Goal: Task Accomplishment & Management: Manage account settings

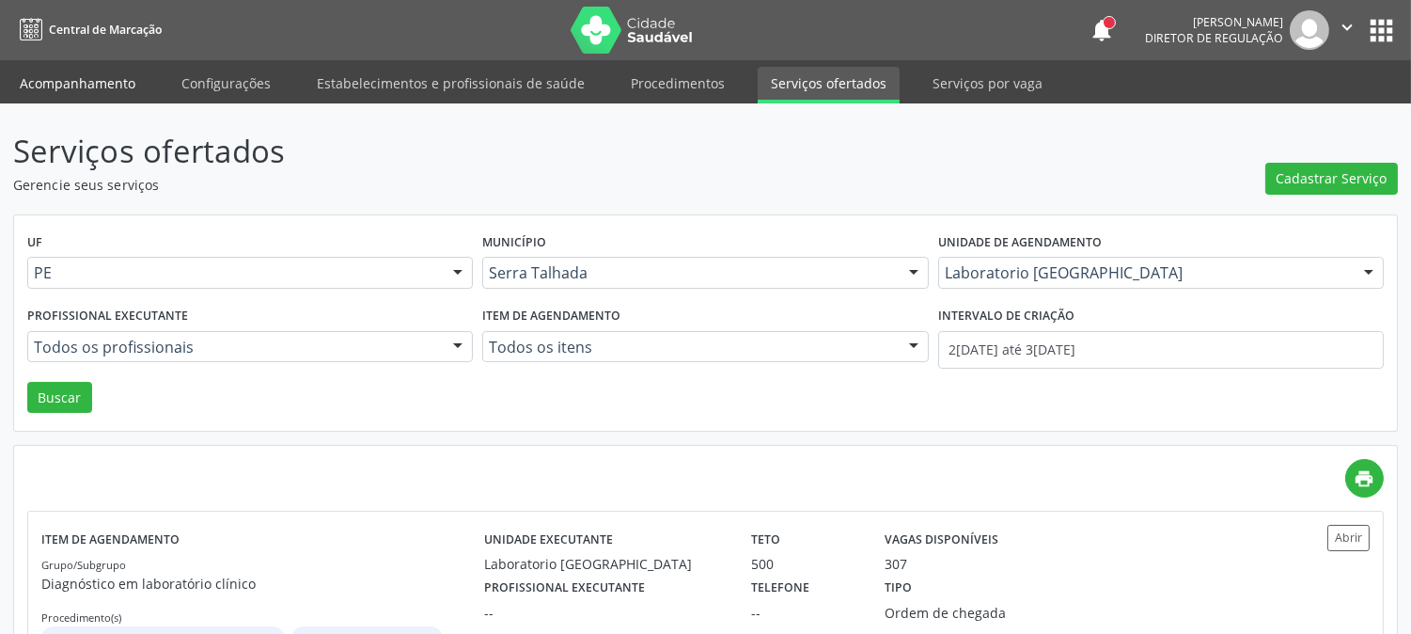
click at [89, 83] on link "Acompanhamento" at bounding box center [78, 83] width 142 height 33
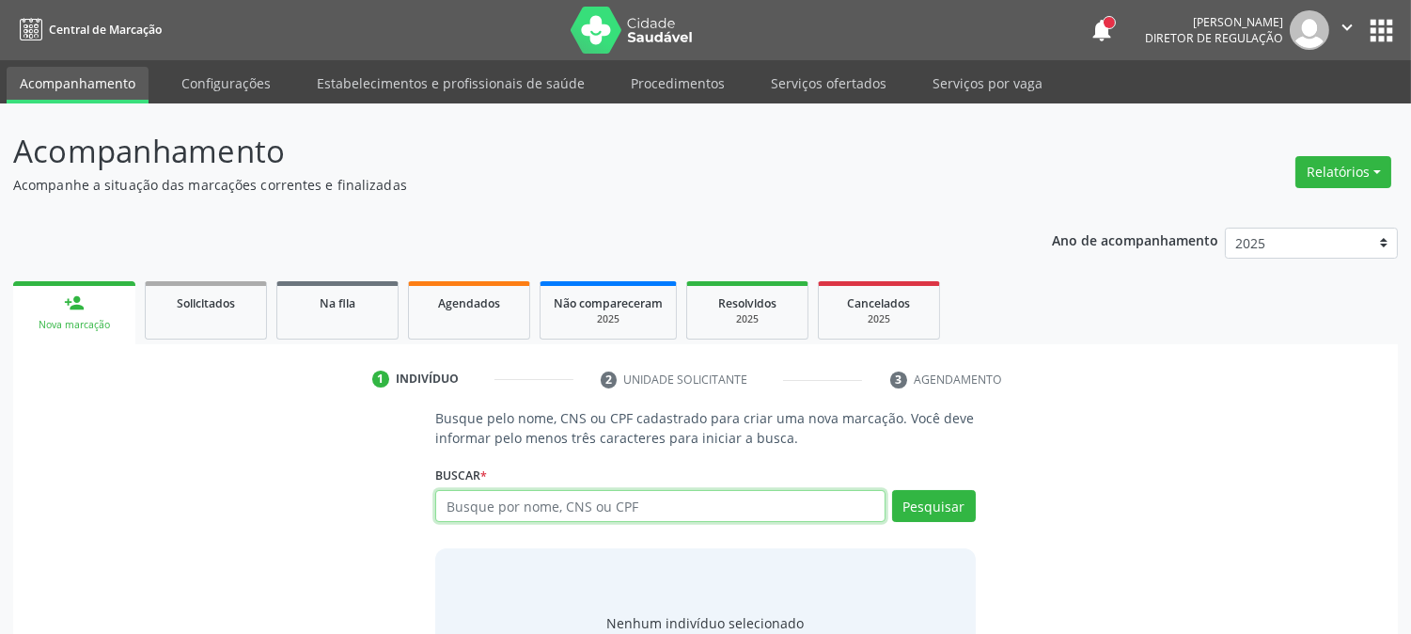
click at [633, 512] on input "text" at bounding box center [659, 506] width 449 height 32
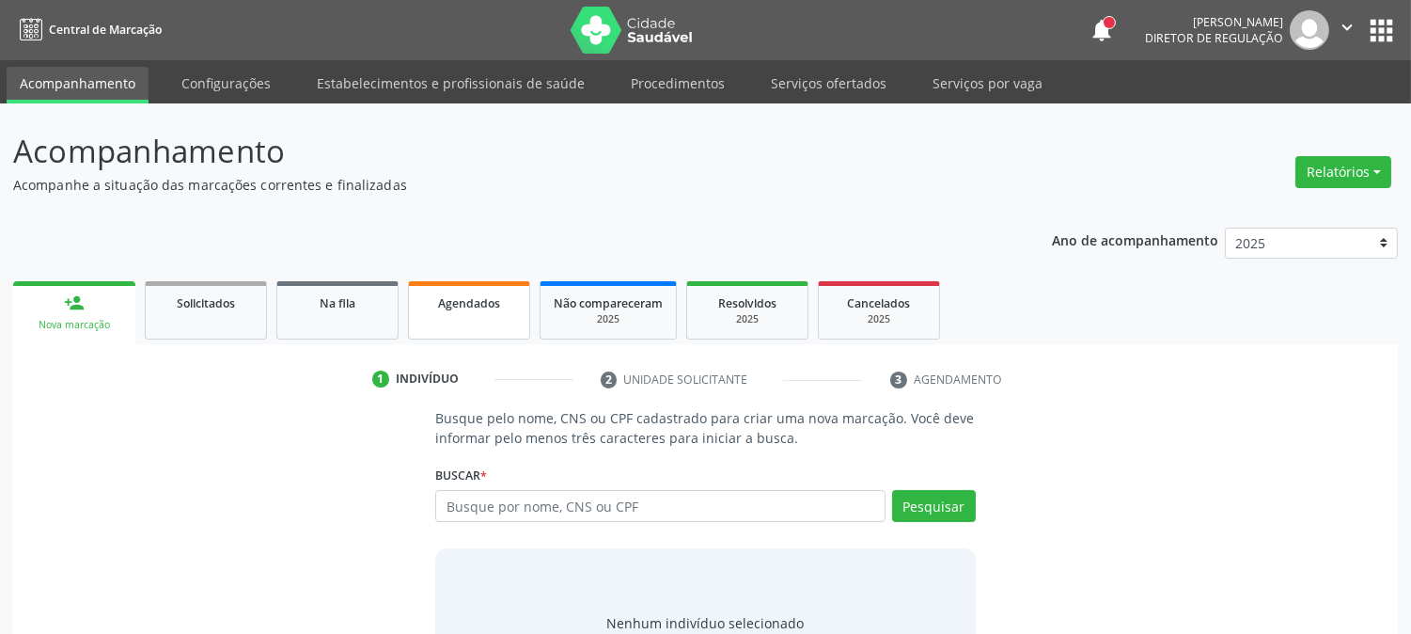
click at [471, 307] on div "Agendados" at bounding box center [469, 302] width 94 height 20
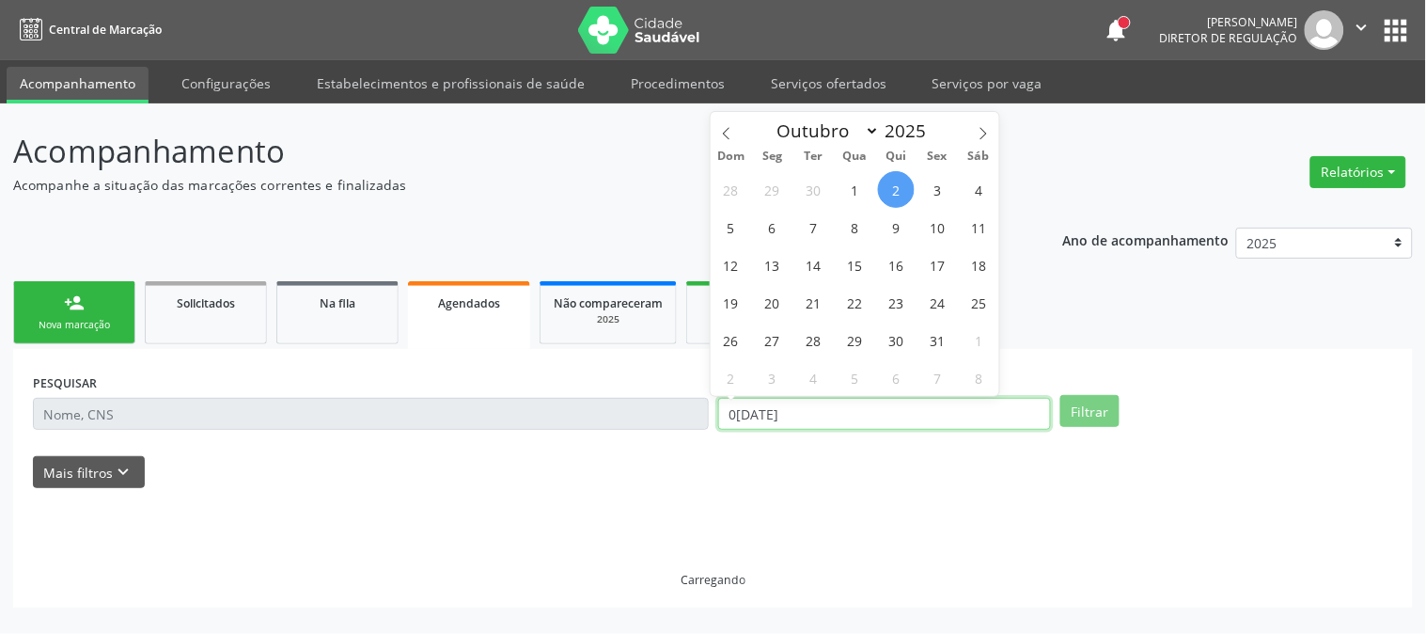
click at [814, 414] on input "02/10/2025" at bounding box center [884, 414] width 333 height 32
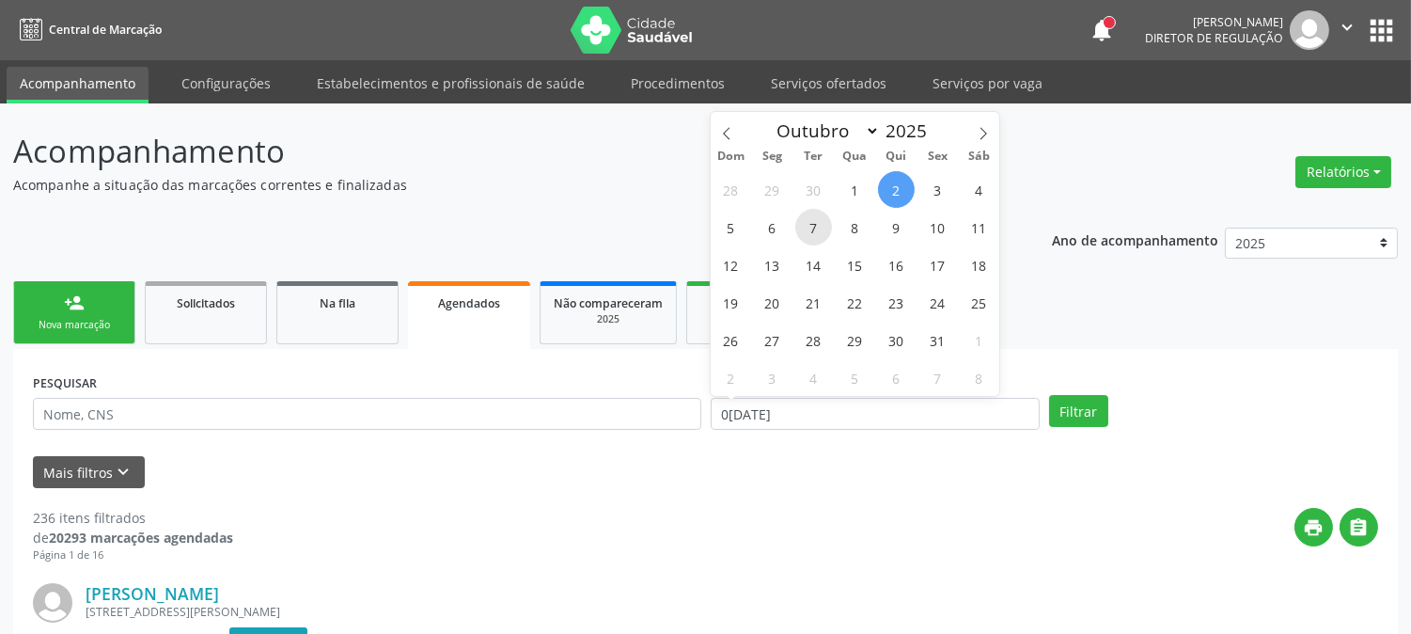
click at [824, 236] on span "7" at bounding box center [813, 227] width 37 height 37
type input "07/10/2025"
click at [824, 236] on span "7" at bounding box center [813, 227] width 37 height 37
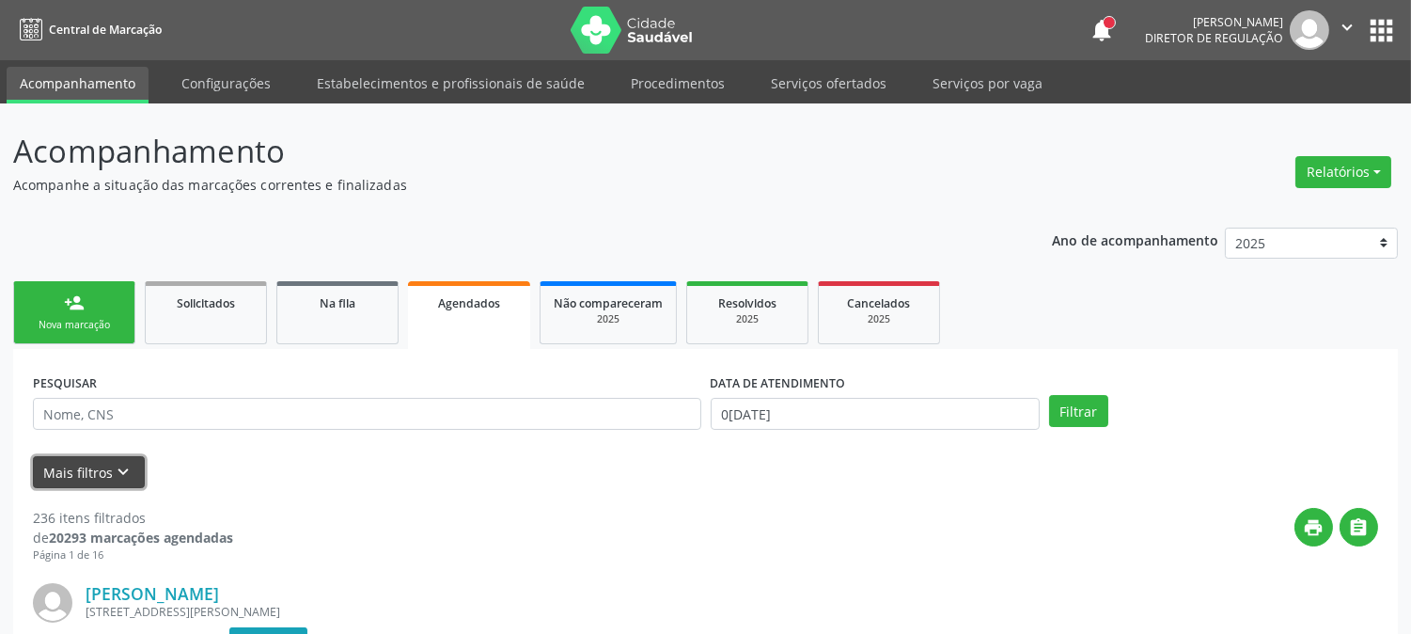
click at [117, 458] on button "Mais filtros keyboard_arrow_down" at bounding box center [89, 472] width 112 height 33
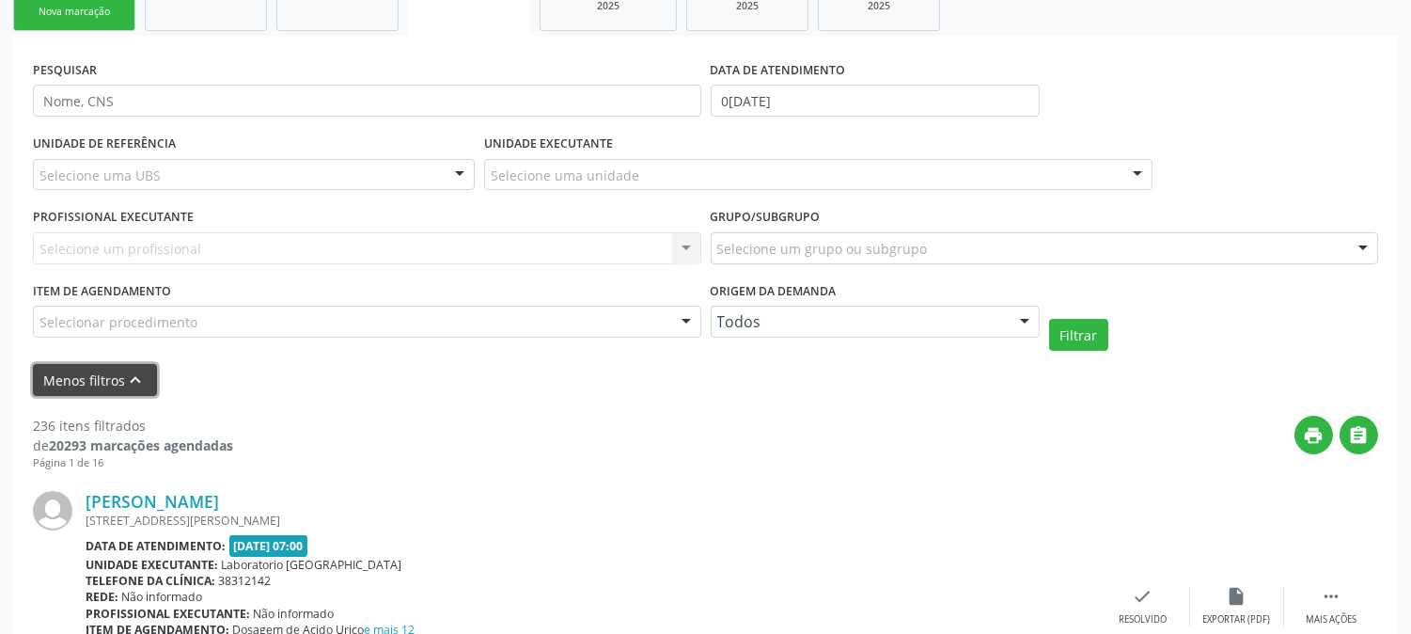
scroll to position [417, 0]
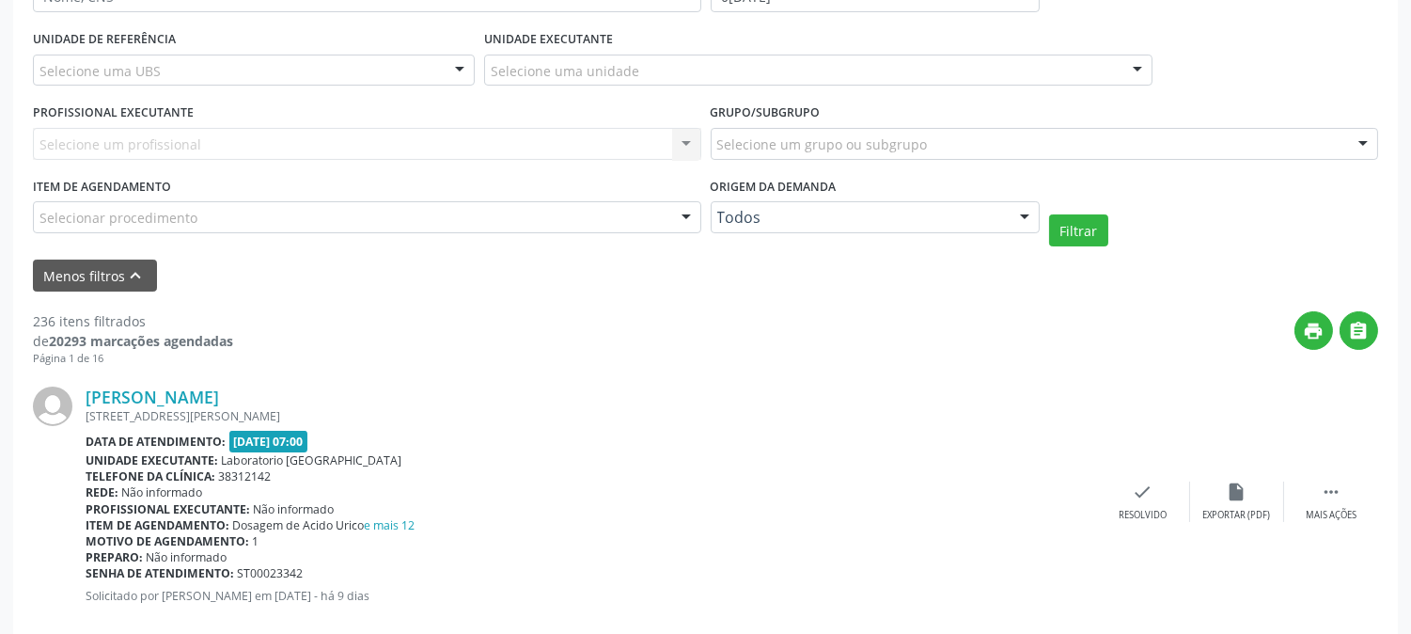
click at [185, 76] on div "Selecione uma UBS" at bounding box center [254, 71] width 442 height 32
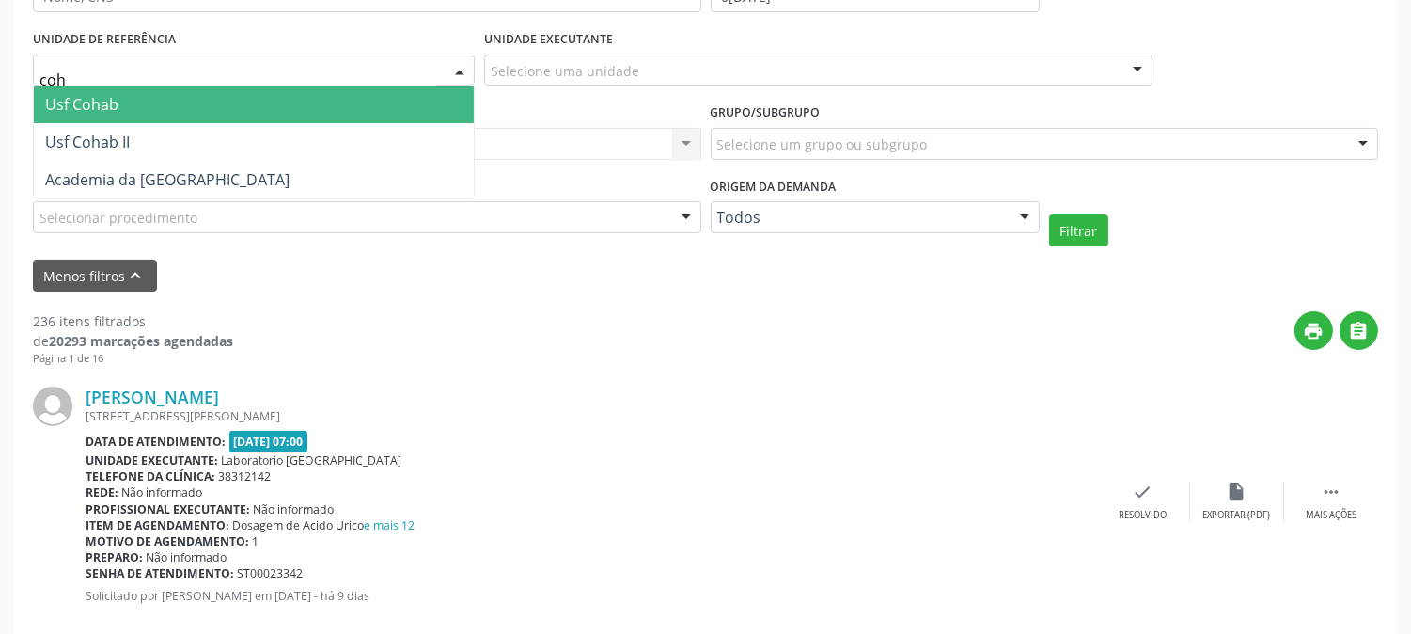
type input "coha"
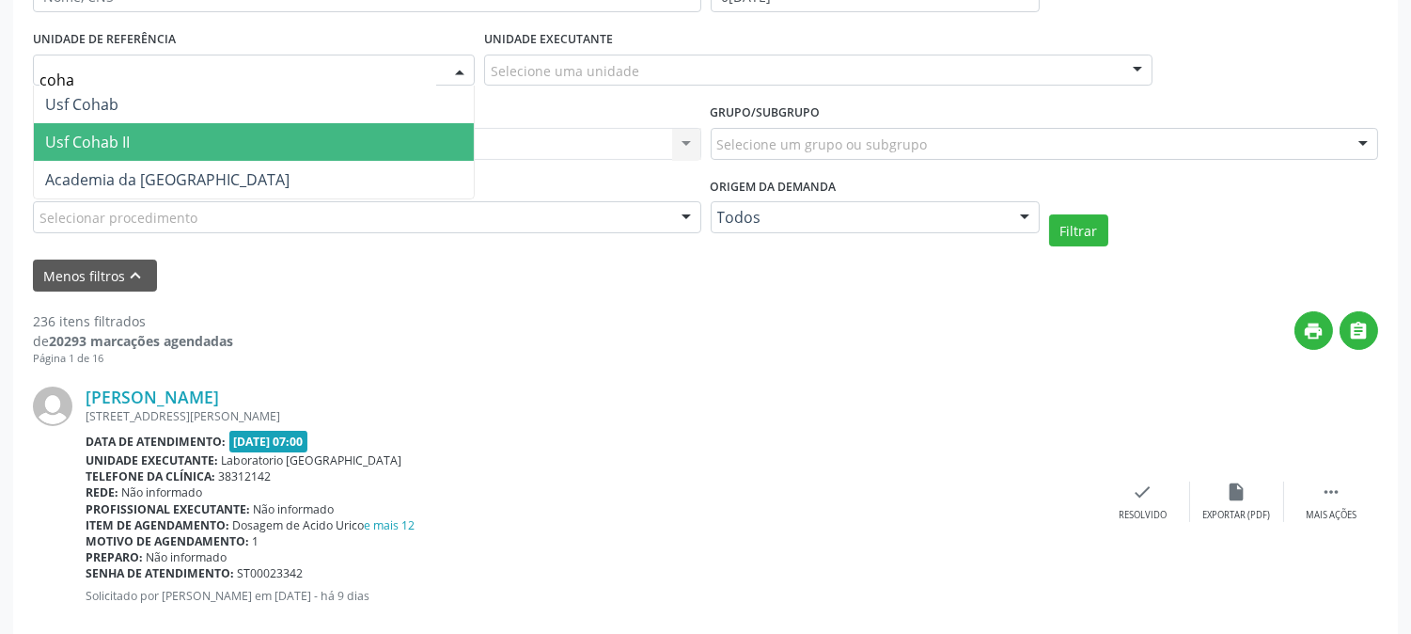
click at [167, 136] on span "Usf Cohab II" at bounding box center [254, 142] width 440 height 38
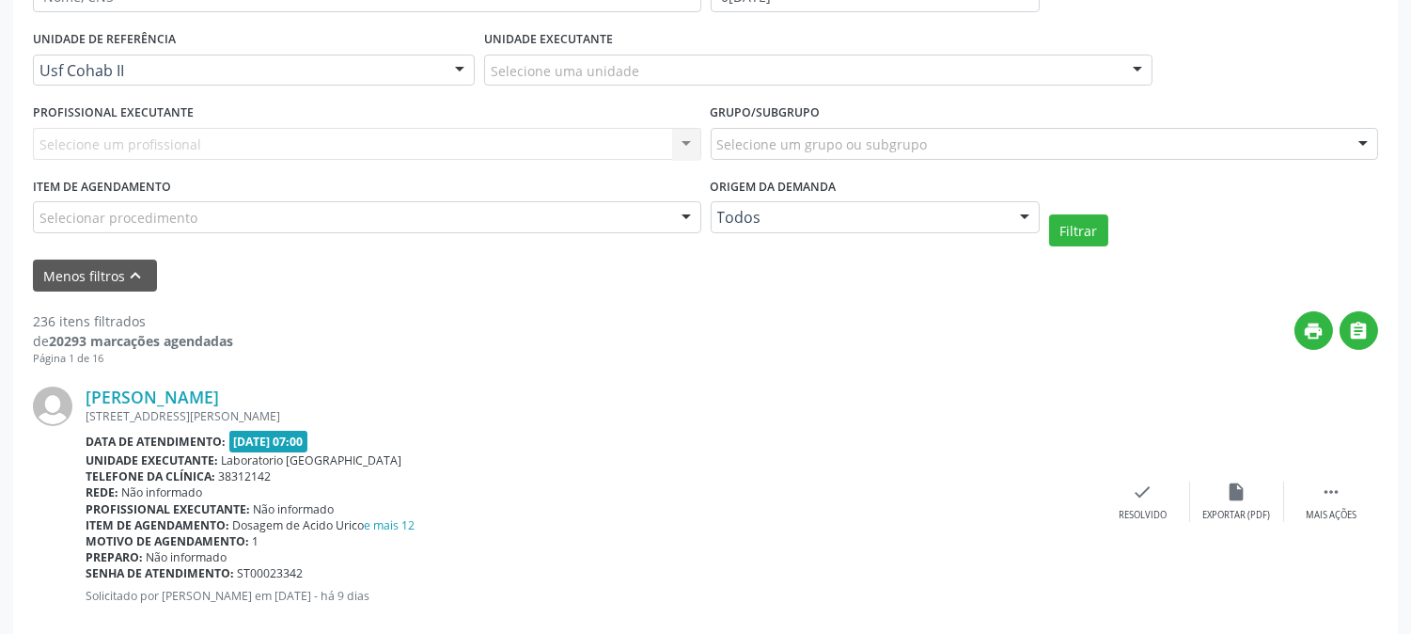
scroll to position [313, 0]
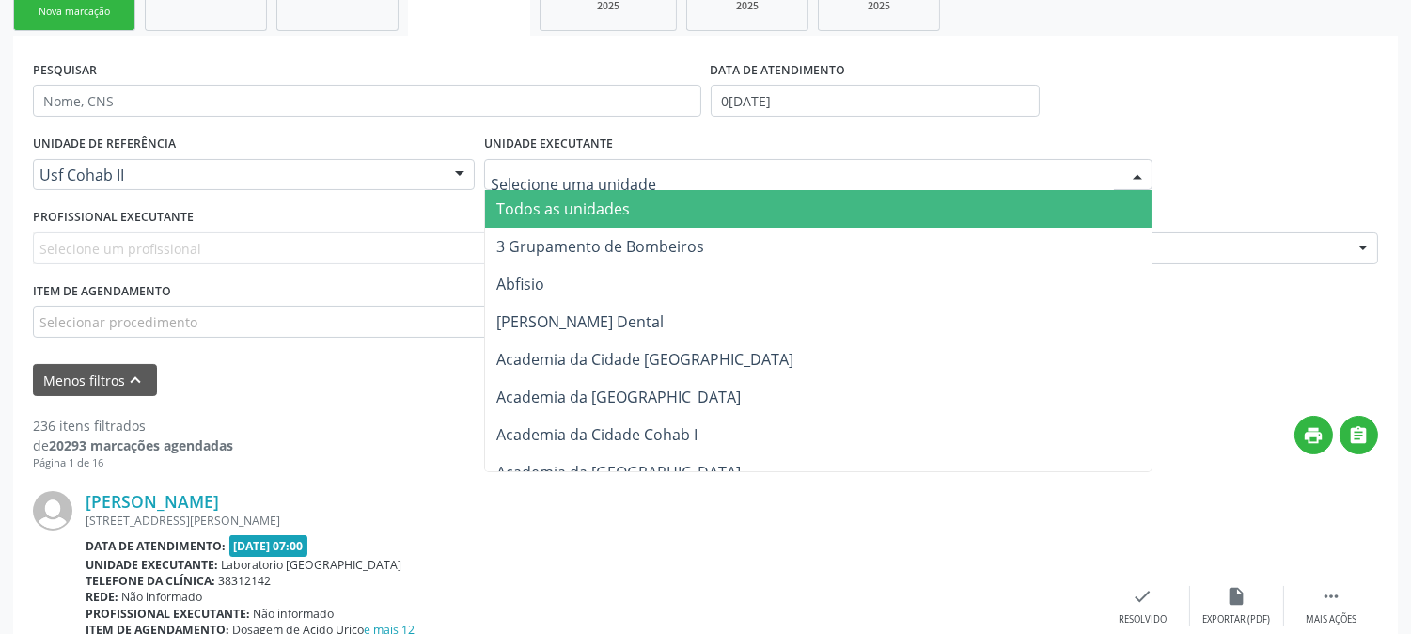
click at [671, 166] on div at bounding box center [818, 175] width 669 height 32
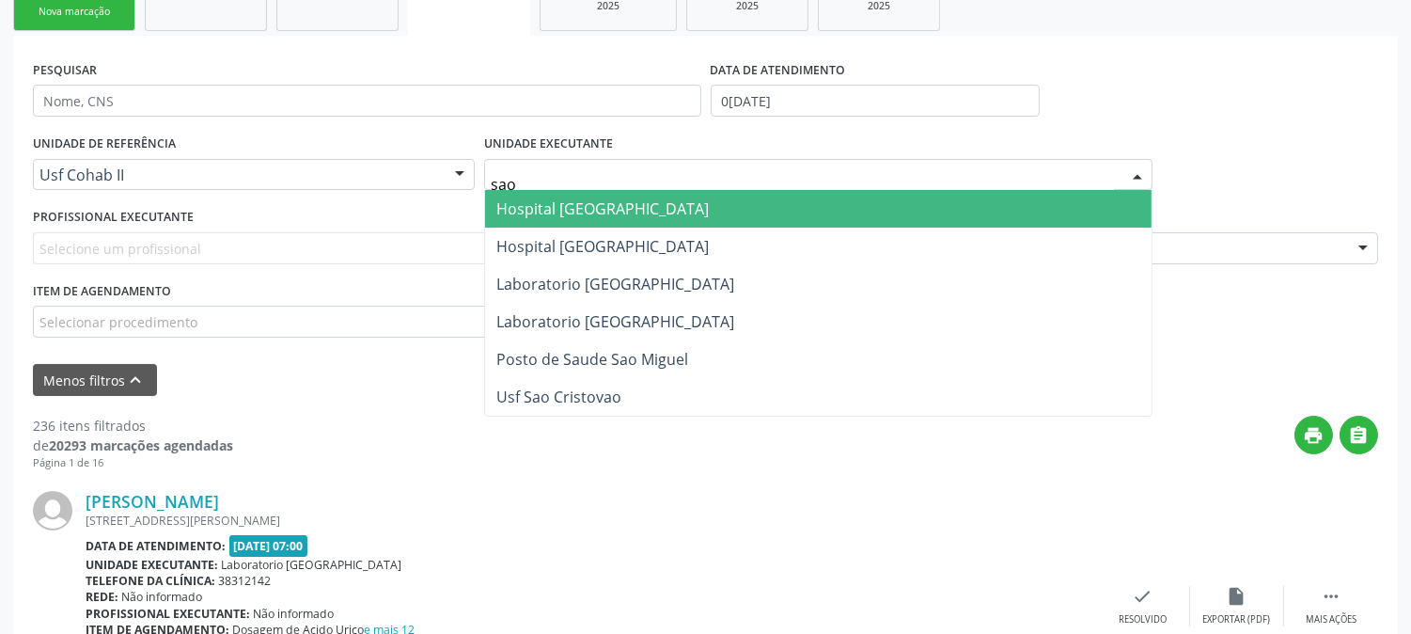
type input "sao f"
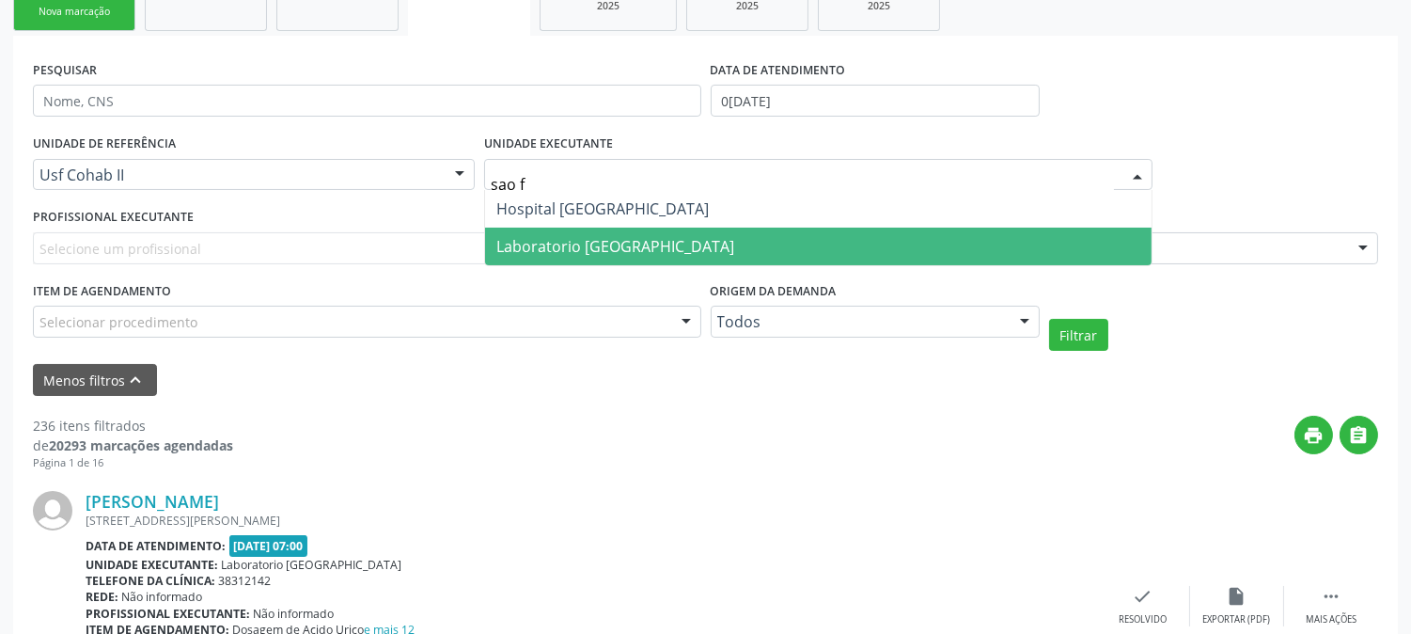
click at [663, 248] on span "Laboratorio [GEOGRAPHIC_DATA]" at bounding box center [615, 246] width 238 height 21
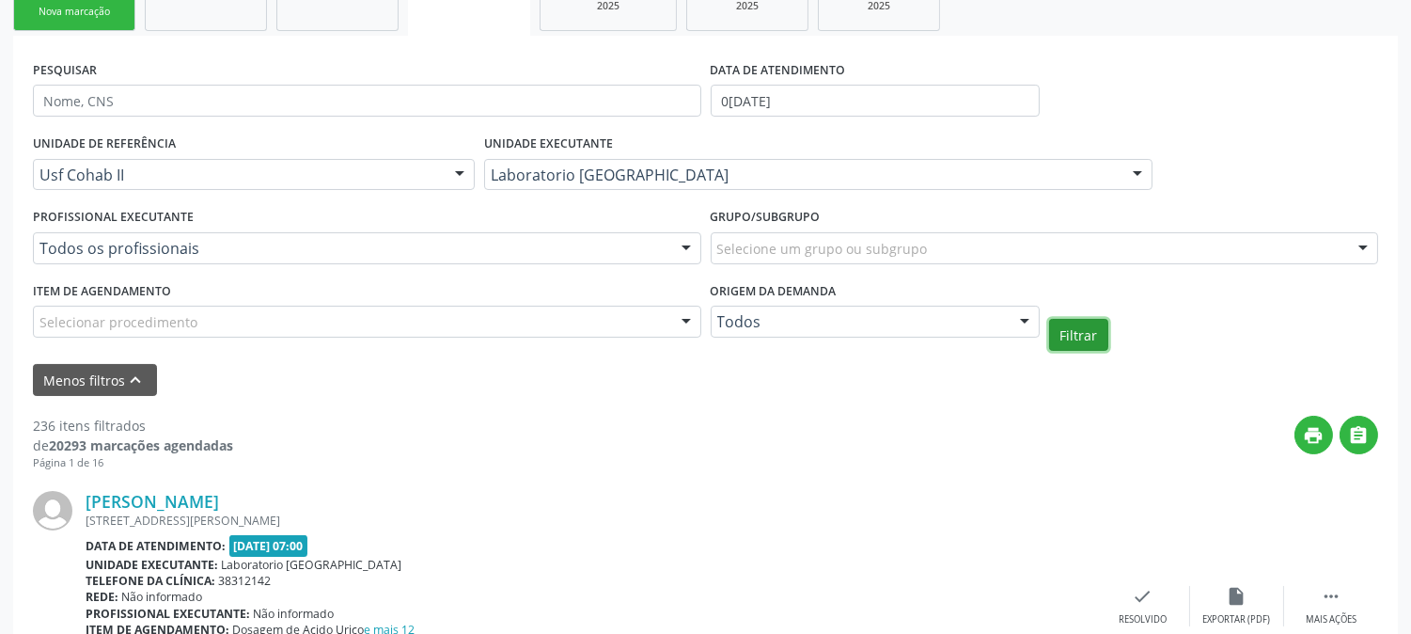
click at [1059, 346] on button "Filtrar" at bounding box center [1078, 335] width 59 height 32
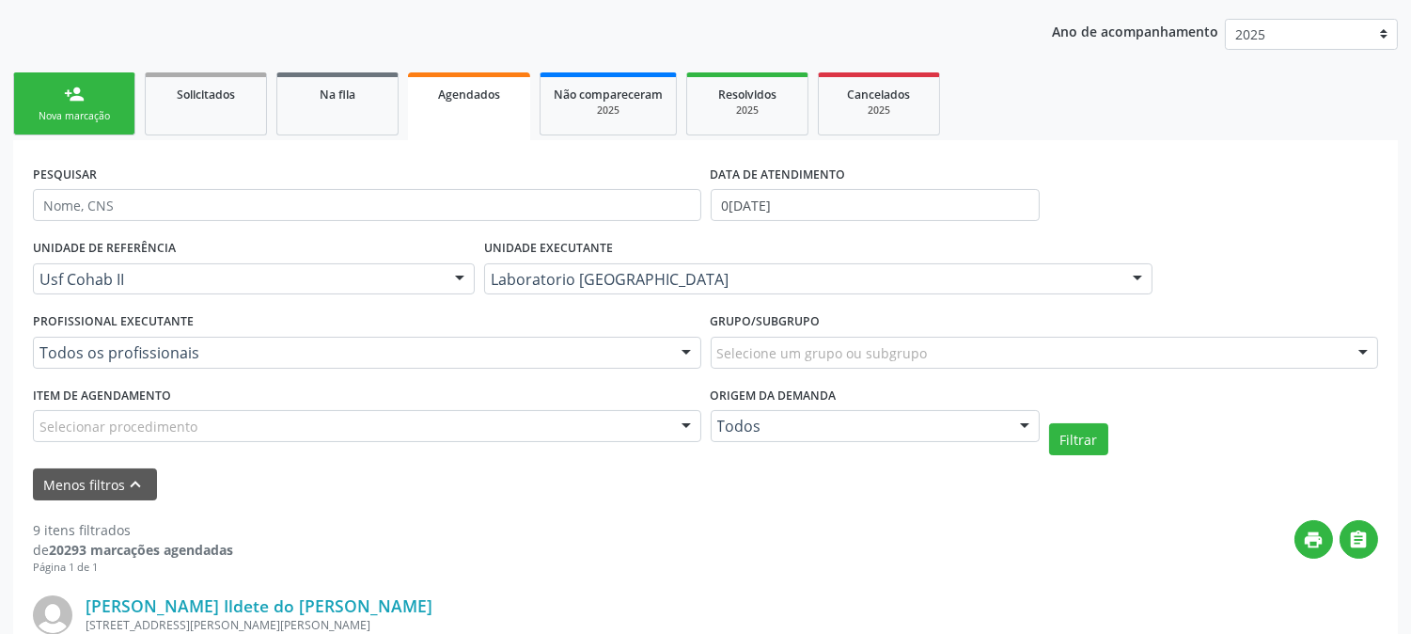
scroll to position [0, 0]
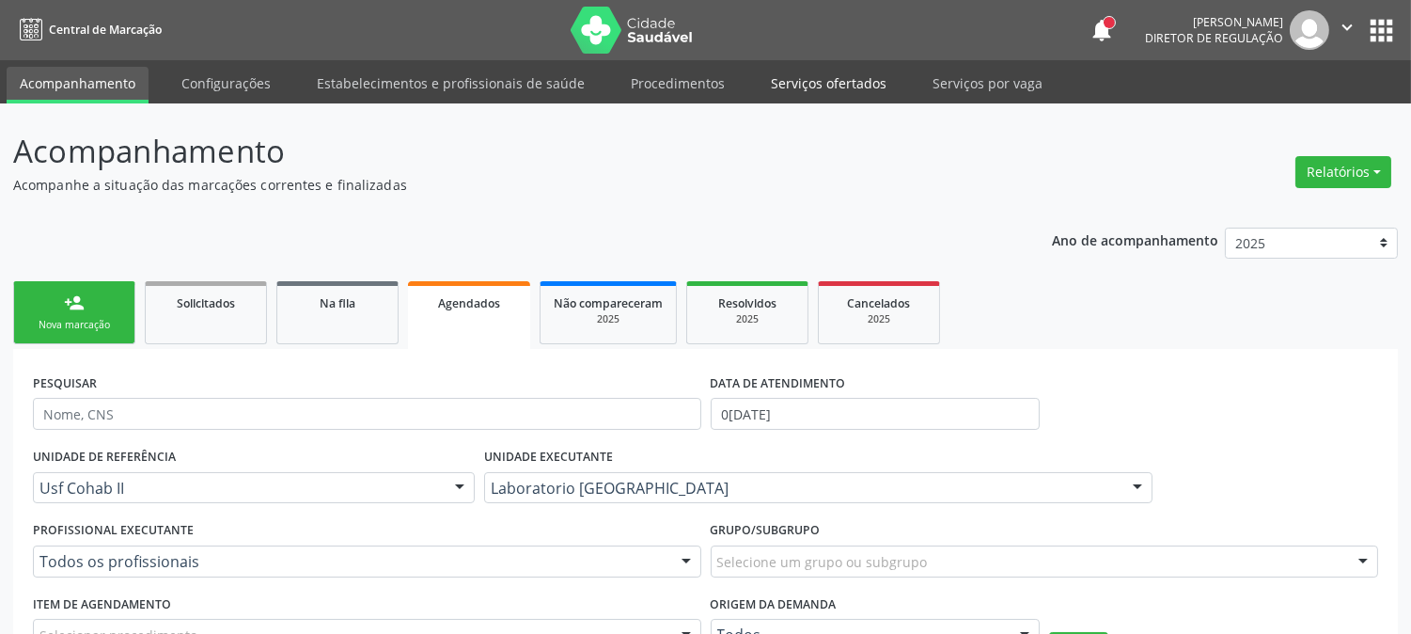
click at [783, 85] on link "Serviços ofertados" at bounding box center [829, 83] width 142 height 33
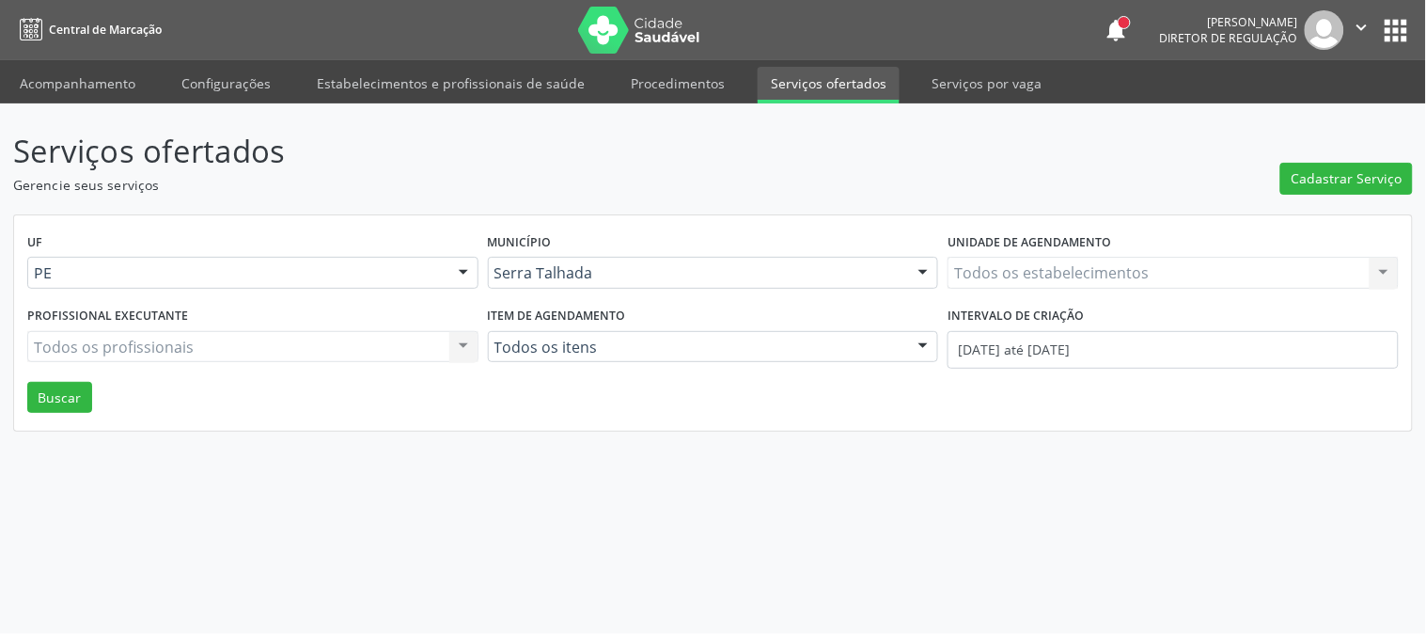
click at [1028, 273] on div "Todos os estabelecimentos Todos os estabelecimentos Nenhum resultado encontrado…" at bounding box center [1173, 273] width 451 height 32
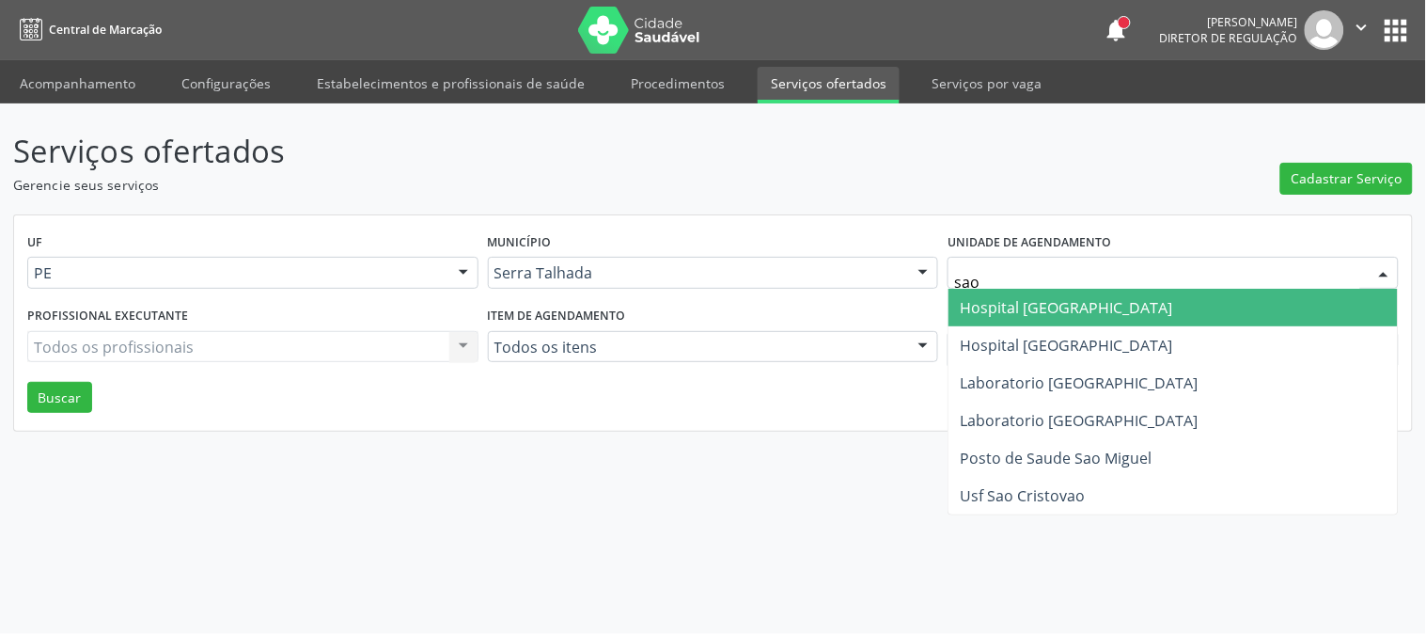
type input "sao f"
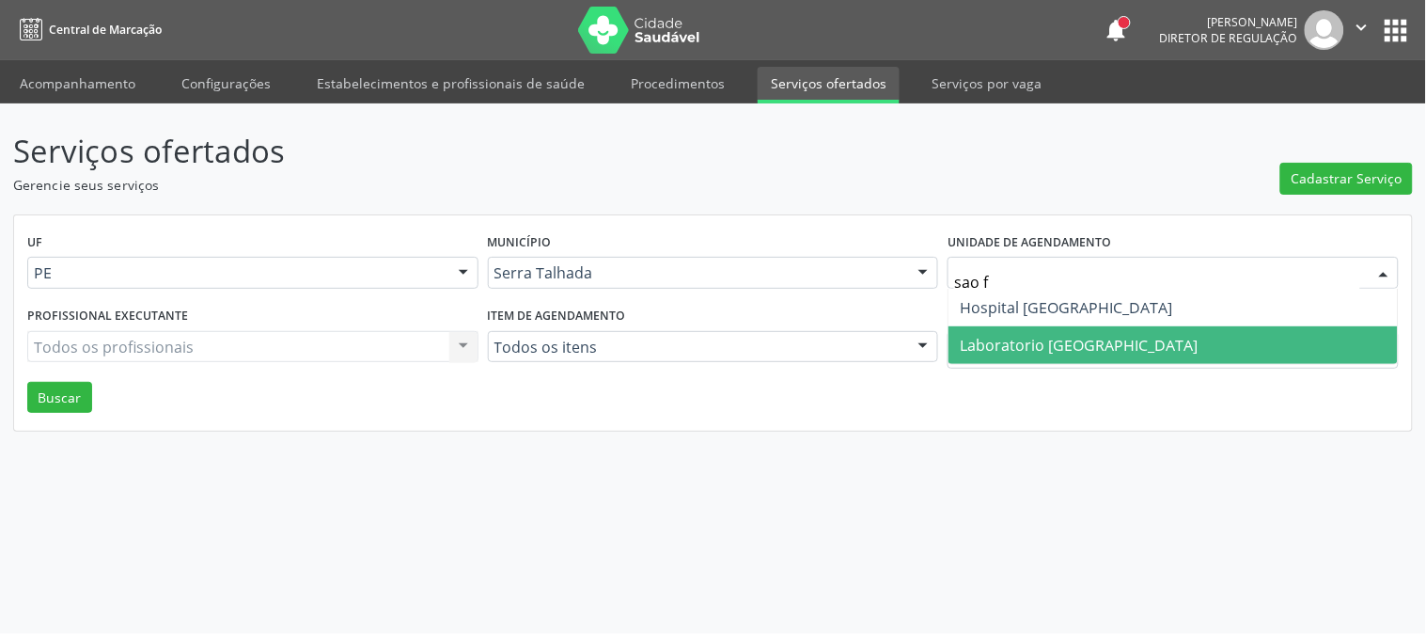
click at [1008, 339] on span "Laboratorio [GEOGRAPHIC_DATA]" at bounding box center [1079, 345] width 238 height 21
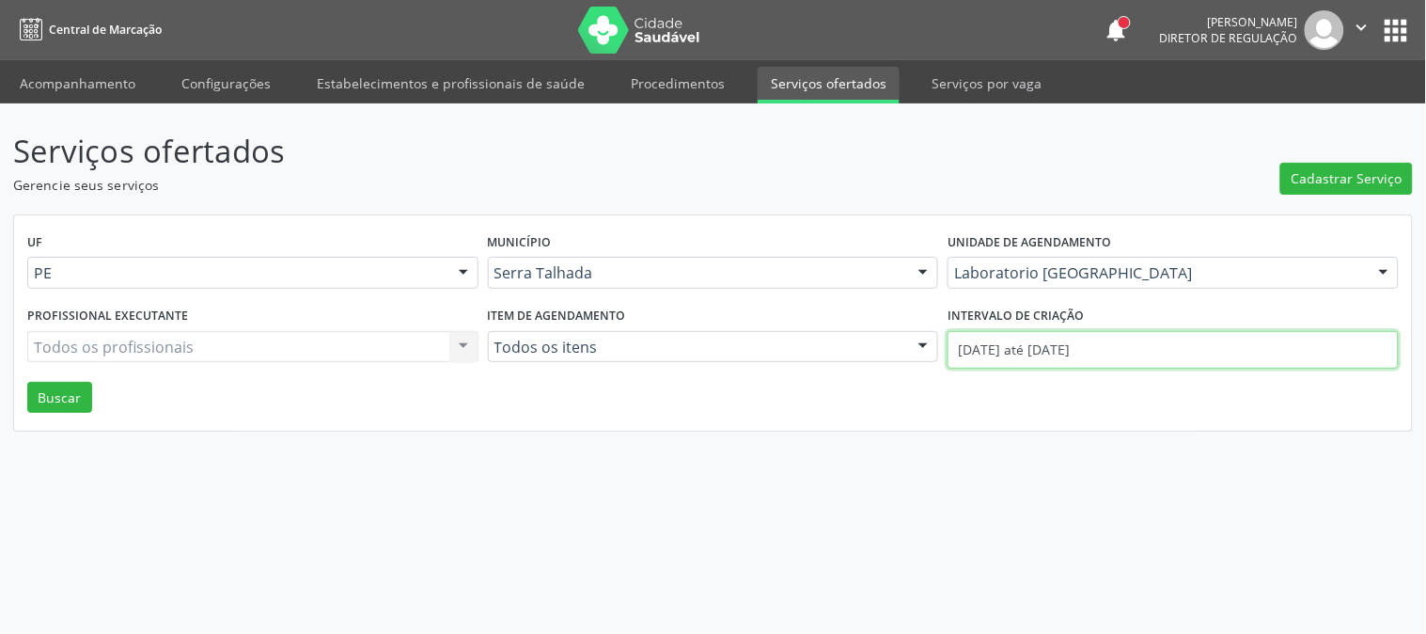
click at [1008, 339] on input "01/10/2025 até 02/10/2025" at bounding box center [1173, 350] width 451 height 38
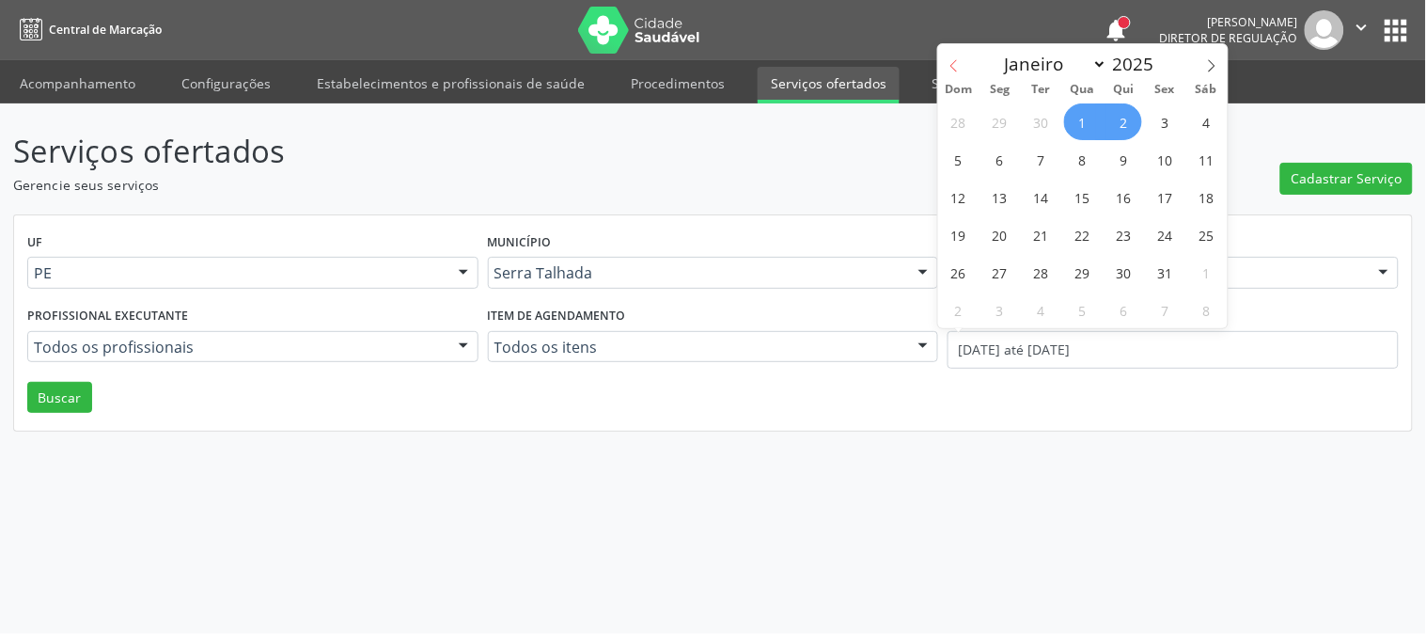
click at [956, 72] on span at bounding box center [954, 60] width 32 height 32
select select "8"
click at [1011, 198] on span "15" at bounding box center [1000, 197] width 37 height 37
type input "15/09/2025"
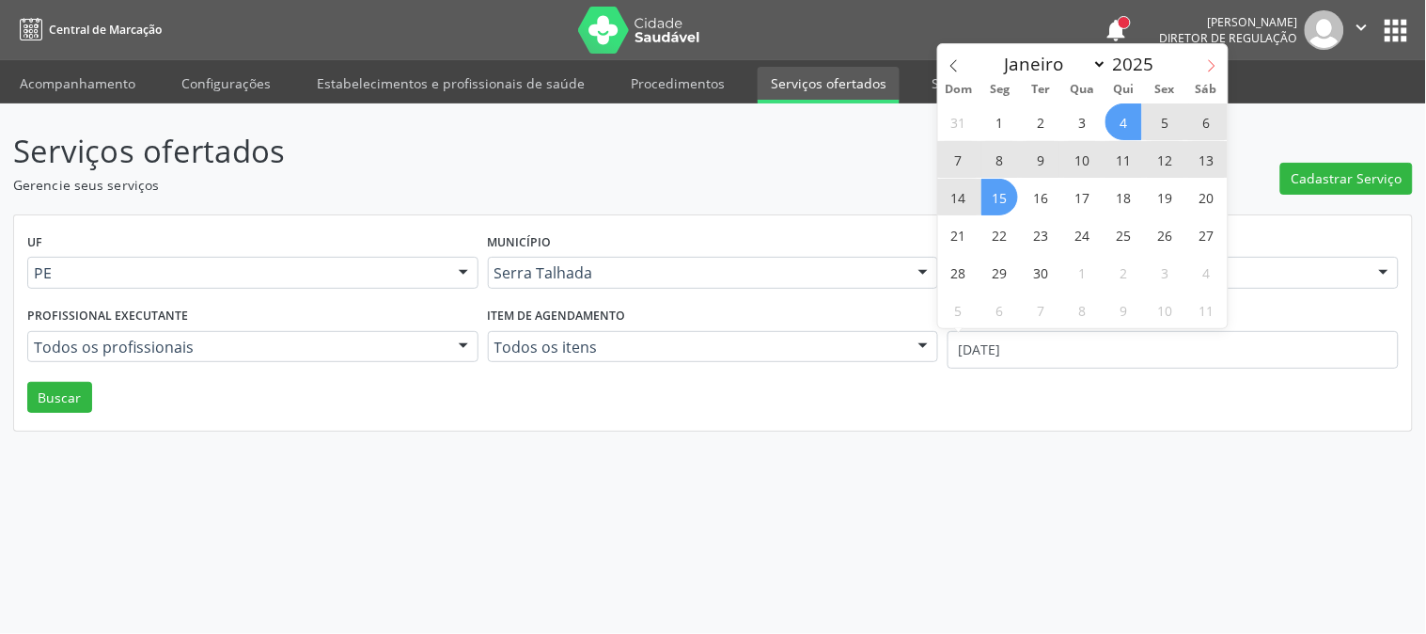
click at [1207, 68] on icon at bounding box center [1211, 65] width 13 height 13
select select "9"
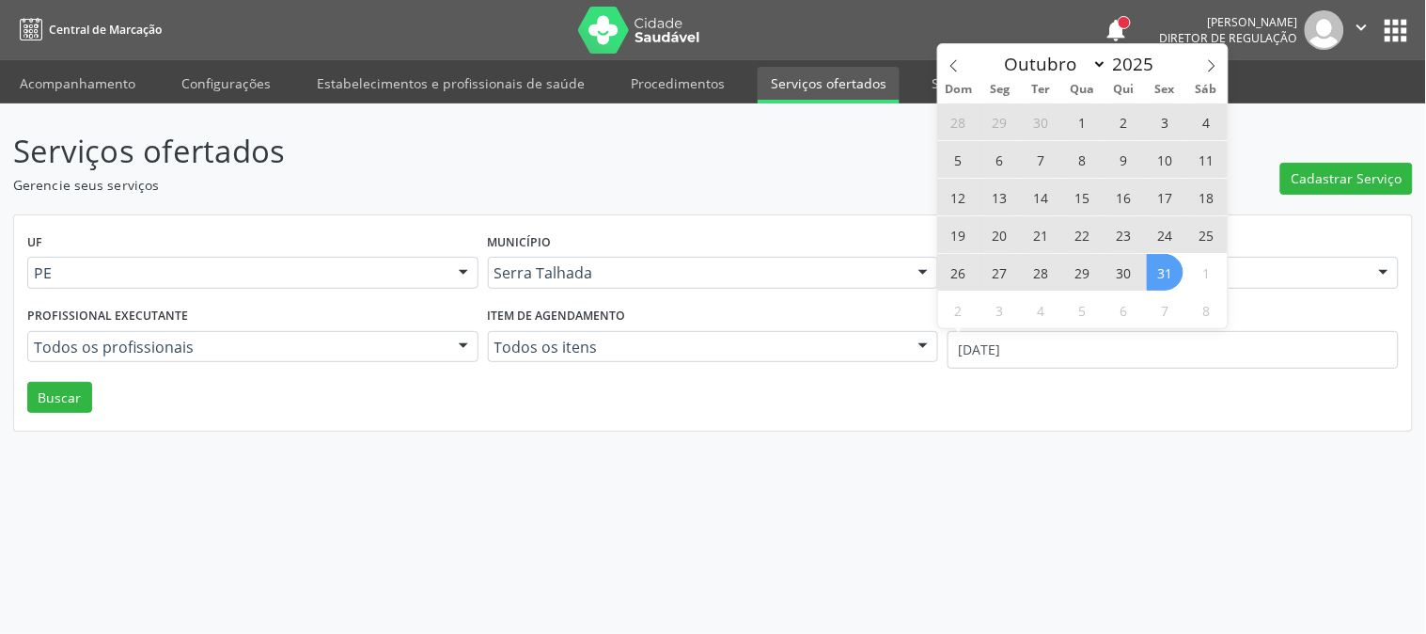
click at [1161, 278] on span "31" at bounding box center [1165, 272] width 37 height 37
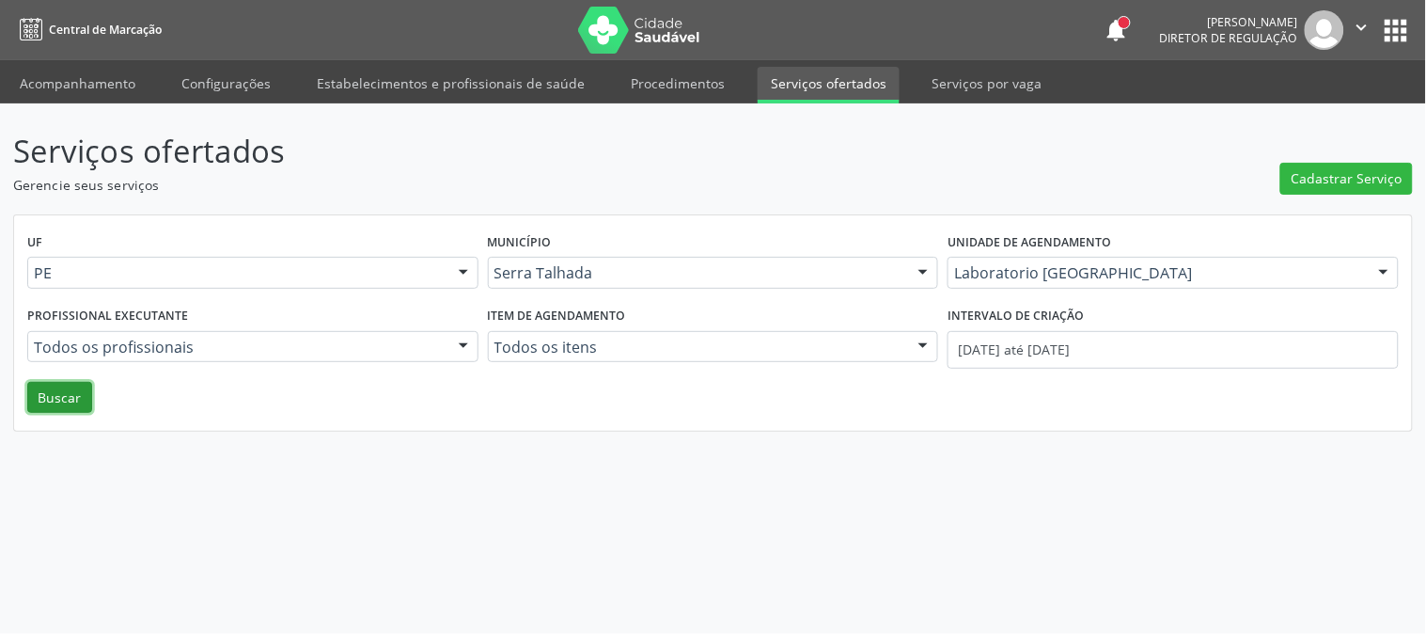
click at [71, 393] on button "Buscar" at bounding box center [59, 398] width 65 height 32
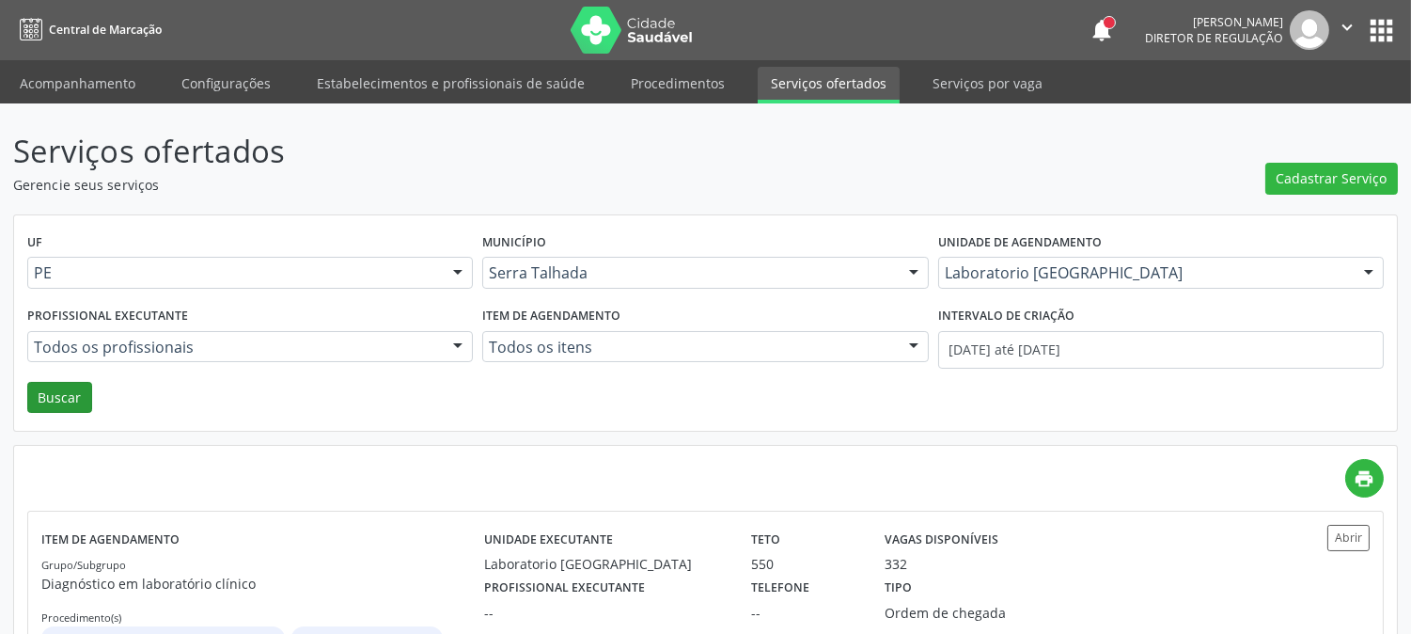
scroll to position [102, 0]
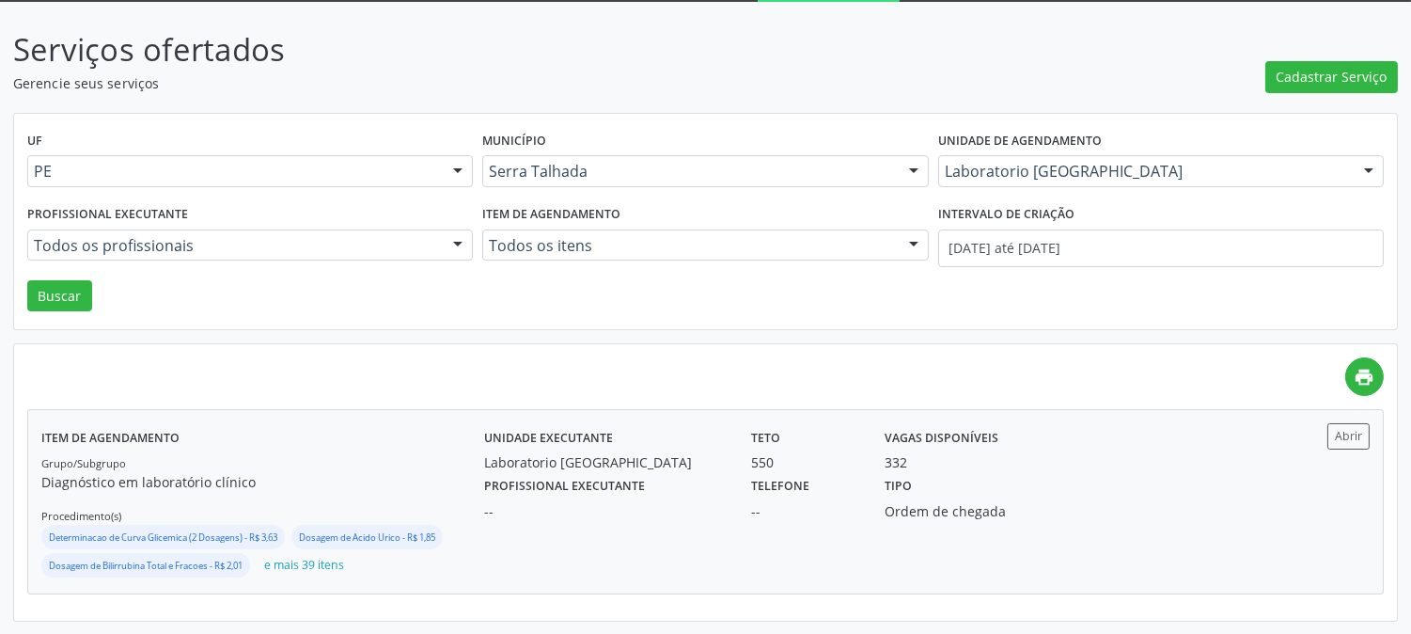
click at [480, 477] on div "Profissional executante --" at bounding box center [604, 496] width 267 height 49
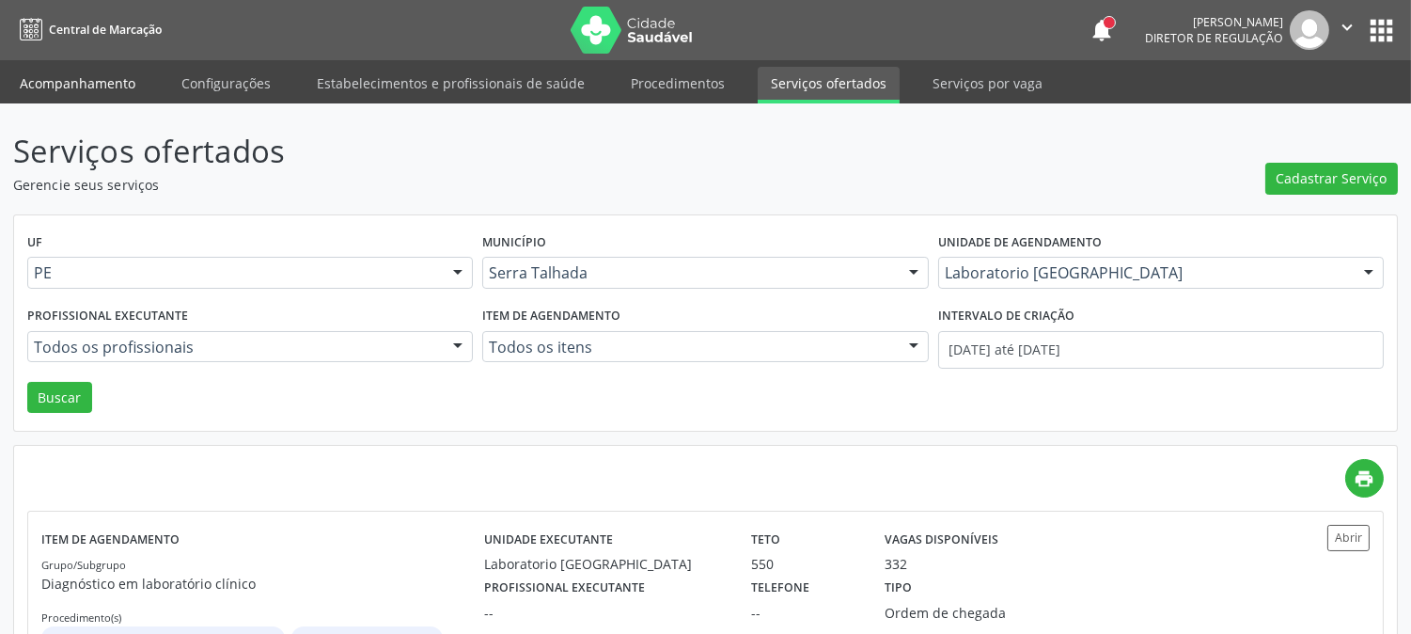
click at [72, 89] on link "Acompanhamento" at bounding box center [78, 83] width 142 height 33
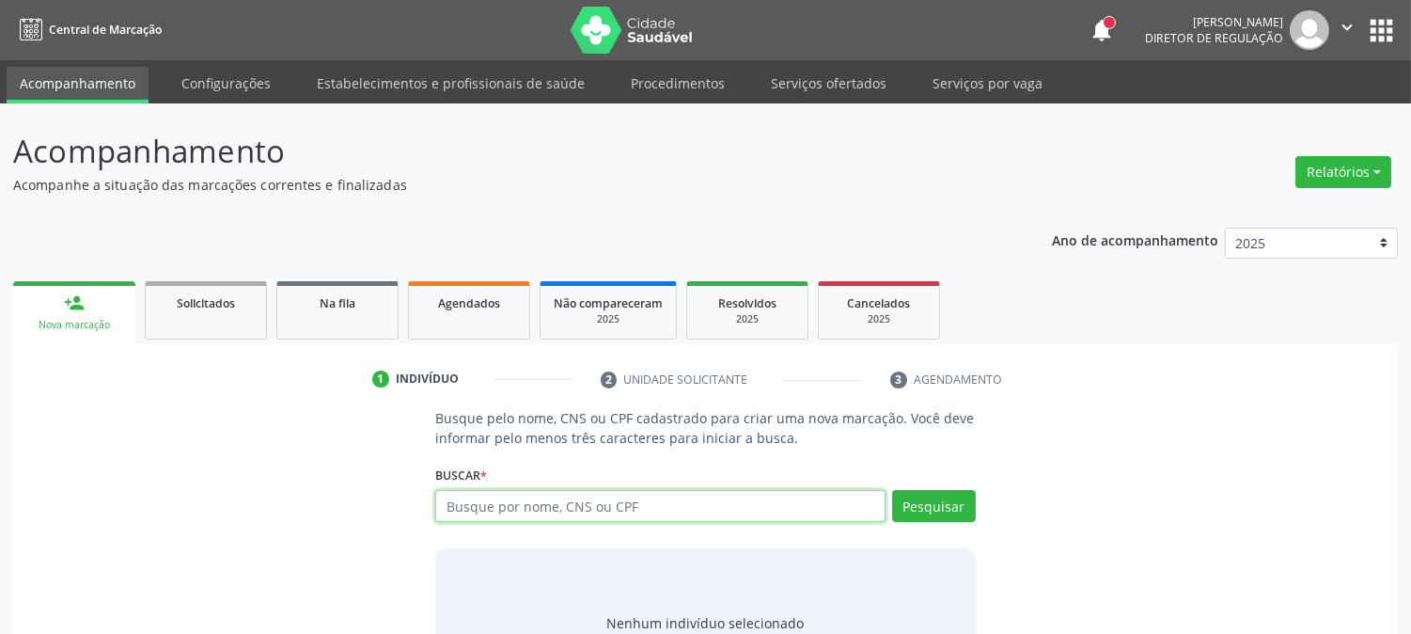
click at [636, 511] on input "text" at bounding box center [659, 506] width 449 height 32
type input "898003413716753"
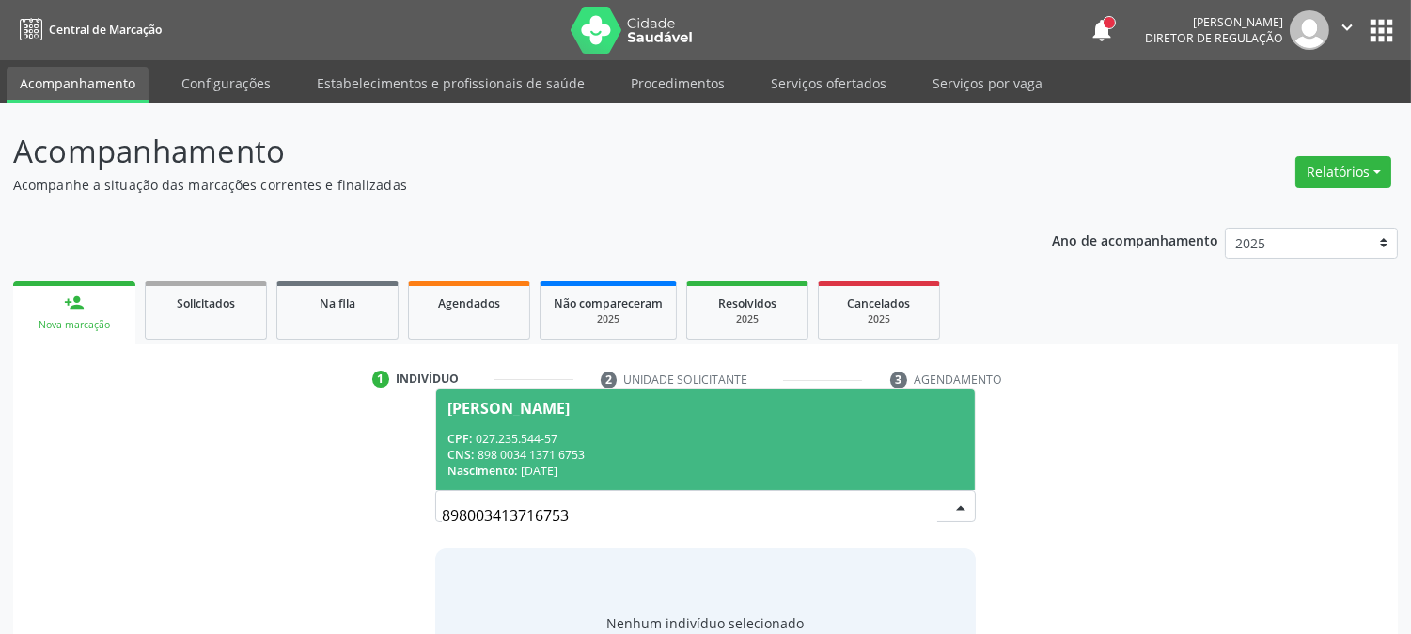
click at [527, 424] on span "Maria Jose Nunes Rodrigues CPF: 027.235.544-57 CNS: 898 0034 1371 6753 Nascimen…" at bounding box center [705, 439] width 538 height 101
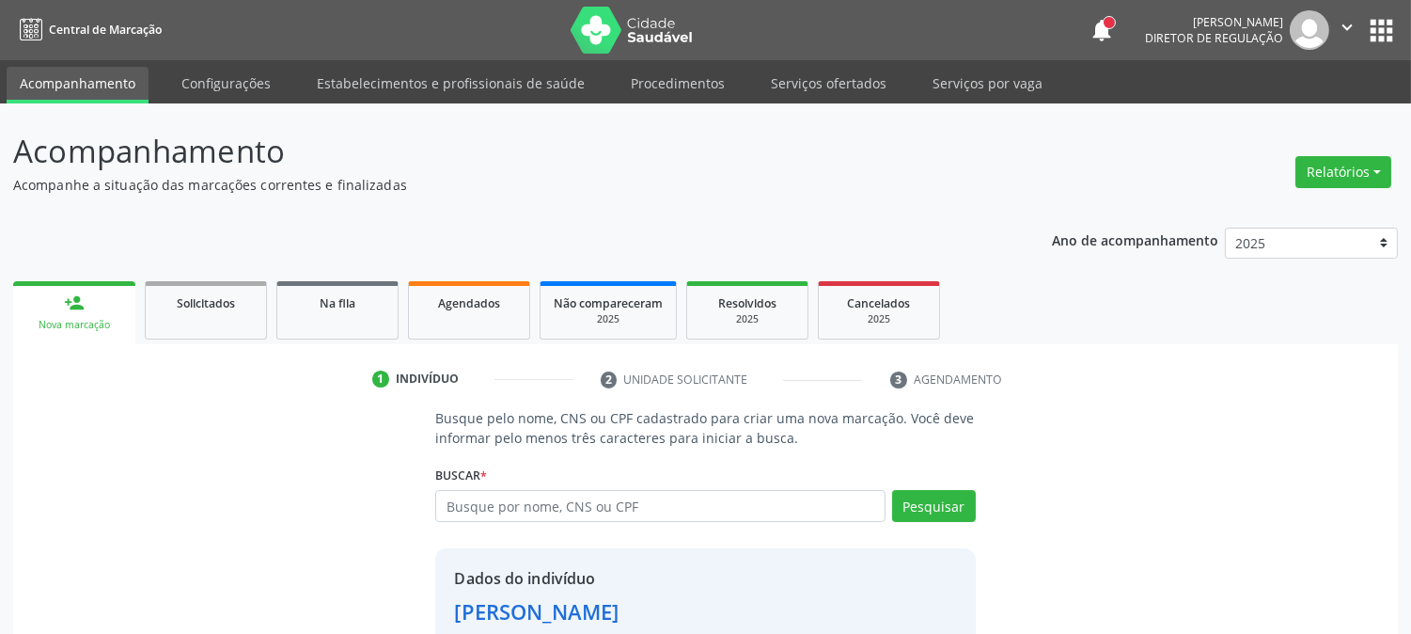
scroll to position [118, 0]
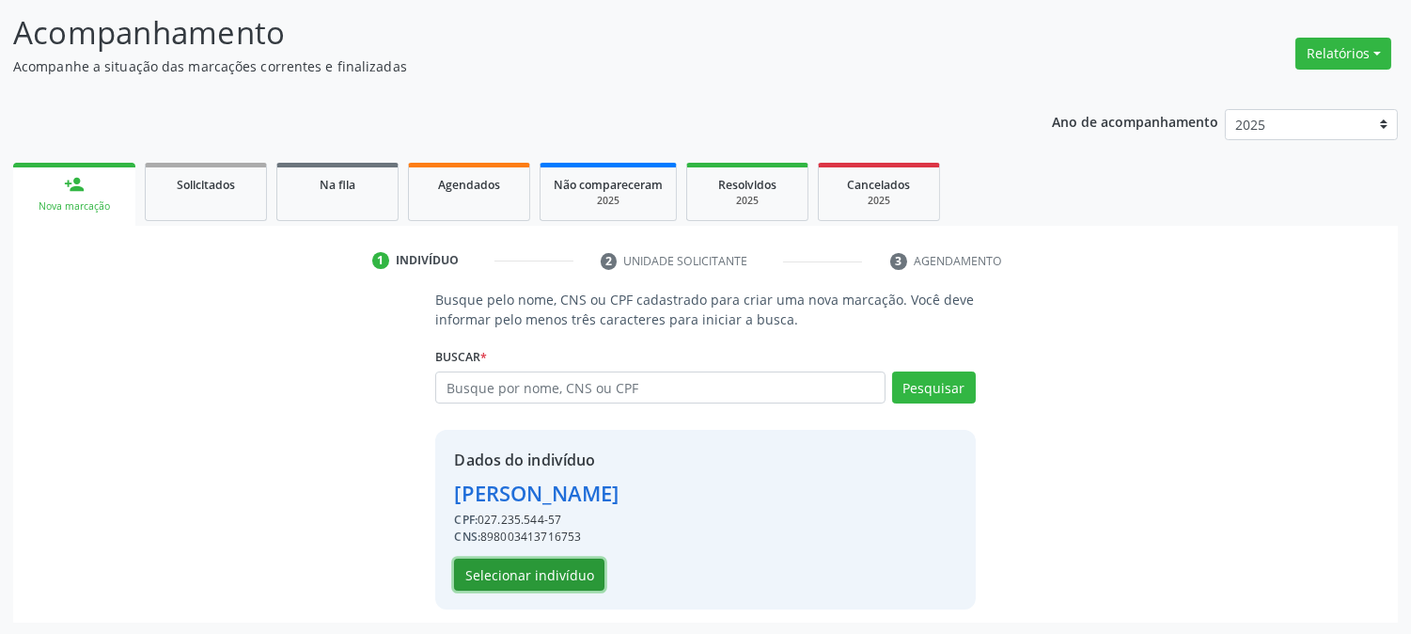
click at [575, 572] on button "Selecionar indivíduo" at bounding box center [529, 575] width 150 height 32
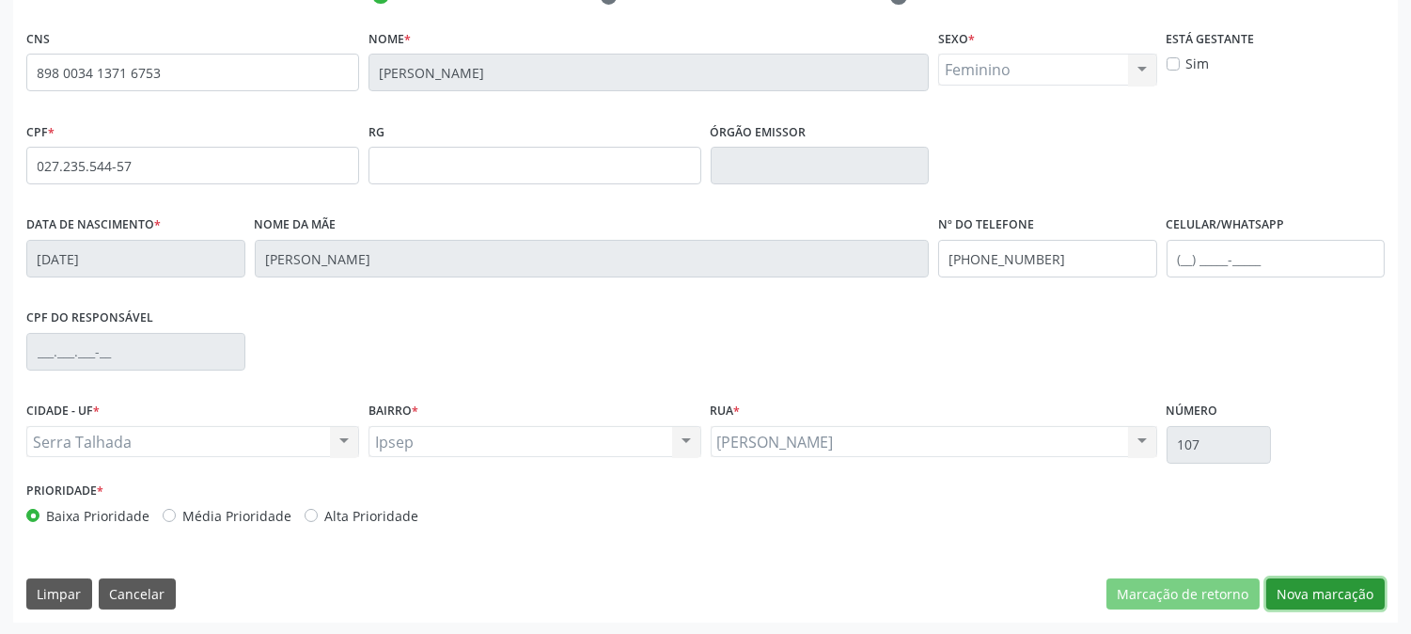
click at [1321, 581] on button "Nova marcação" at bounding box center [1326, 594] width 118 height 32
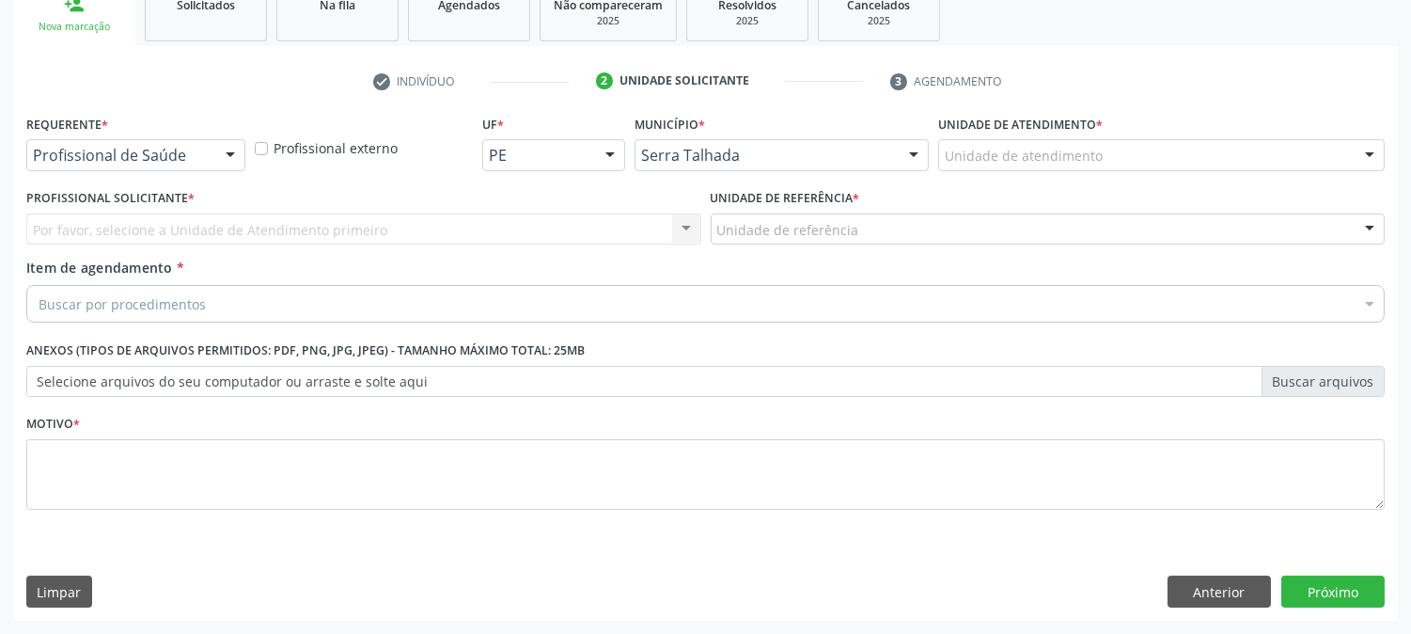
scroll to position [297, 0]
click at [146, 165] on div "Profissional de Saúde" at bounding box center [135, 156] width 219 height 32
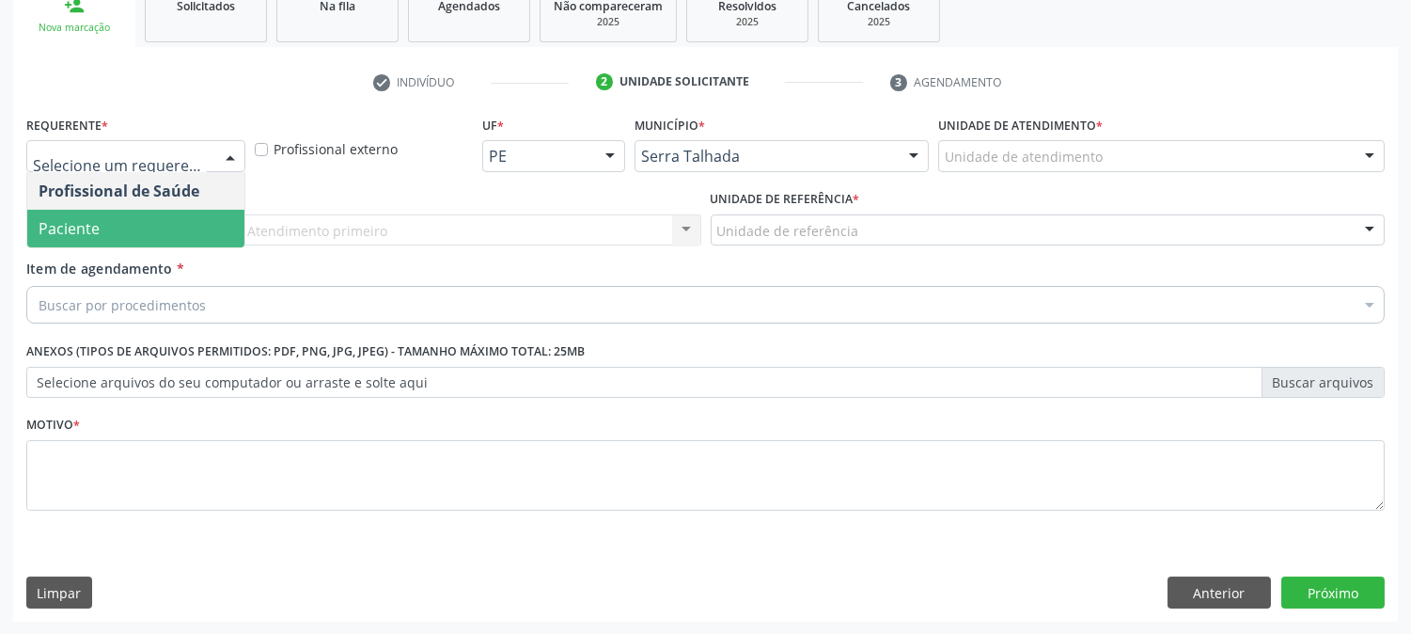
click at [145, 211] on span "Paciente" at bounding box center [135, 229] width 217 height 38
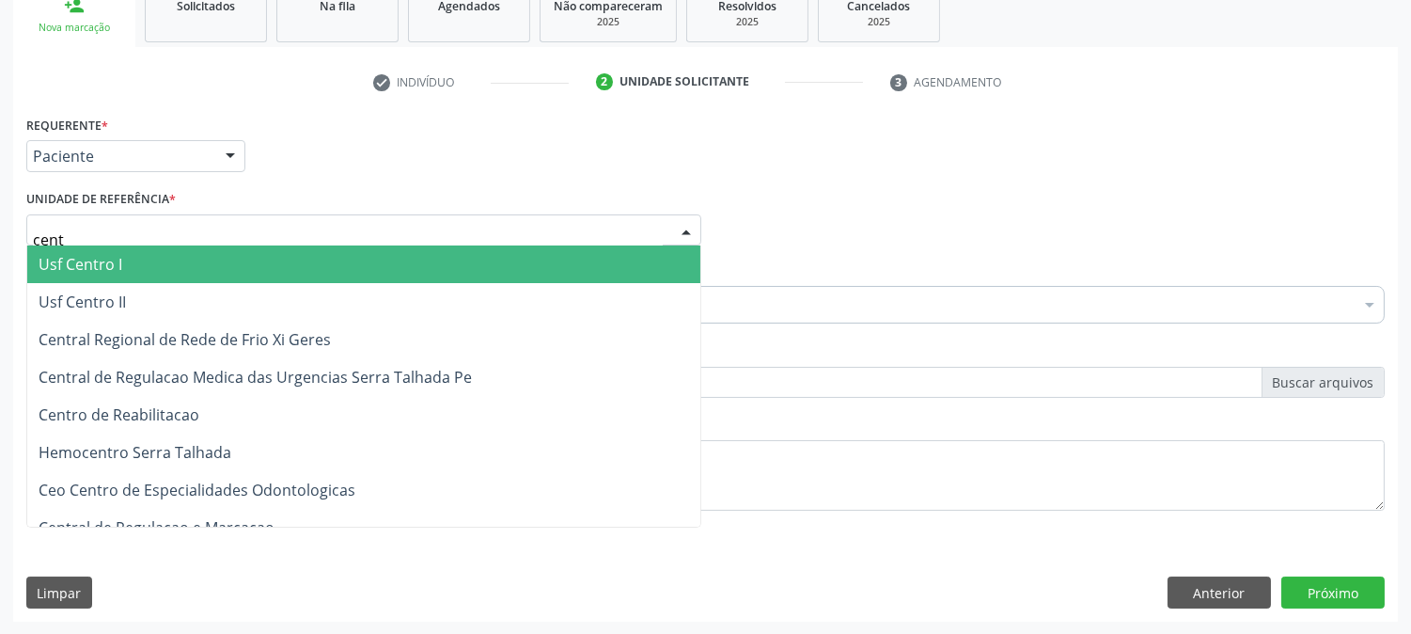
type input "centr"
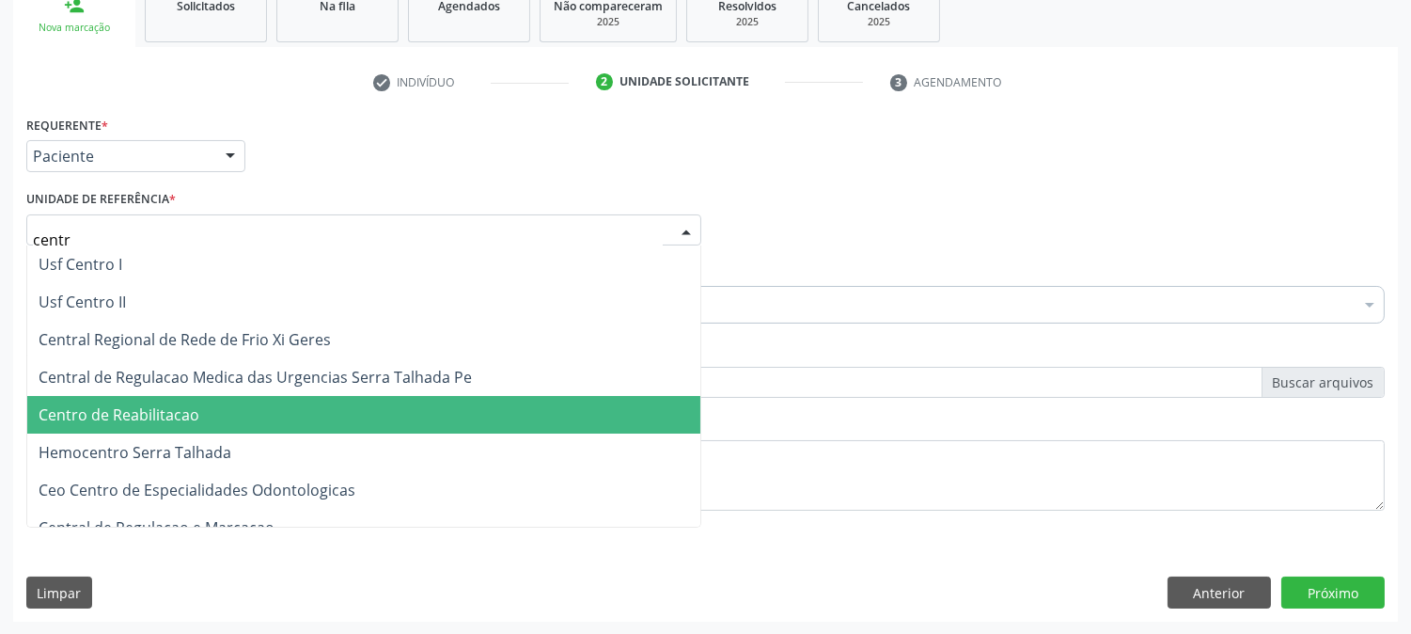
click at [128, 406] on span "Centro de Reabilitacao" at bounding box center [119, 414] width 161 height 21
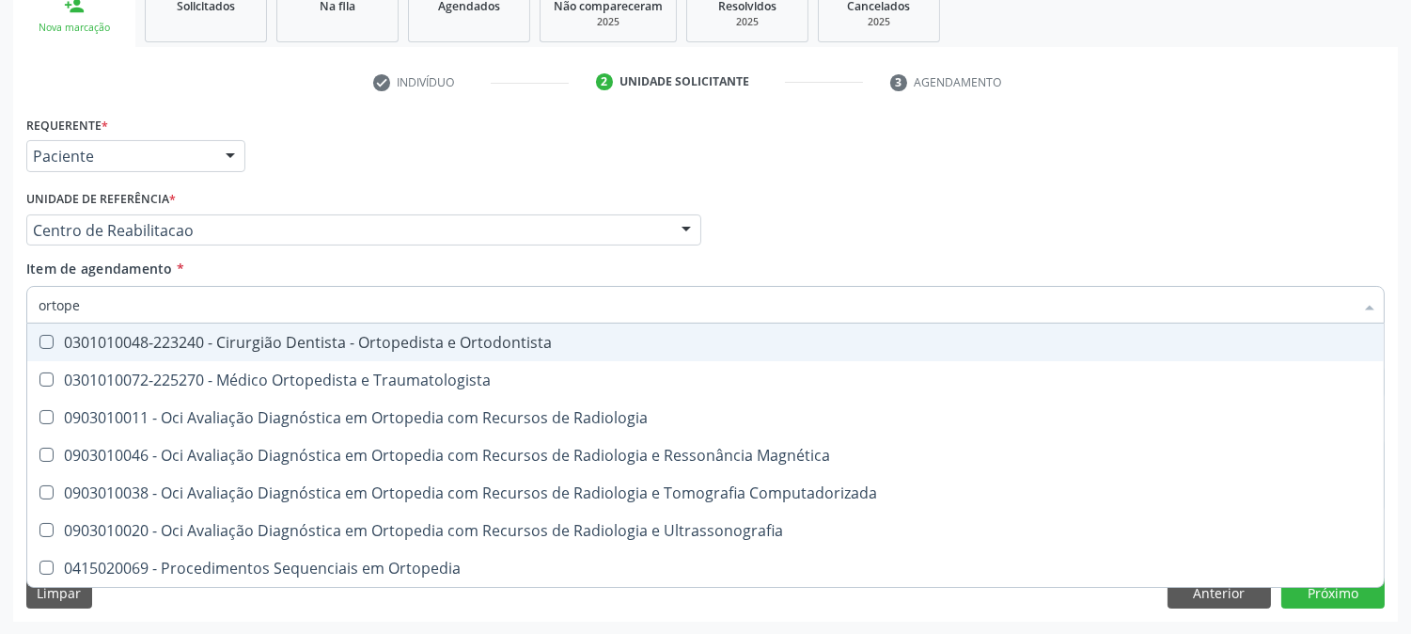
type input "ortoped"
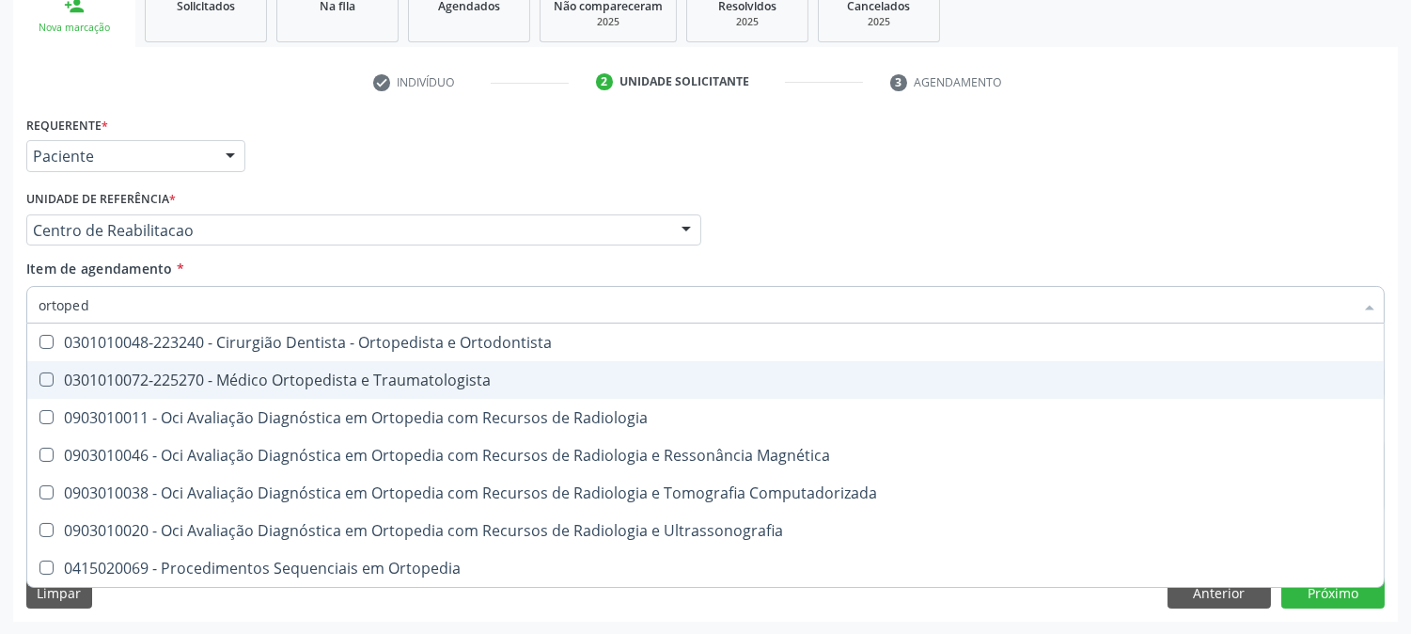
click at [224, 372] on div "0301010072-225270 - Médico Ortopedista e Traumatologista" at bounding box center [706, 379] width 1334 height 15
checkbox Traumatologista "true"
click at [0, 369] on div "Acompanhamento Acompanhe a situação das marcações correntes e finalizadas Relat…" at bounding box center [705, 220] width 1411 height 828
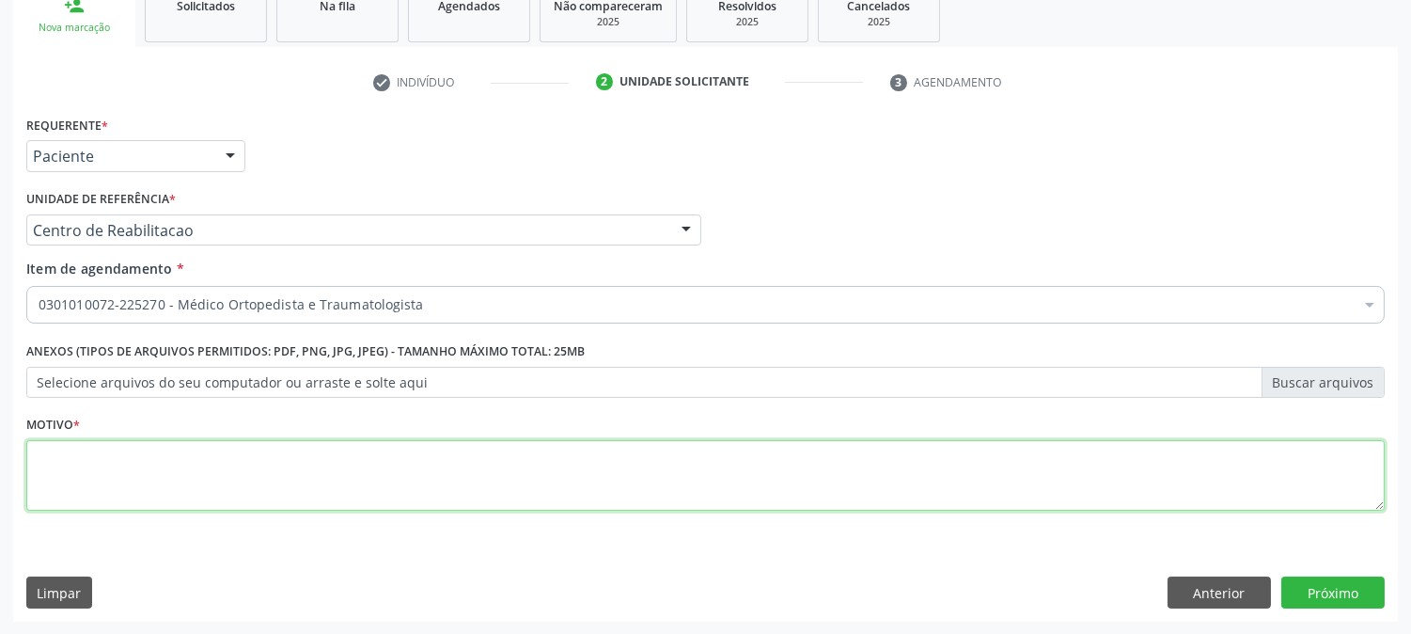
click at [214, 483] on textarea at bounding box center [705, 475] width 1359 height 71
type textarea "."
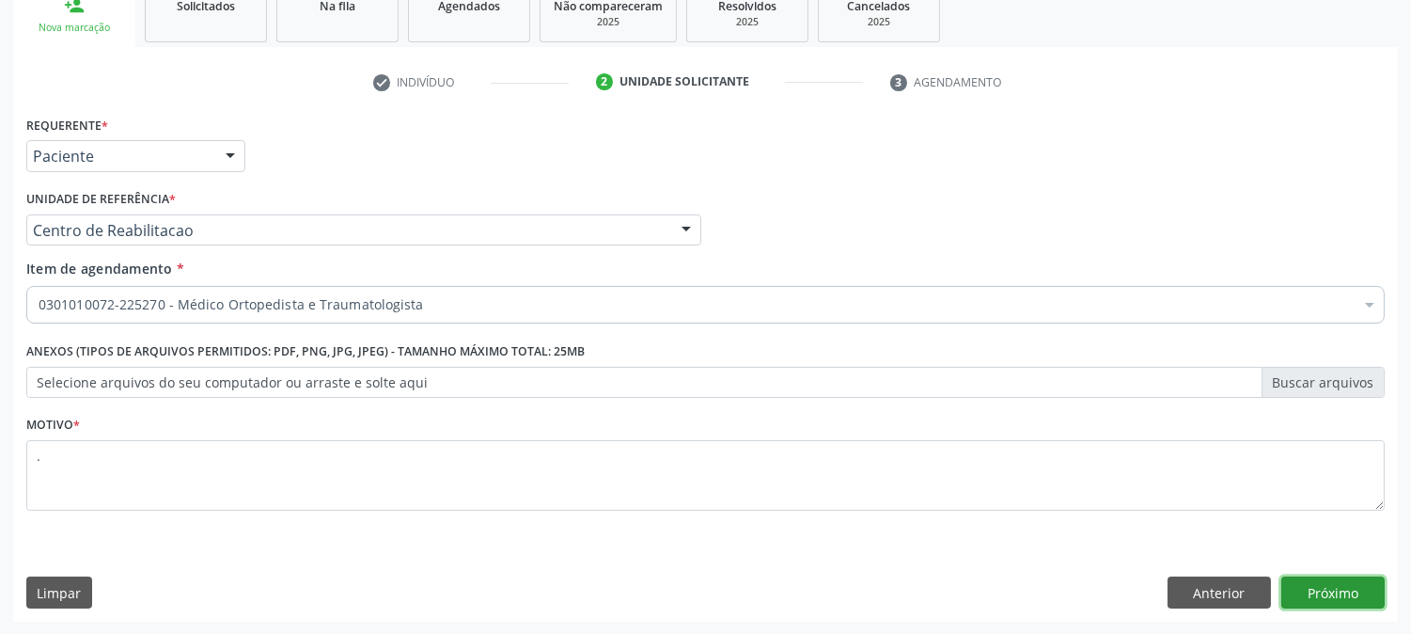
click at [1377, 595] on button "Próximo" at bounding box center [1333, 592] width 103 height 32
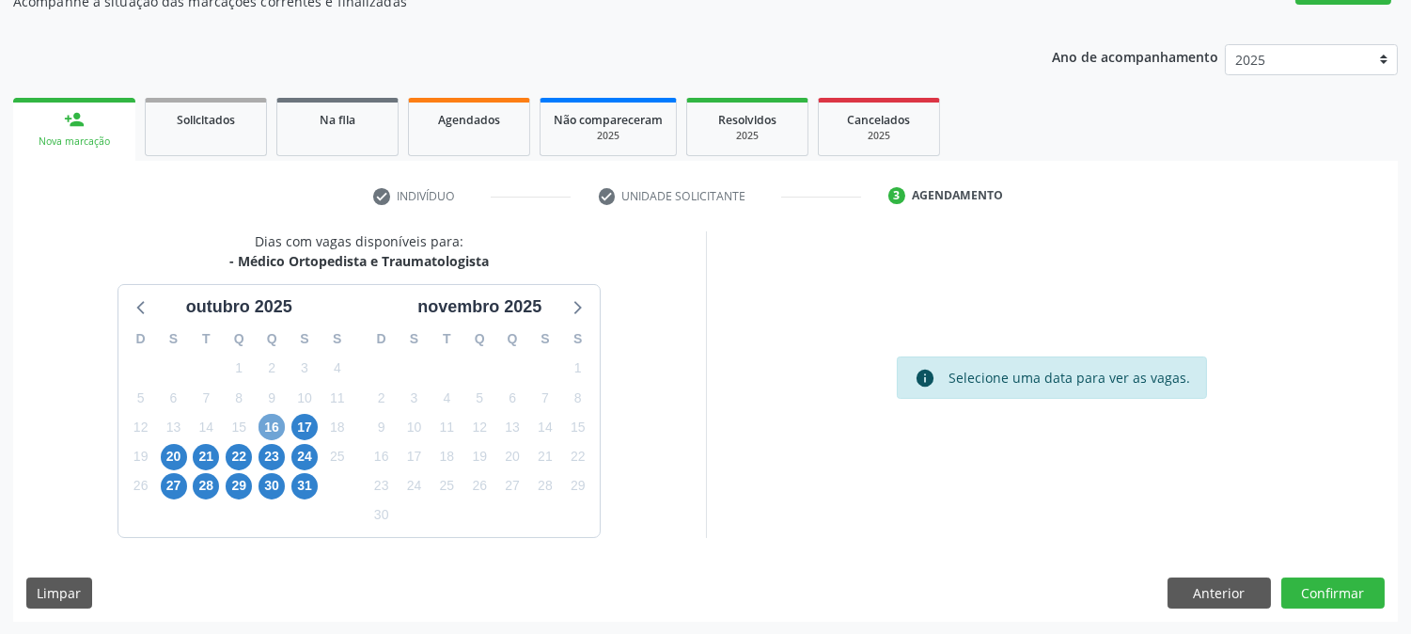
click at [274, 423] on span "16" at bounding box center [272, 427] width 26 height 26
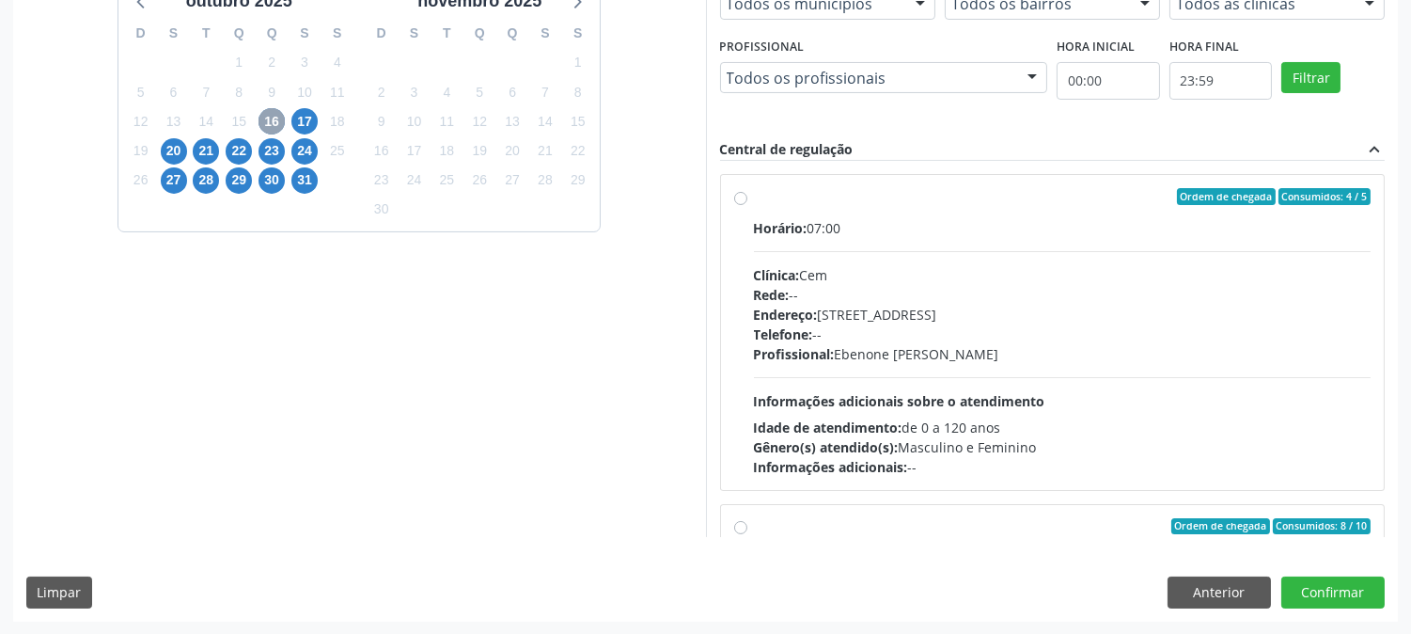
scroll to position [296, 0]
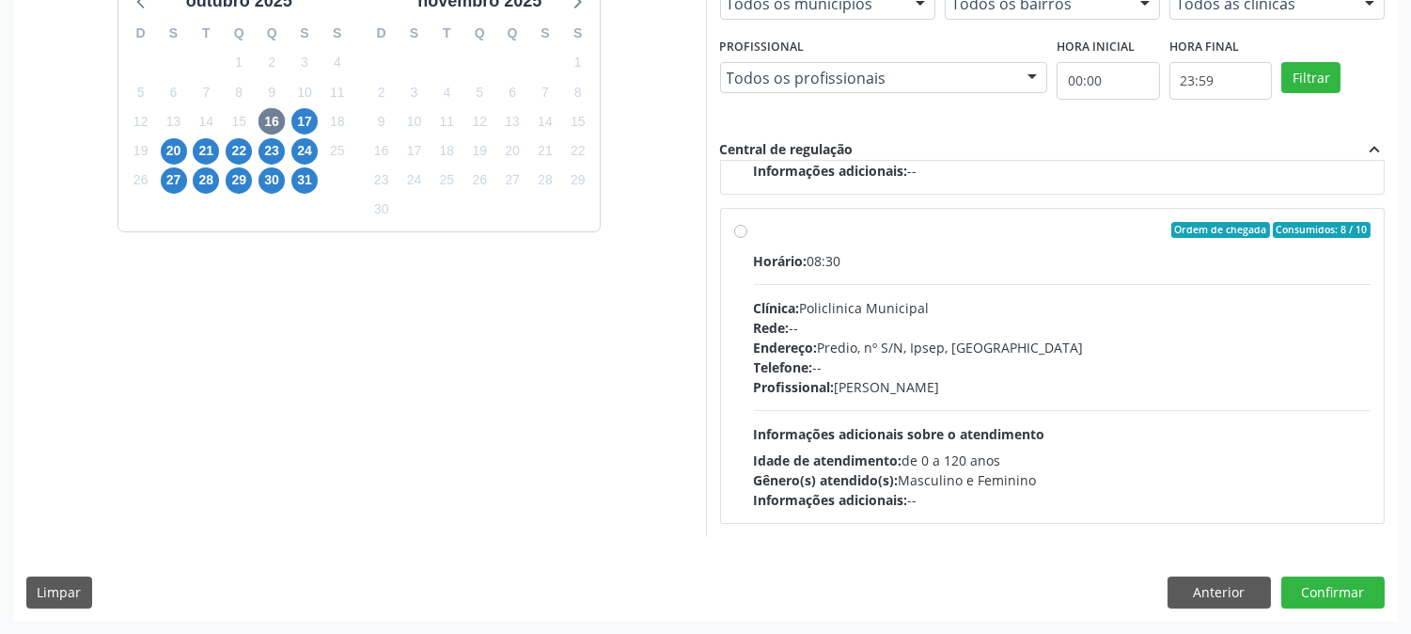
click at [984, 351] on div "Endereço: Predio, nº S/N, Ipsep, Serra Talhada - PE" at bounding box center [1063, 348] width 618 height 20
click at [748, 239] on input "Ordem de chegada Consumidos: 8 / 10 Horário: 08:30 Clínica: Policlinica Municip…" at bounding box center [740, 230] width 13 height 17
radio input "true"
click at [1354, 594] on button "Confirmar" at bounding box center [1333, 592] width 103 height 32
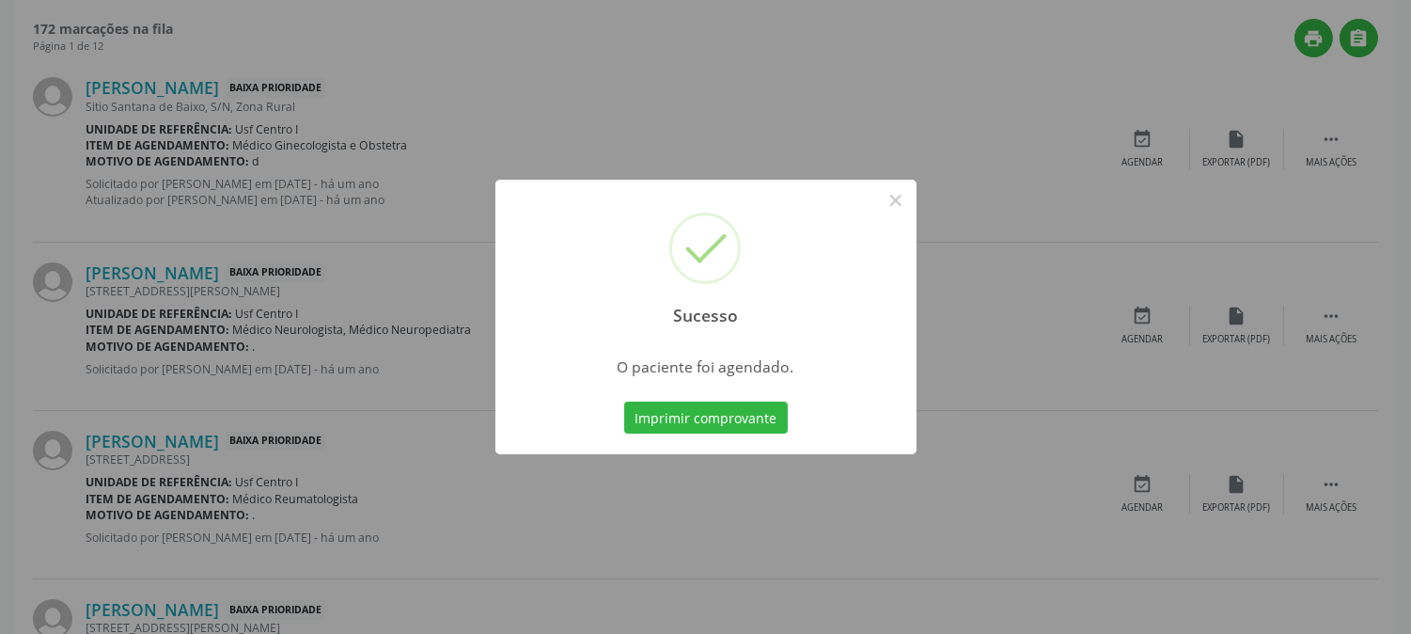
scroll to position [0, 0]
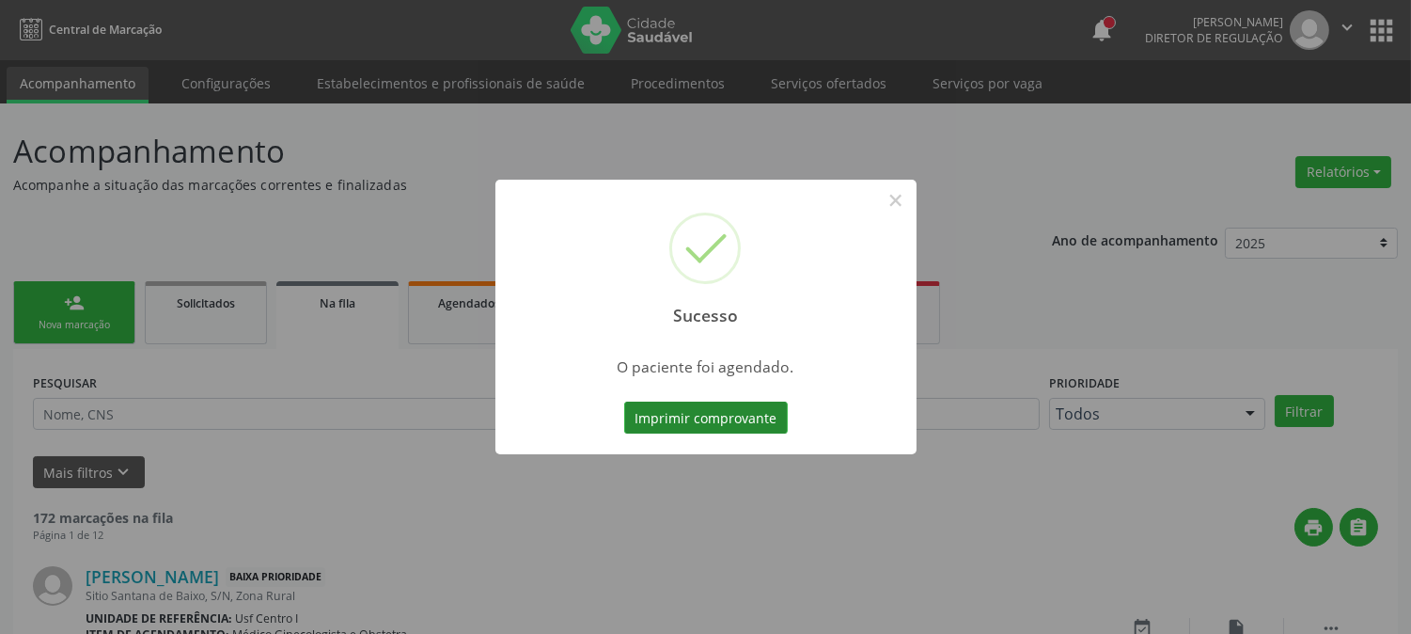
click at [712, 408] on button "Imprimir comprovante" at bounding box center [706, 418] width 164 height 32
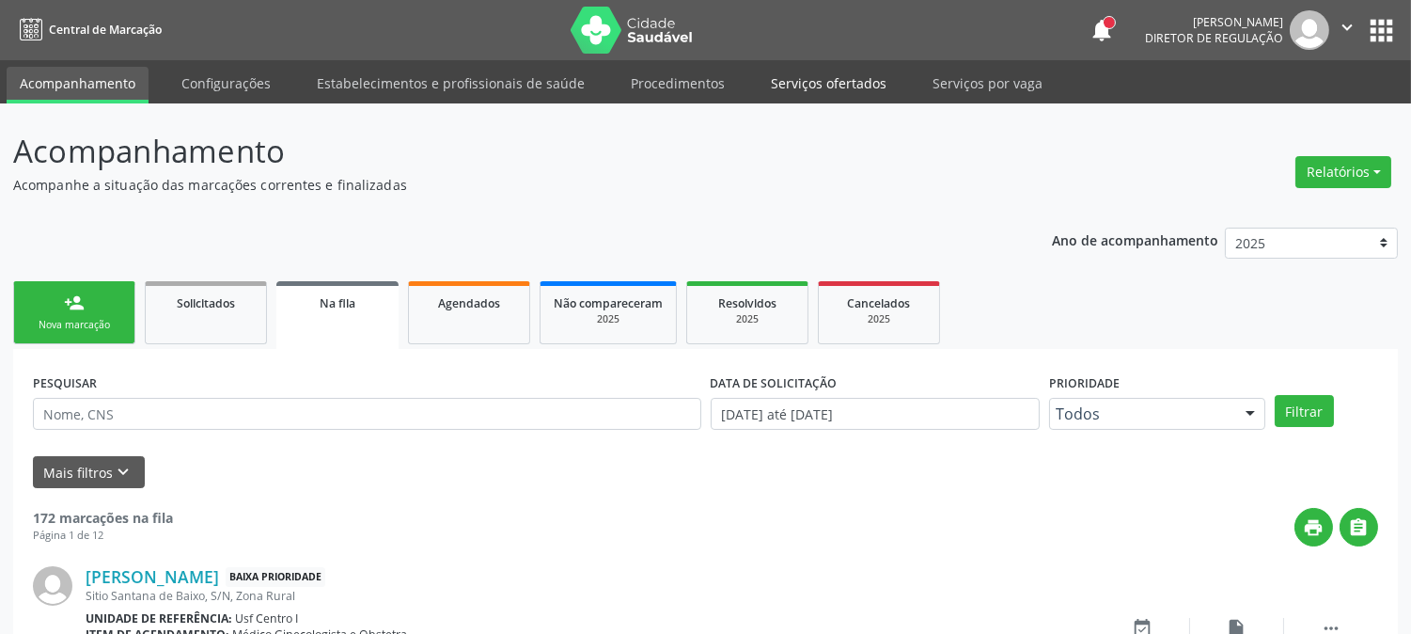
click at [775, 87] on link "Serviços ofertados" at bounding box center [829, 83] width 142 height 33
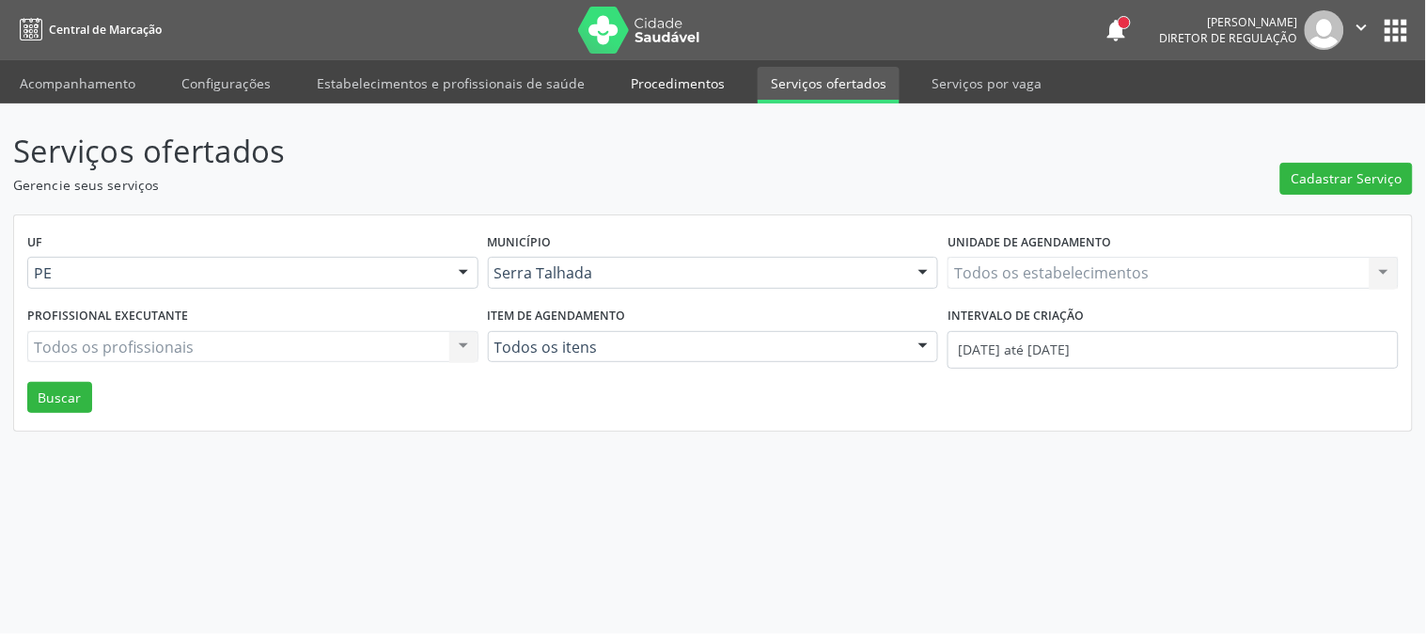
click at [658, 88] on link "Procedimentos" at bounding box center [678, 83] width 120 height 33
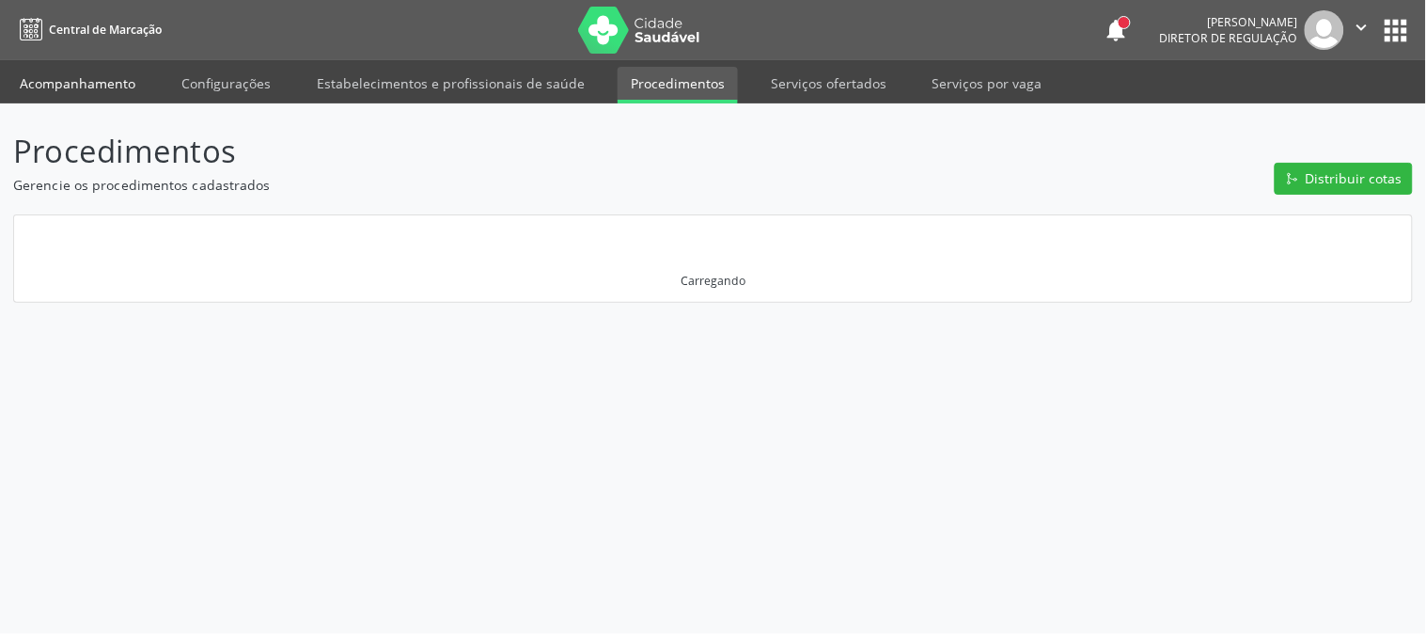
click at [106, 79] on link "Acompanhamento" at bounding box center [78, 83] width 142 height 33
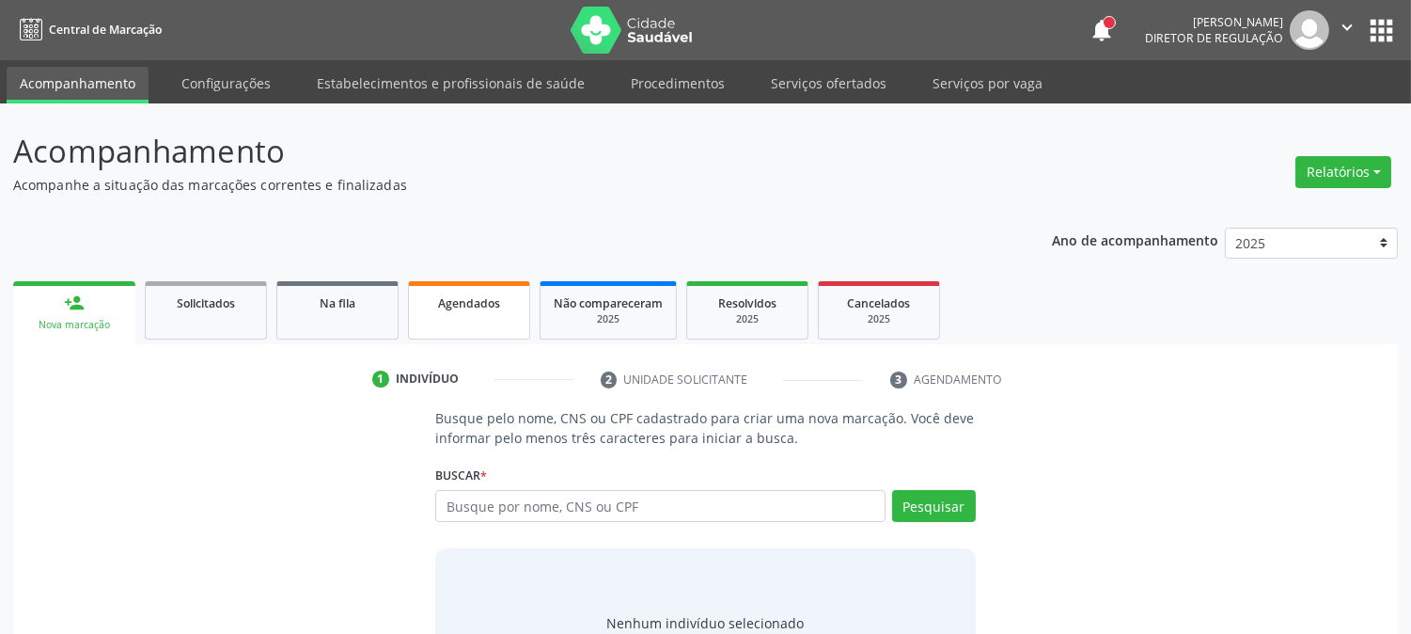
click at [449, 307] on div "Agendados" at bounding box center [469, 302] width 94 height 20
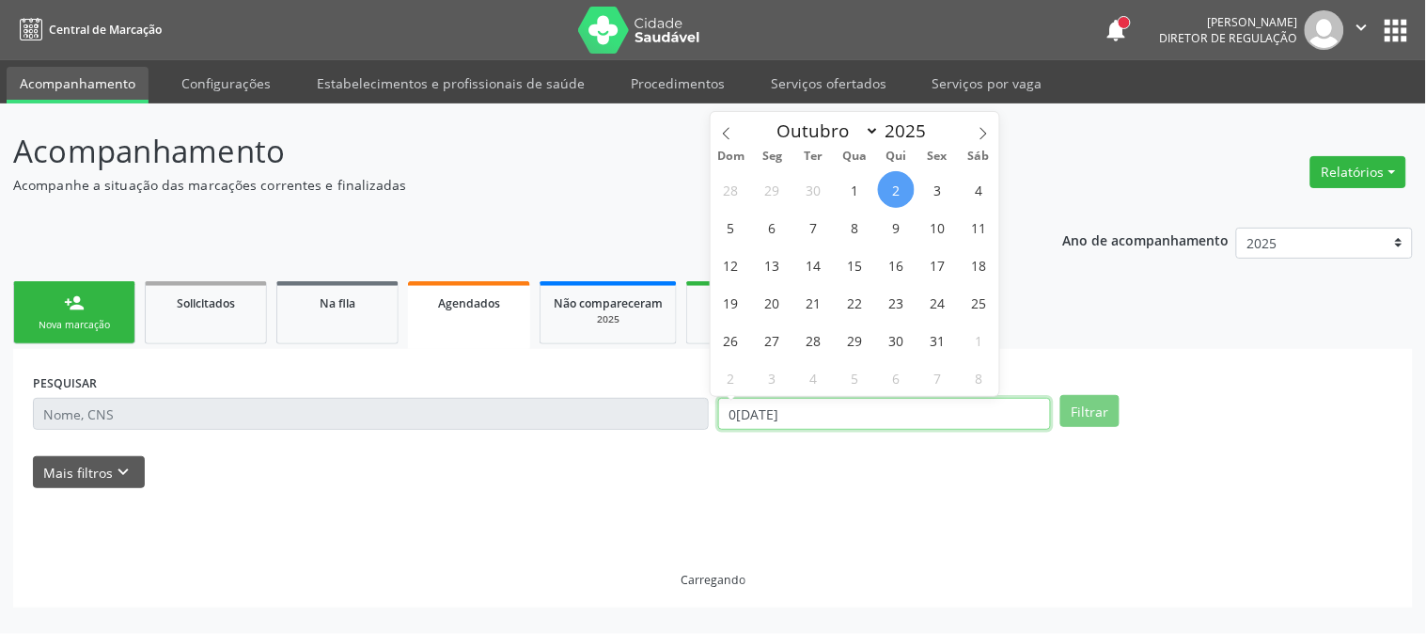
click at [795, 417] on input "02/10/2025" at bounding box center [884, 414] width 333 height 32
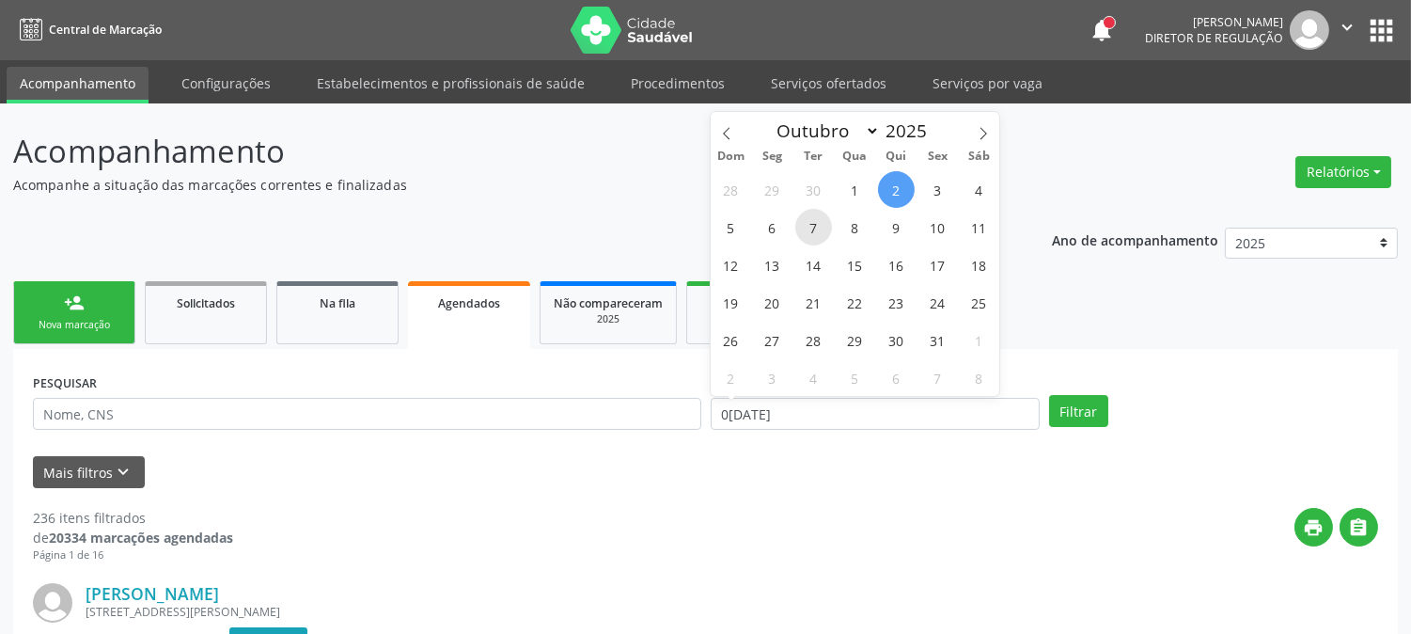
click at [809, 230] on span "7" at bounding box center [813, 227] width 37 height 37
type input "07/10/2025"
click at [809, 230] on span "7" at bounding box center [813, 227] width 37 height 37
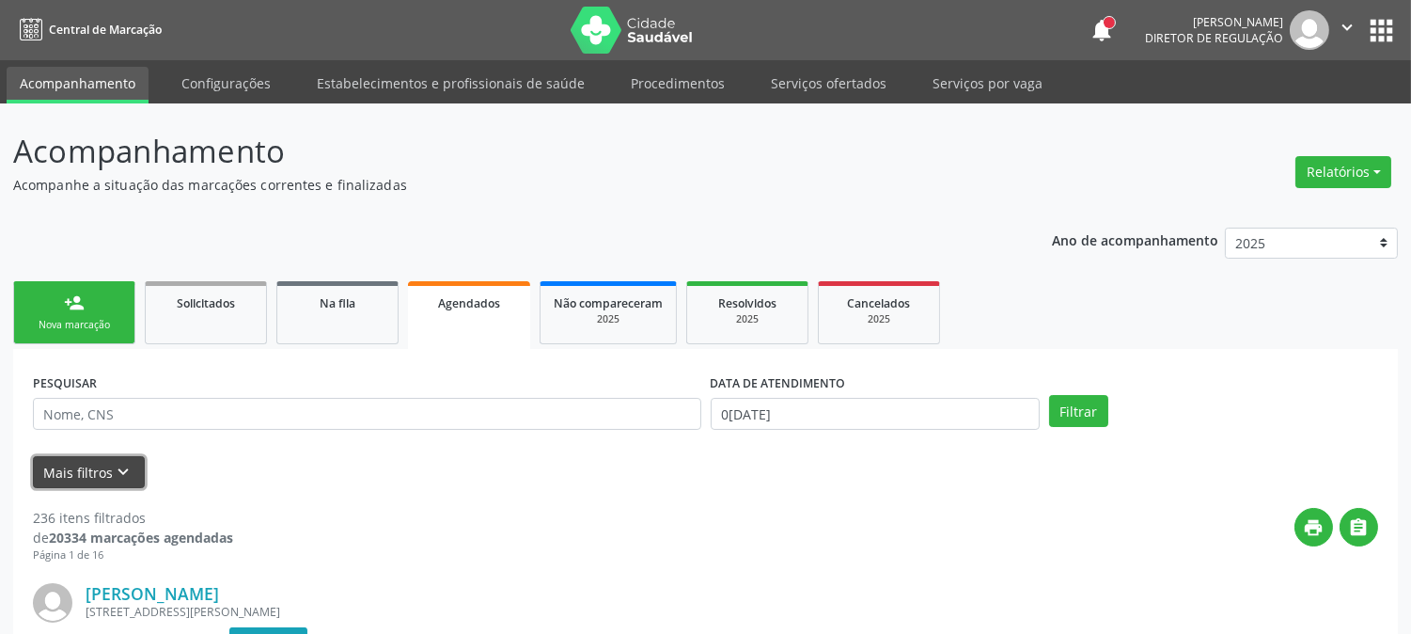
click at [97, 476] on button "Mais filtros keyboard_arrow_down" at bounding box center [89, 472] width 112 height 33
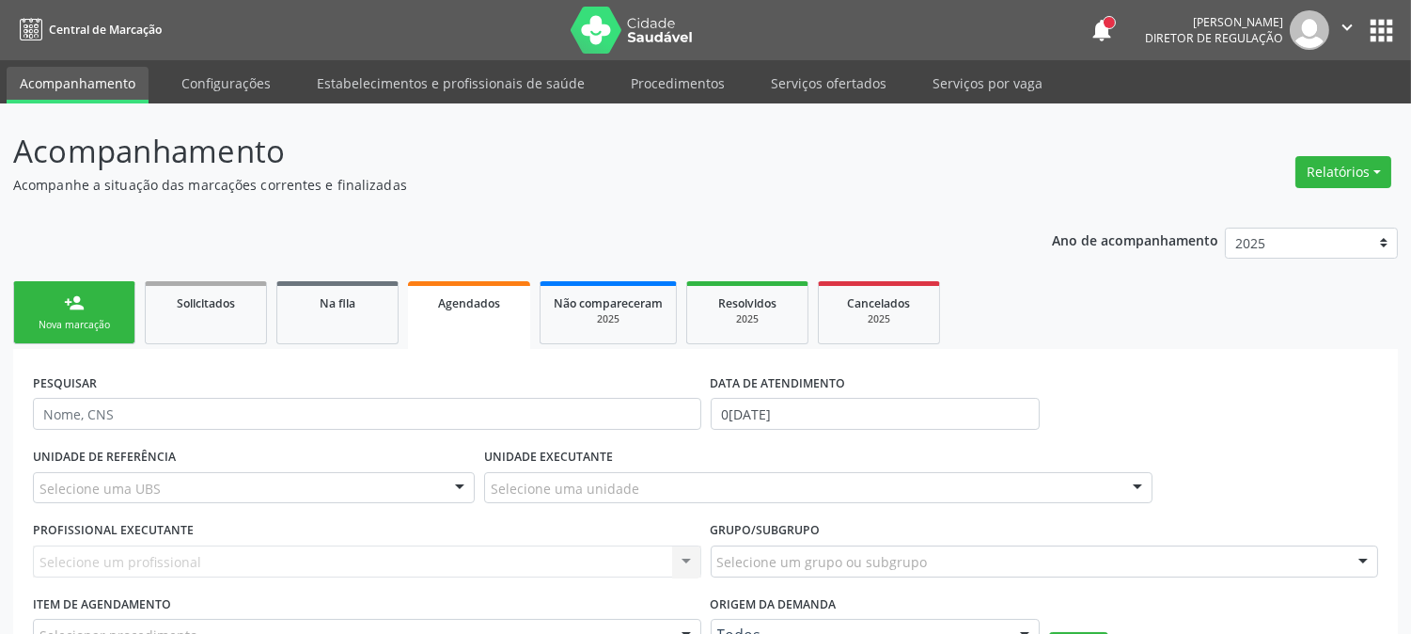
scroll to position [104, 0]
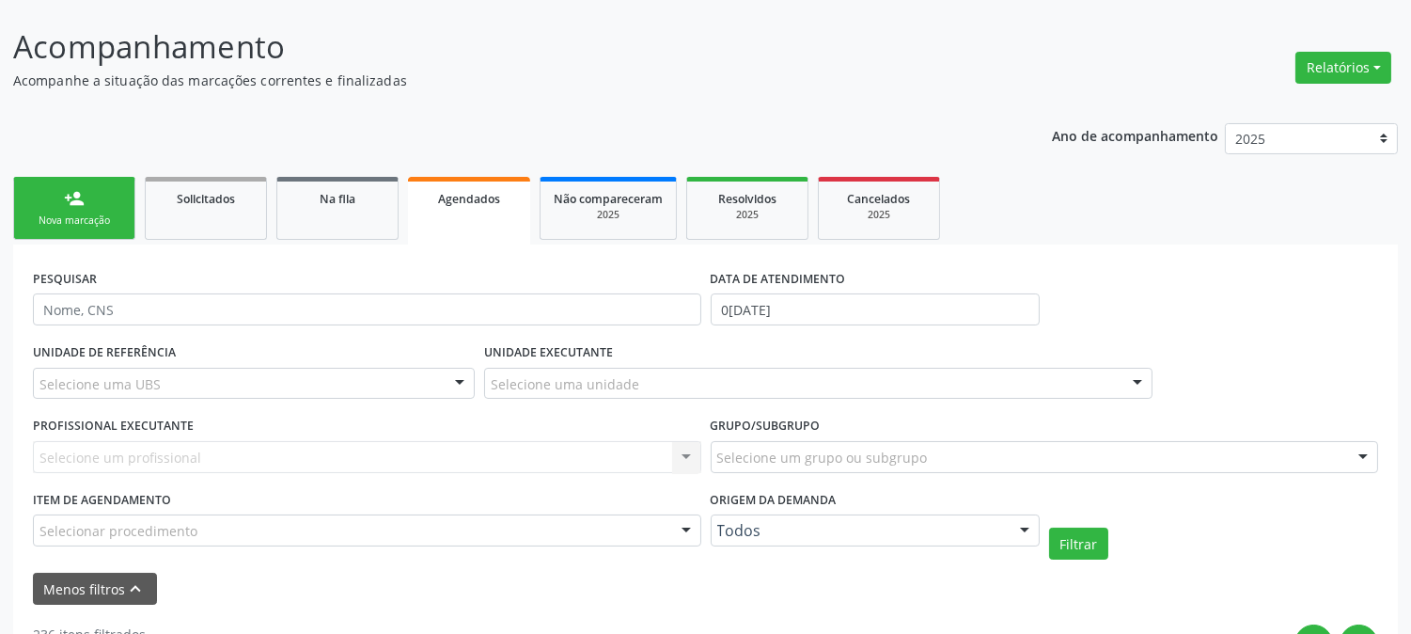
click at [254, 387] on div "Selecione uma UBS" at bounding box center [254, 384] width 442 height 32
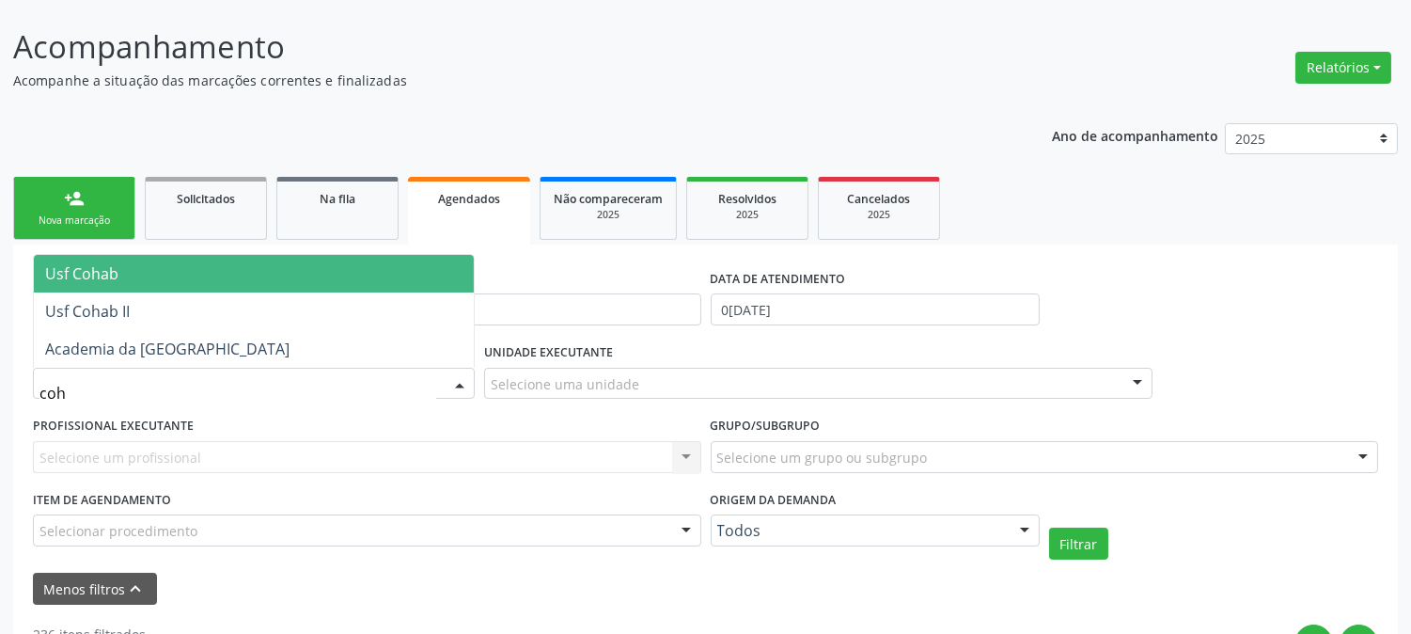
type input "coha"
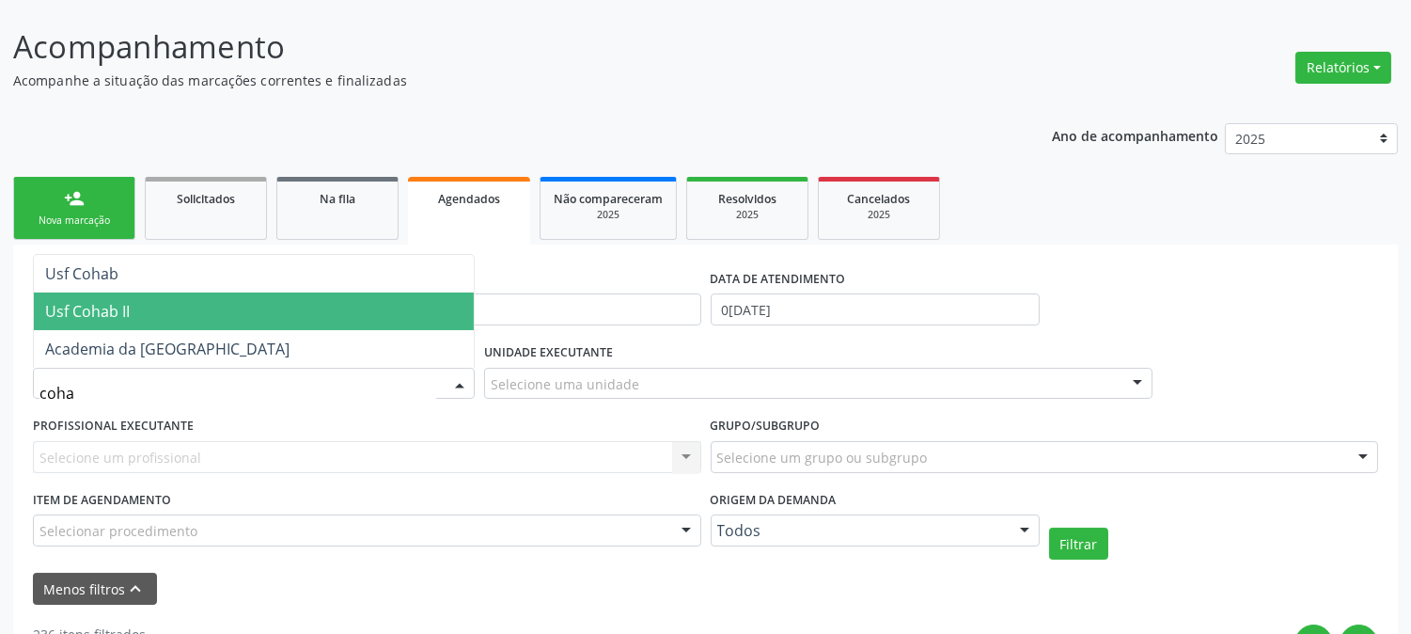
click at [226, 316] on span "Usf Cohab II" at bounding box center [254, 311] width 440 height 38
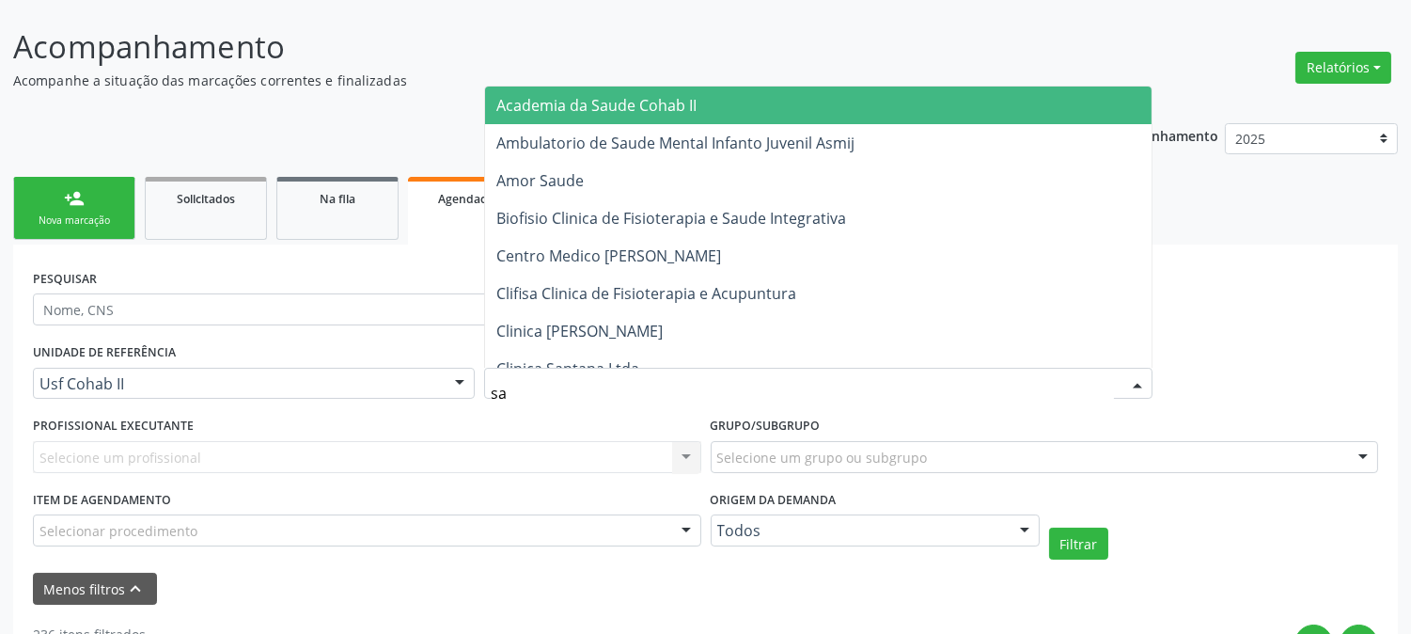
type input "sao"
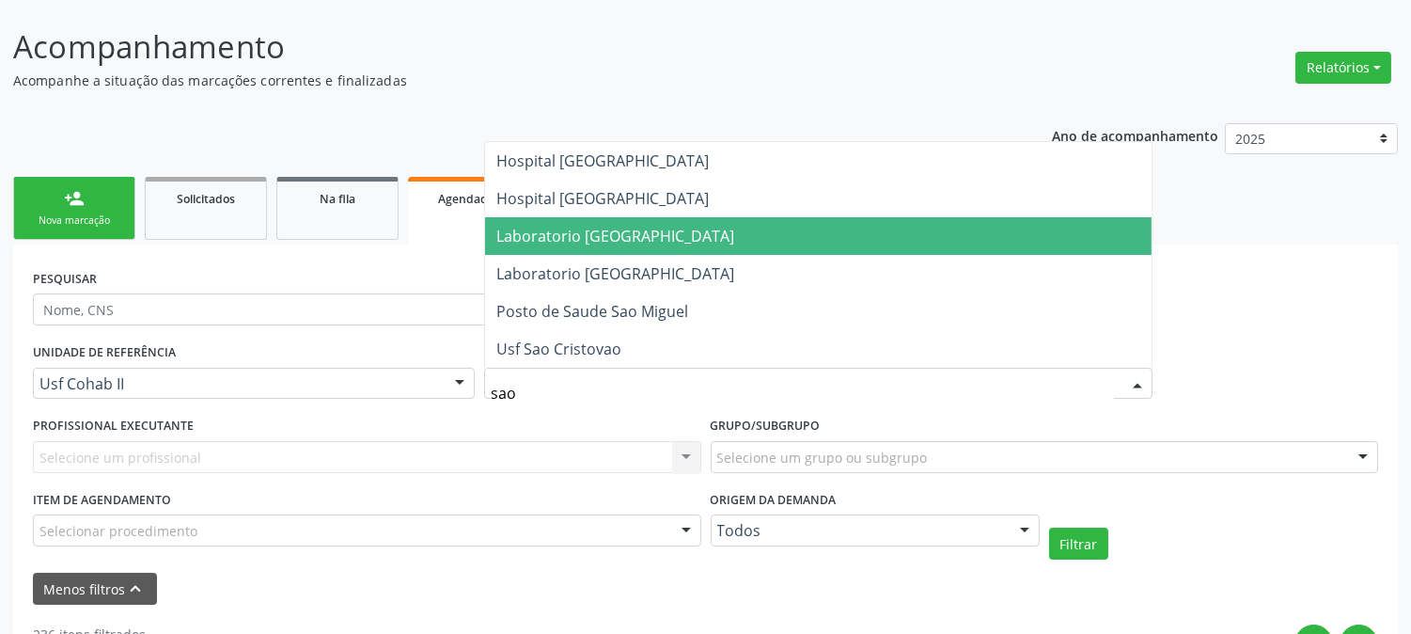
click at [627, 232] on span "Laboratorio [GEOGRAPHIC_DATA]" at bounding box center [615, 236] width 238 height 21
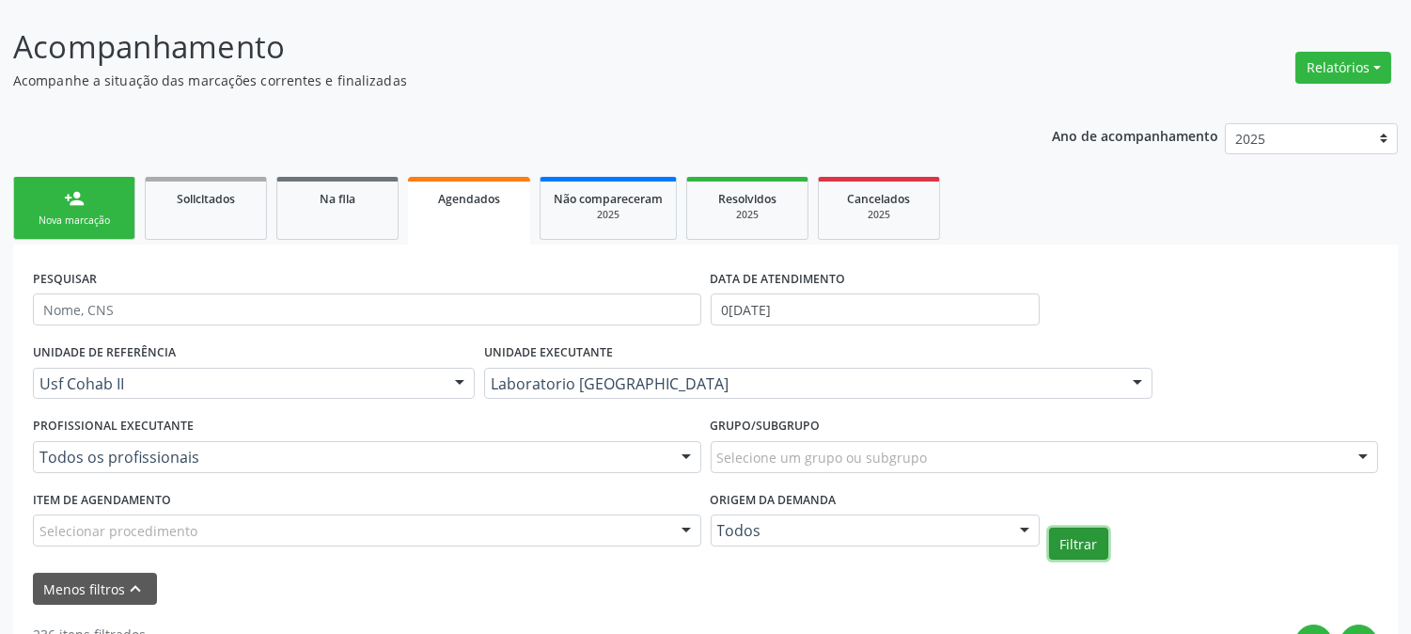
click at [1073, 540] on button "Filtrar" at bounding box center [1078, 544] width 59 height 32
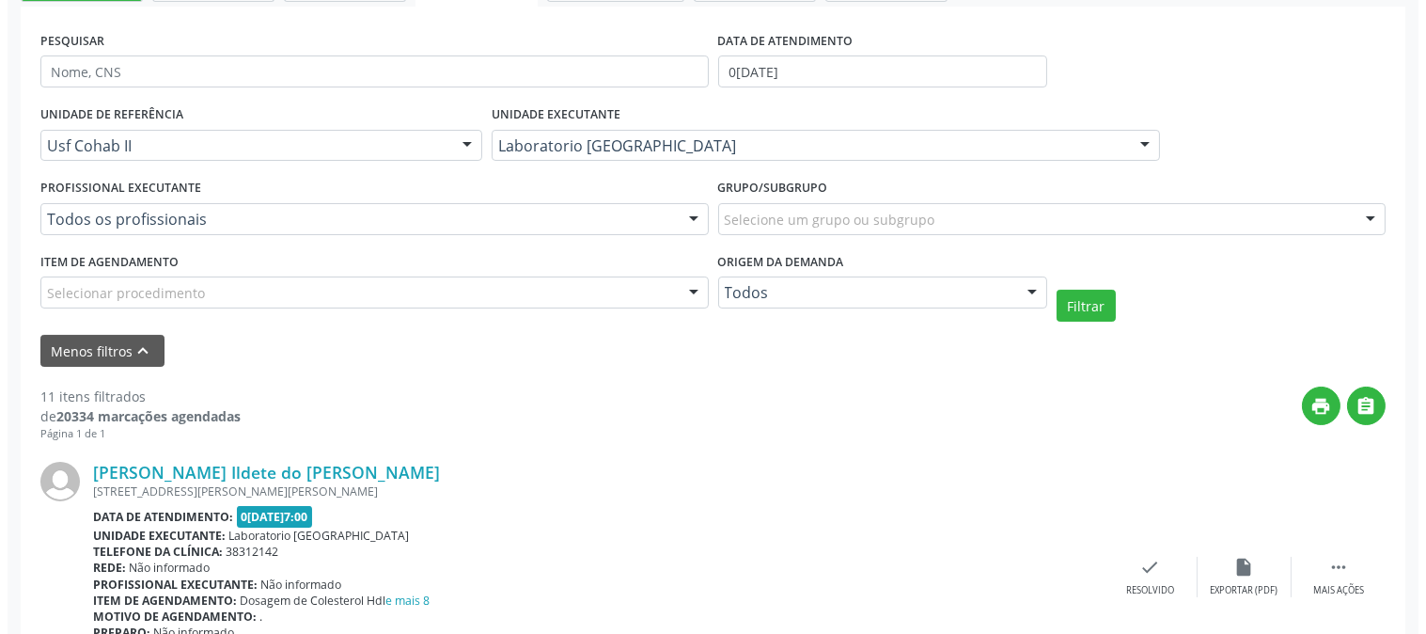
scroll to position [0, 0]
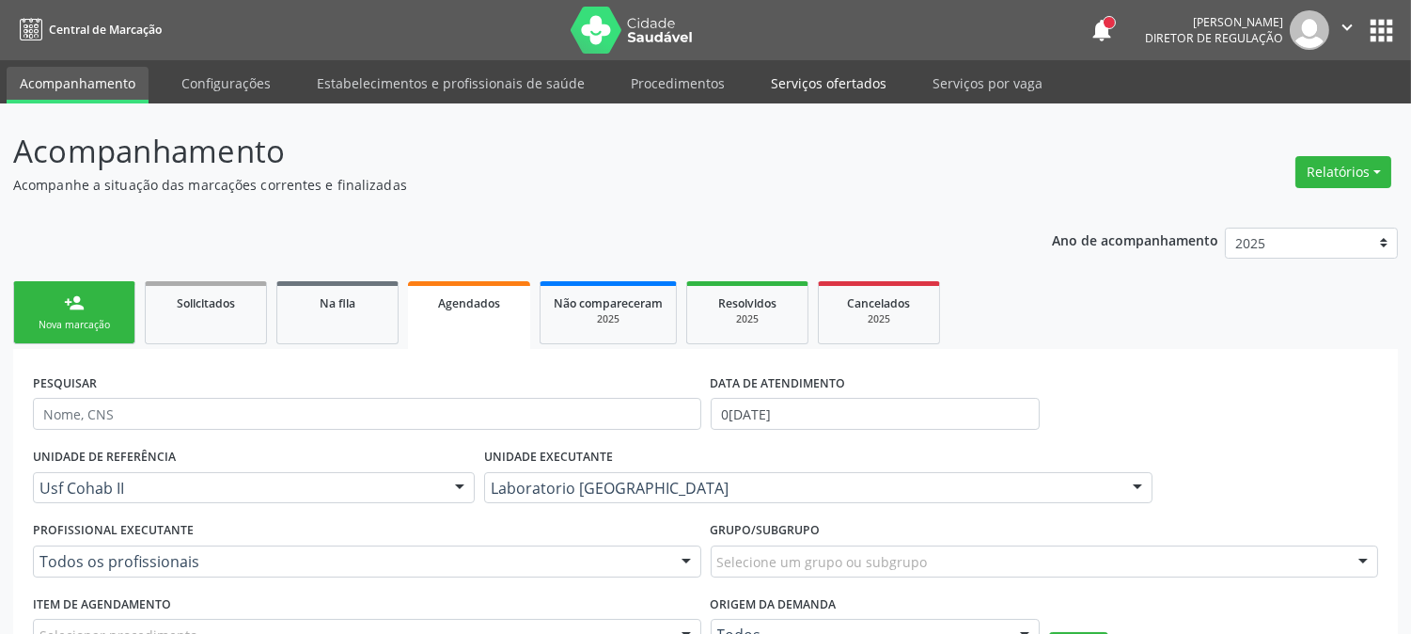
click at [825, 75] on link "Serviços ofertados" at bounding box center [829, 83] width 142 height 33
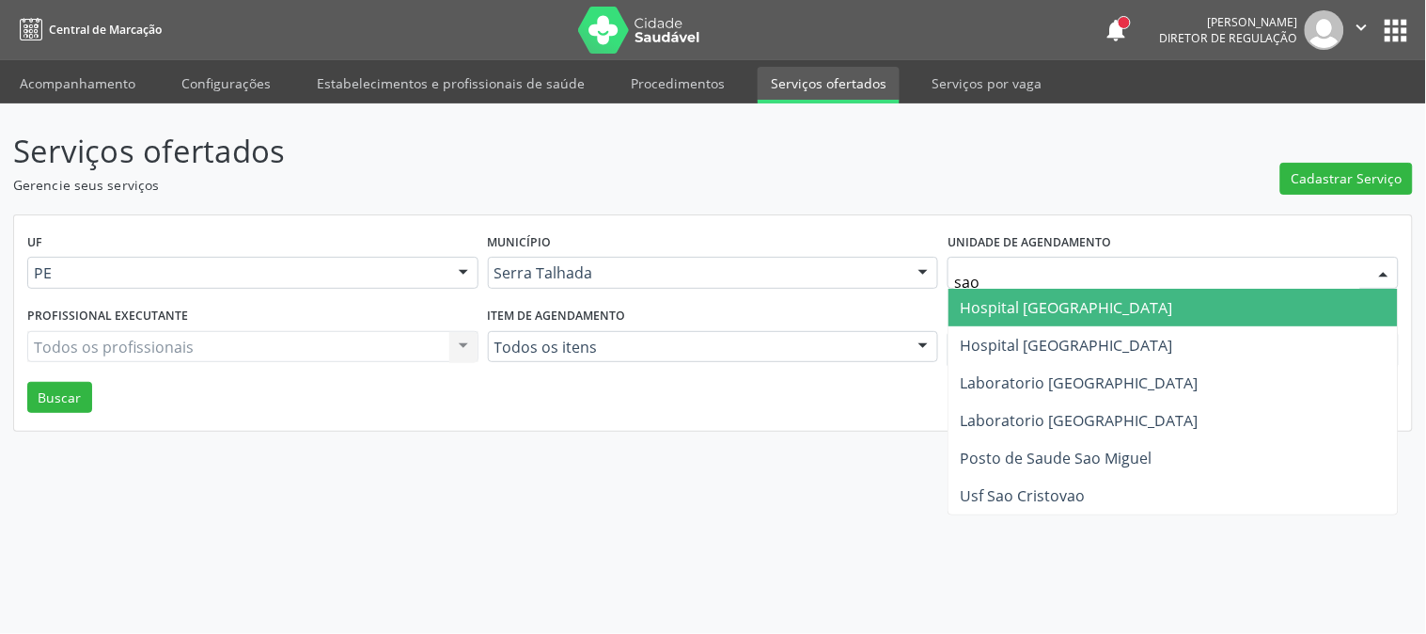
type input "sao f"
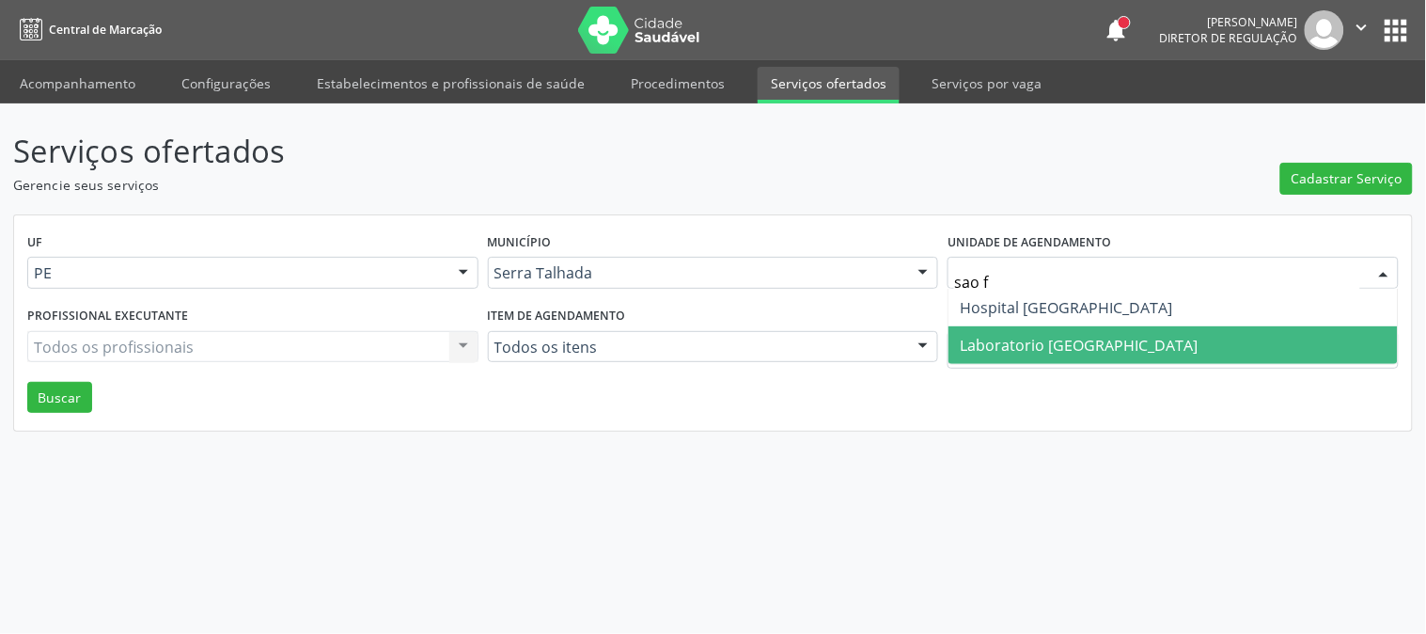
click at [984, 336] on span "Laboratorio [GEOGRAPHIC_DATA]" at bounding box center [1079, 345] width 238 height 21
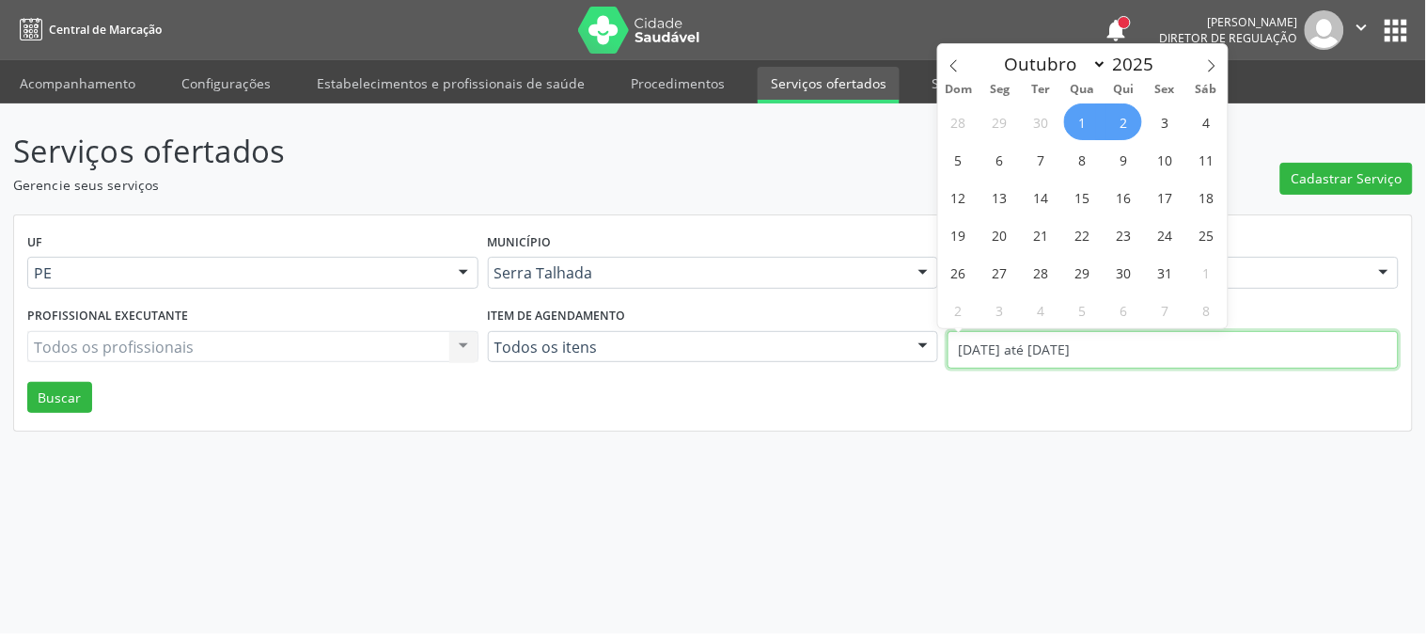
click at [984, 336] on input "01/10/2025 até 02/10/2025" at bounding box center [1173, 350] width 451 height 38
click at [950, 62] on icon at bounding box center [954, 65] width 13 height 13
select select "8"
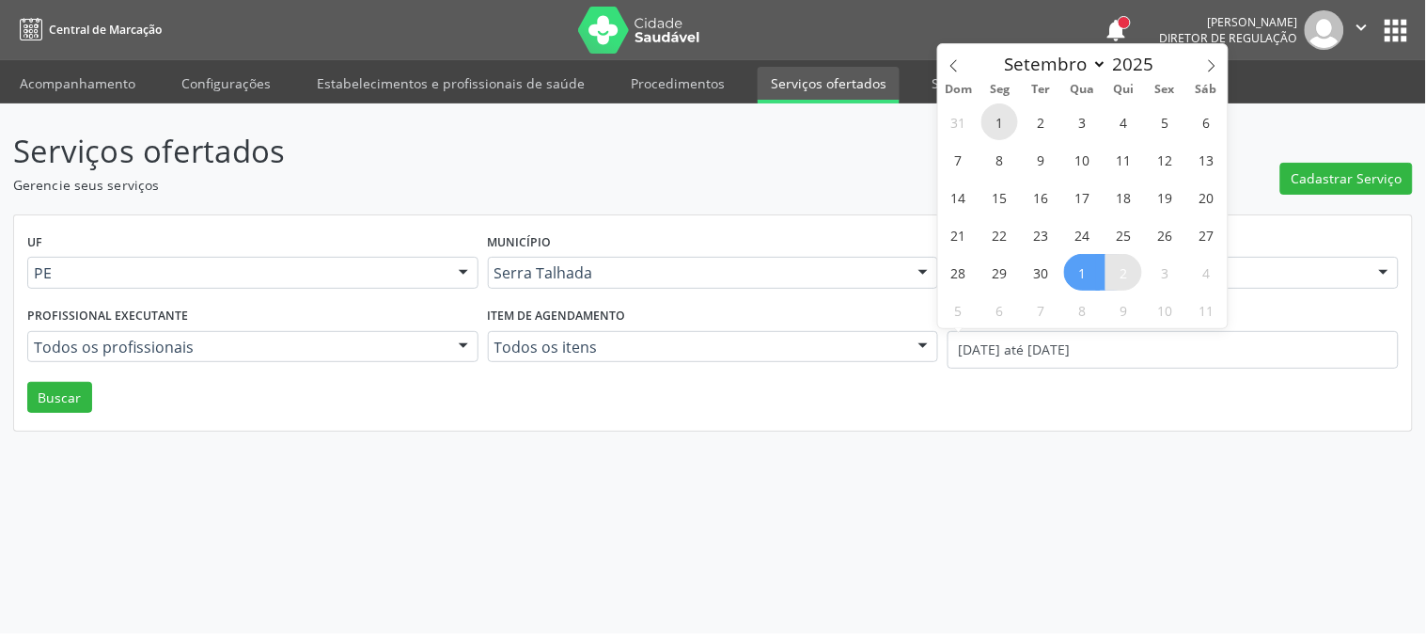
click at [999, 122] on span "1" at bounding box center [1000, 121] width 37 height 37
type input "01/09/2025"
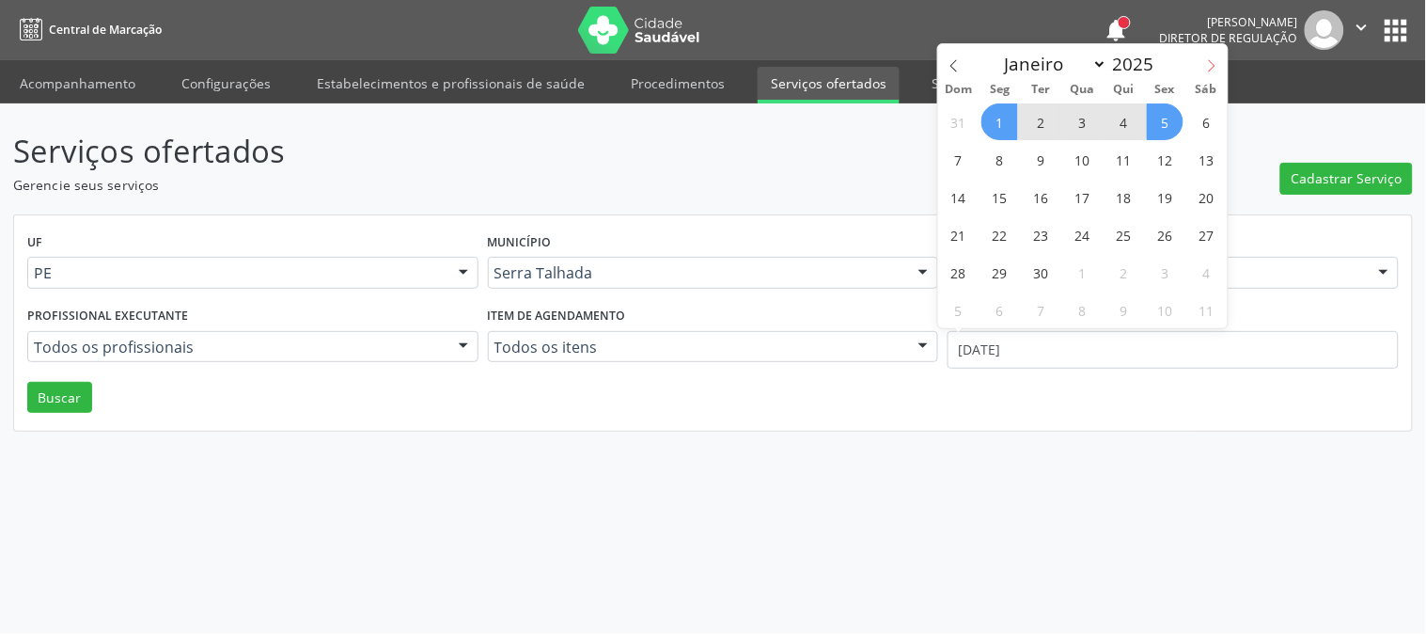
click at [1211, 66] on icon at bounding box center [1211, 65] width 13 height 13
select select "9"
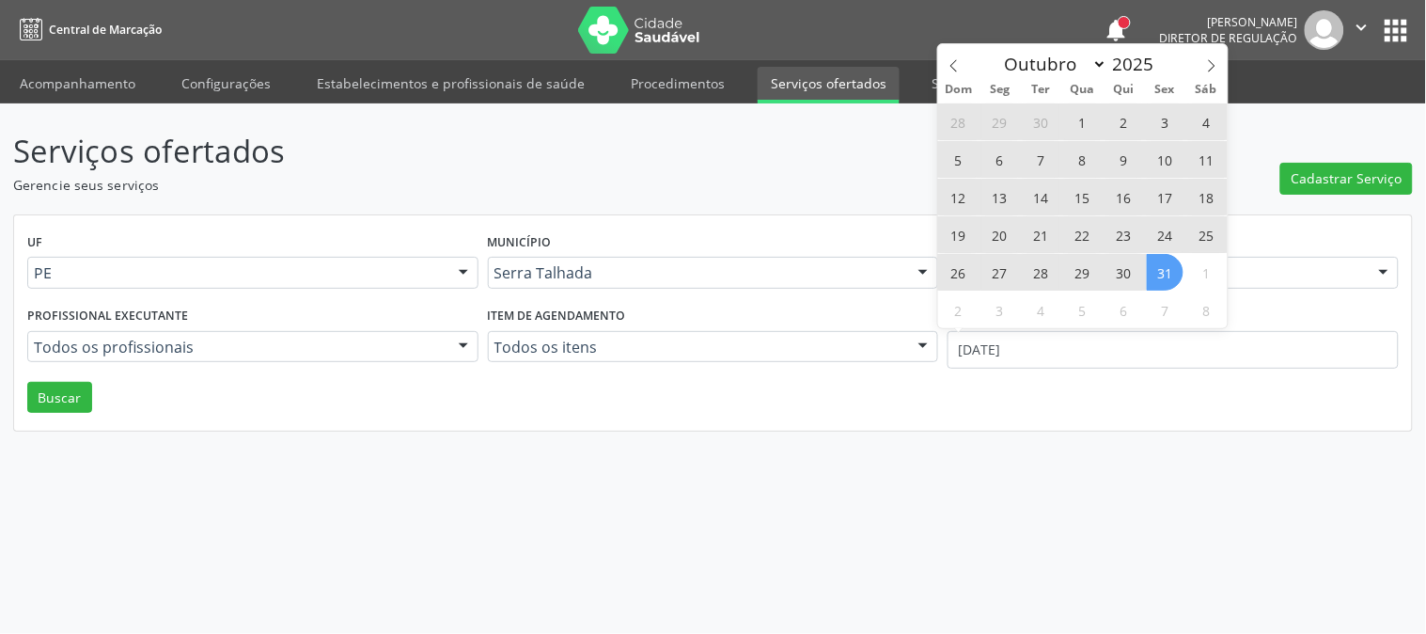
click at [1157, 267] on span "31" at bounding box center [1165, 272] width 37 height 37
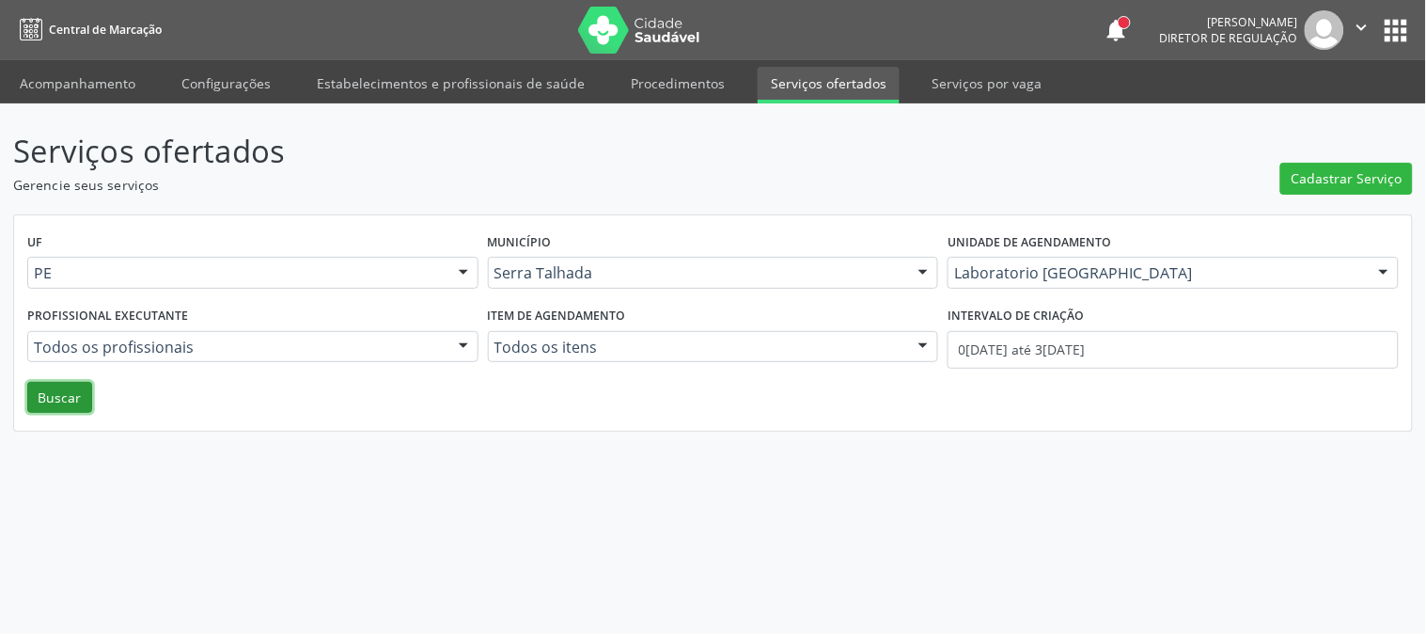
click at [73, 399] on button "Buscar" at bounding box center [59, 398] width 65 height 32
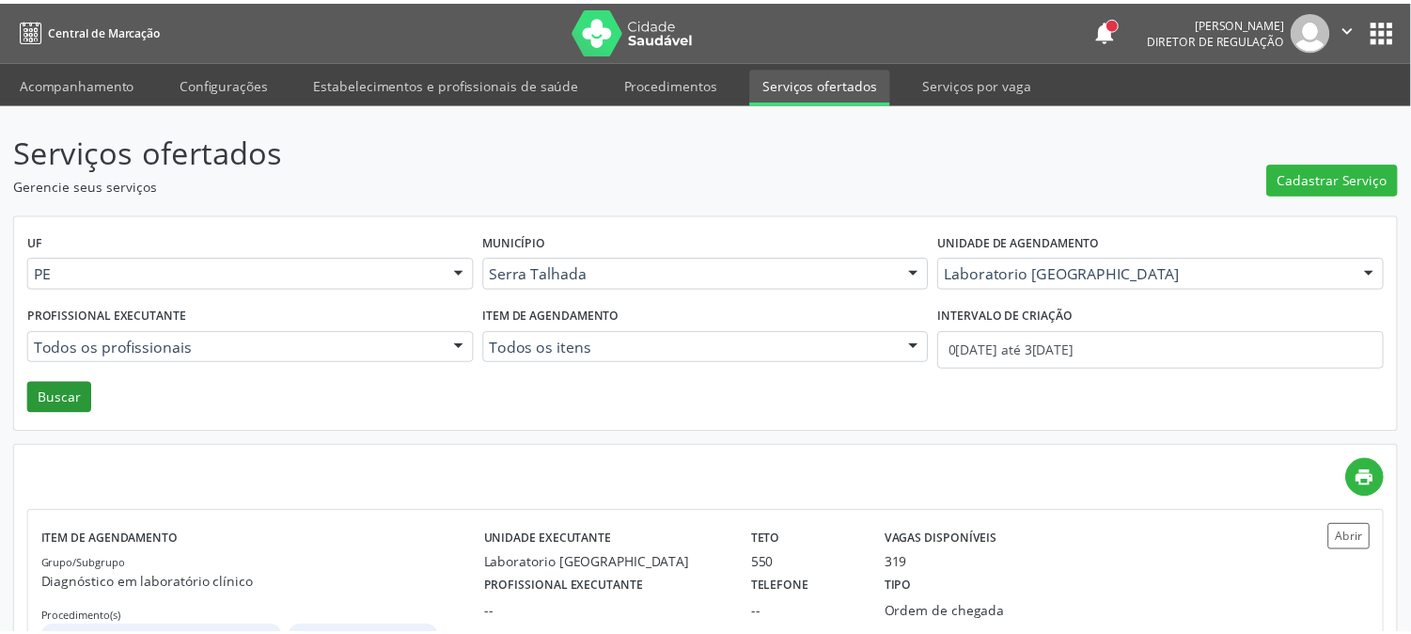
scroll to position [102, 0]
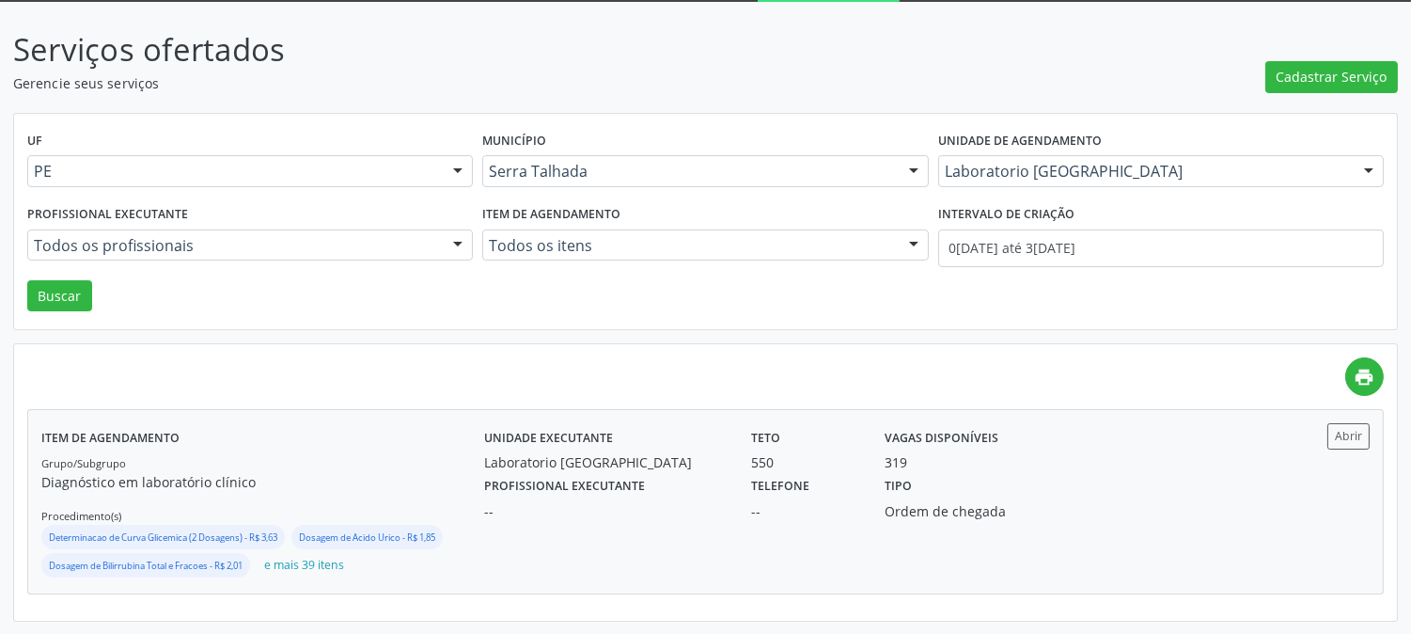
click at [339, 452] on div "Grupo/Subgrupo Diagnóstico em laboratório clínico Procedimento(s) Determinacao …" at bounding box center [262, 516] width 443 height 128
click at [335, 511] on div "Grupo/Subgrupo Diagnóstico em laboratório clínico Procedimento(s) Determinacao …" at bounding box center [262, 516] width 443 height 128
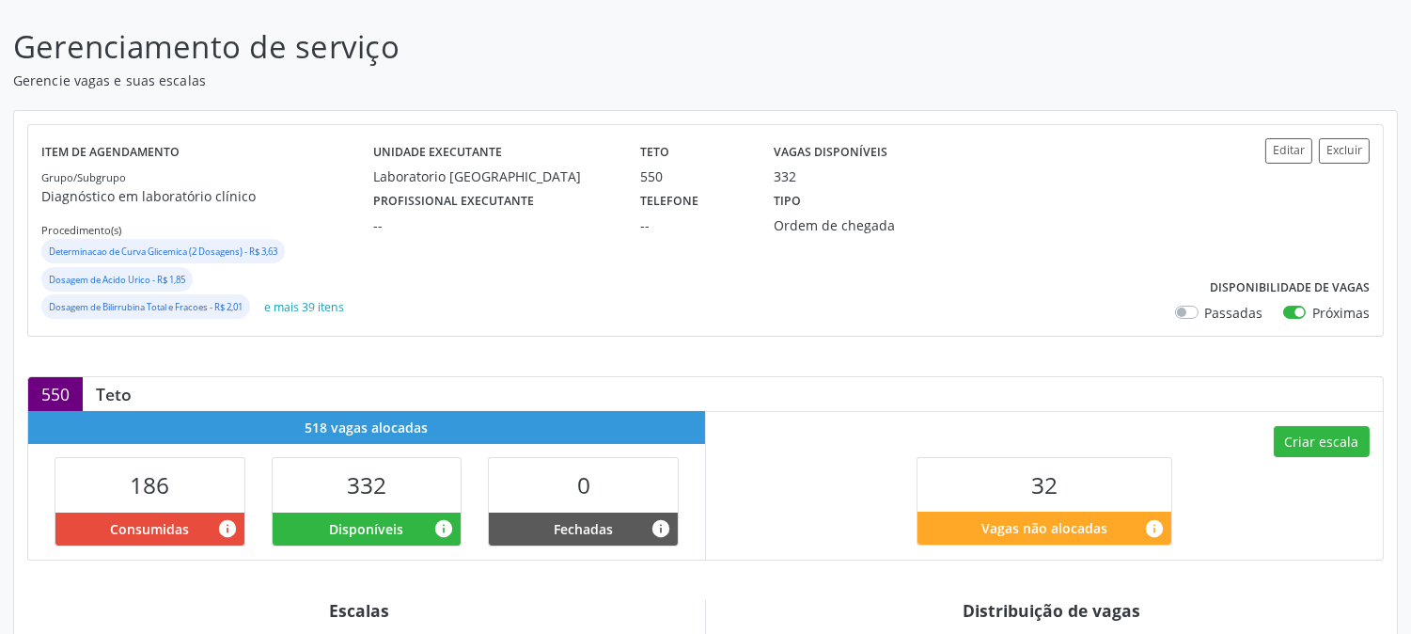
scroll to position [522, 0]
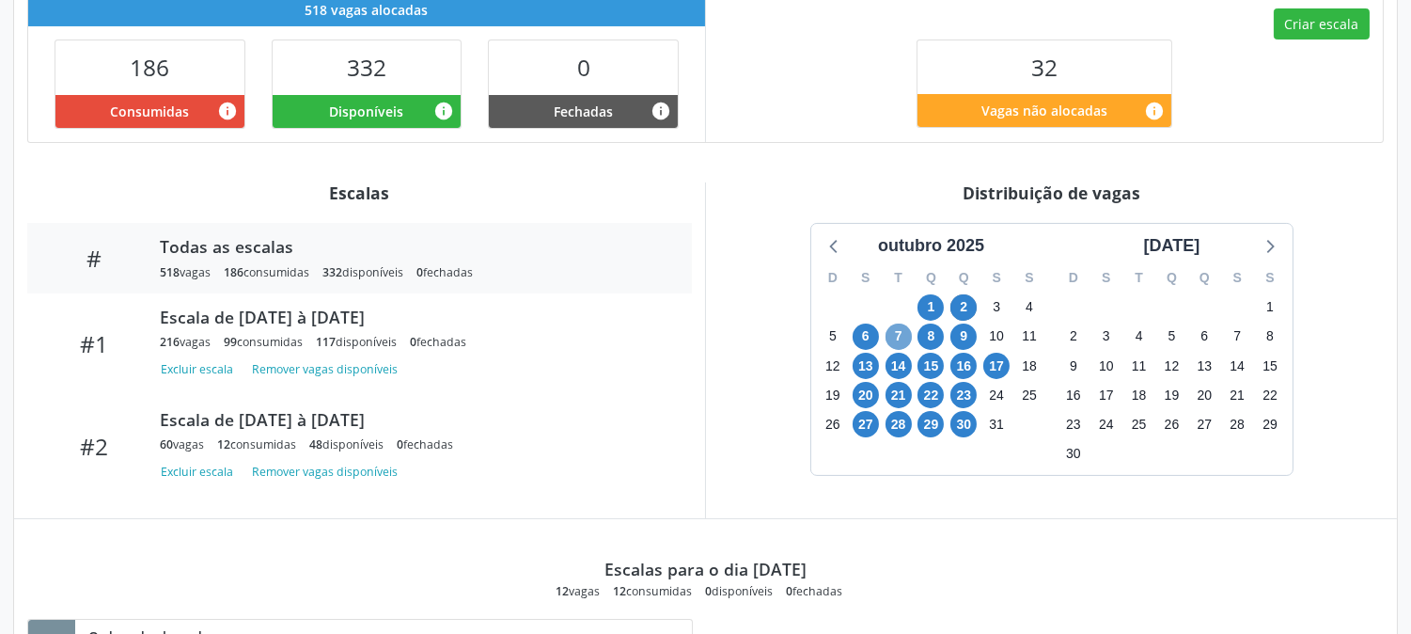
click at [899, 342] on span "7" at bounding box center [899, 336] width 26 height 26
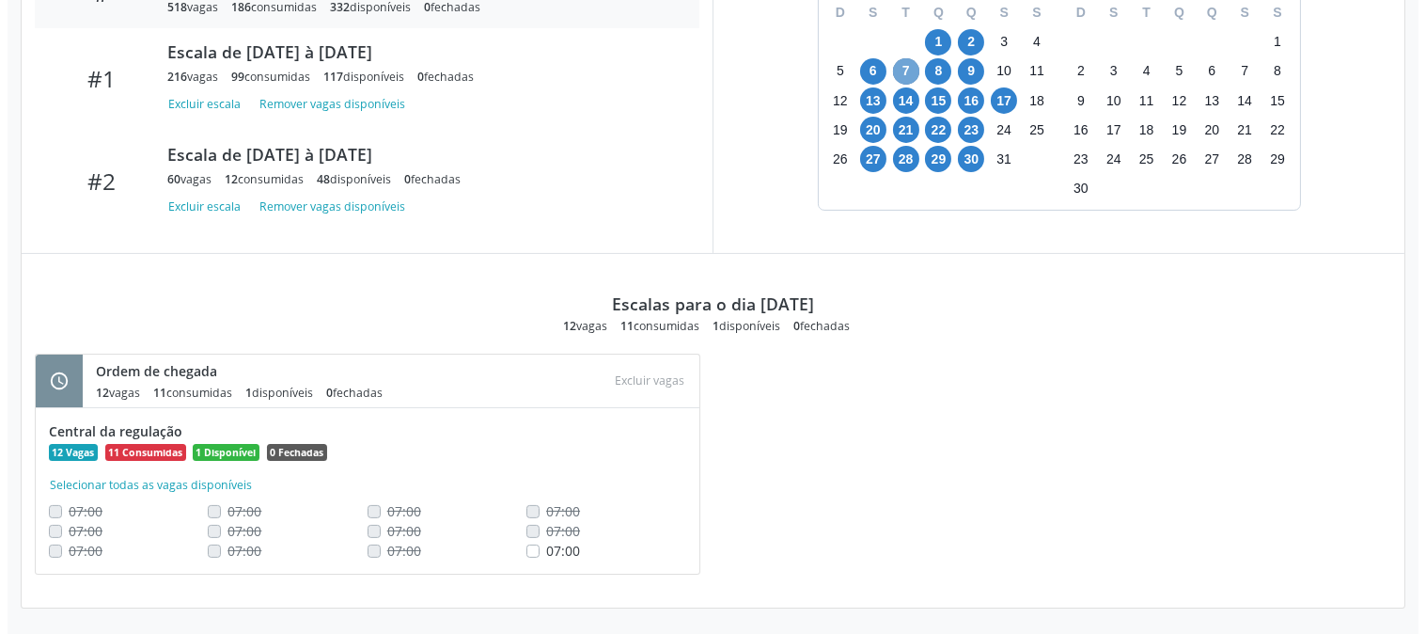
scroll to position [370, 0]
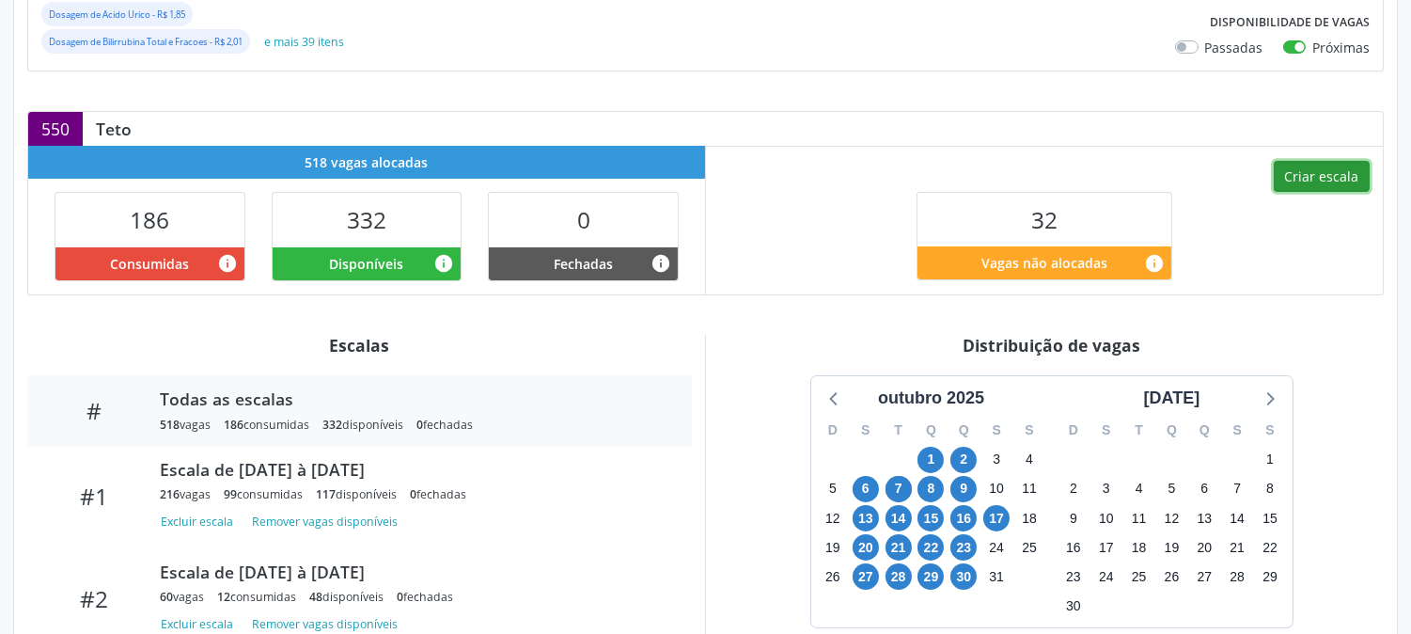
click at [1336, 167] on button "Criar escala" at bounding box center [1322, 177] width 96 height 32
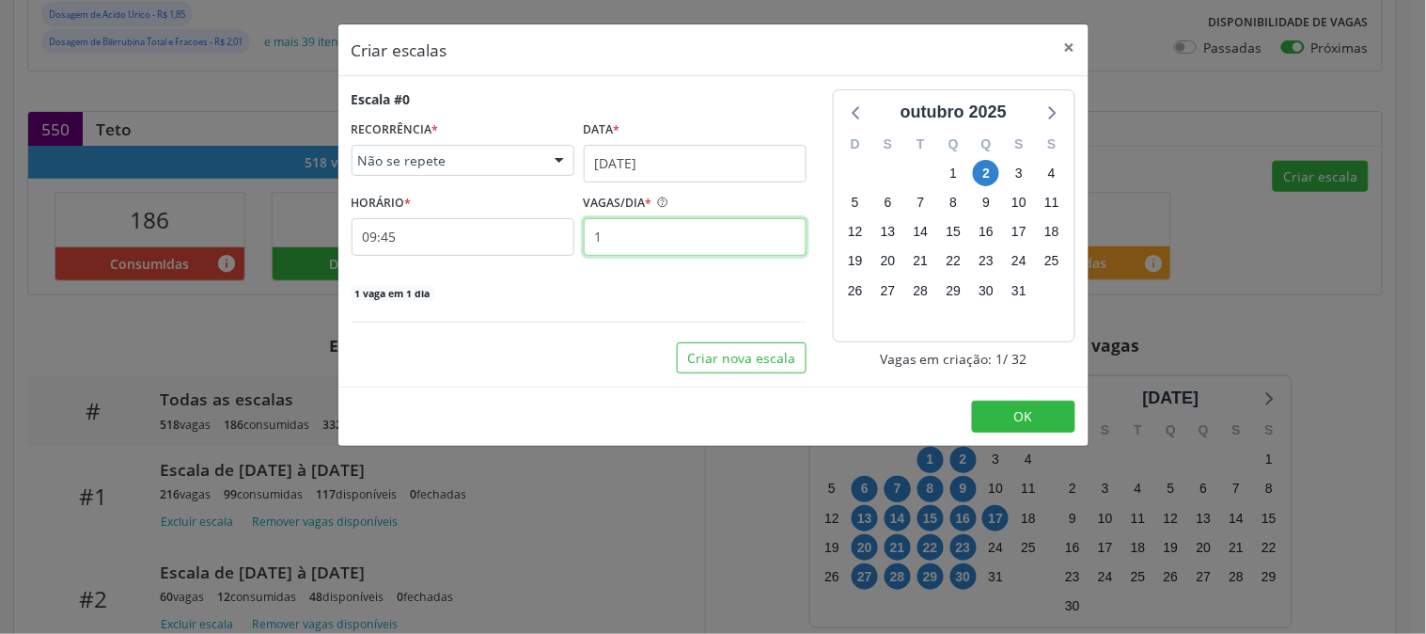
click at [673, 238] on input "1" at bounding box center [695, 237] width 223 height 38
type input "2"
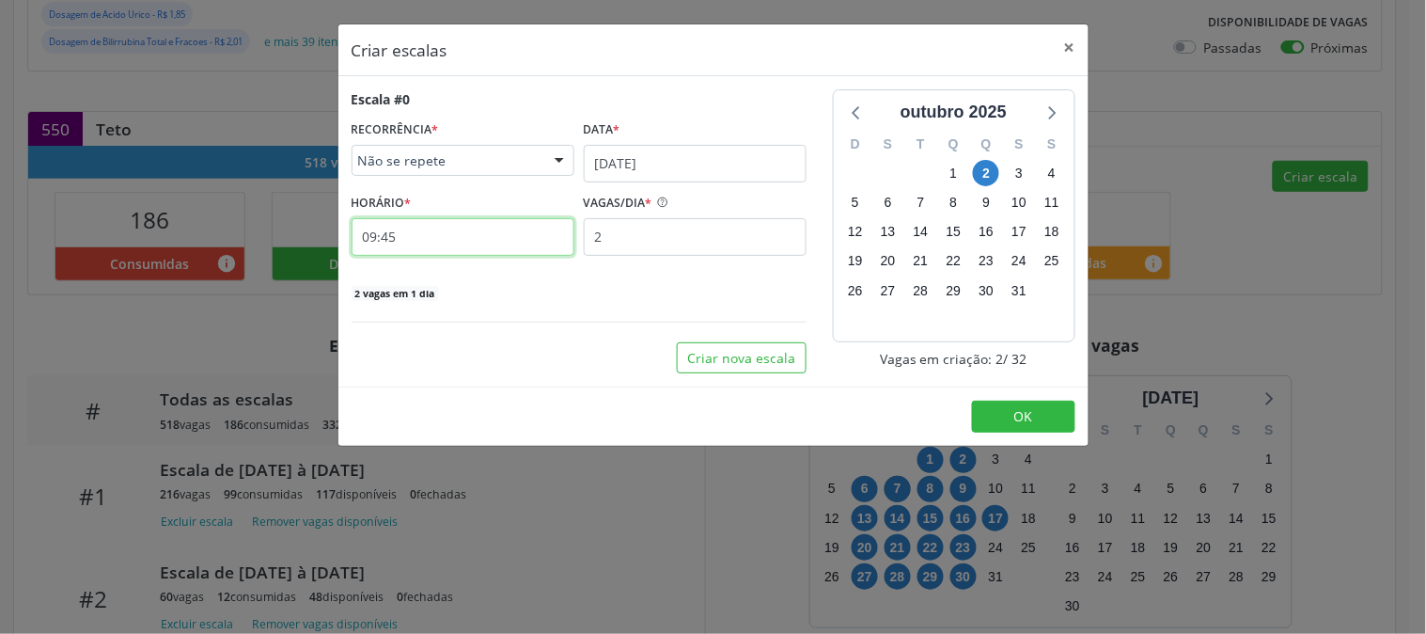
click at [504, 237] on input "09:45" at bounding box center [463, 237] width 223 height 38
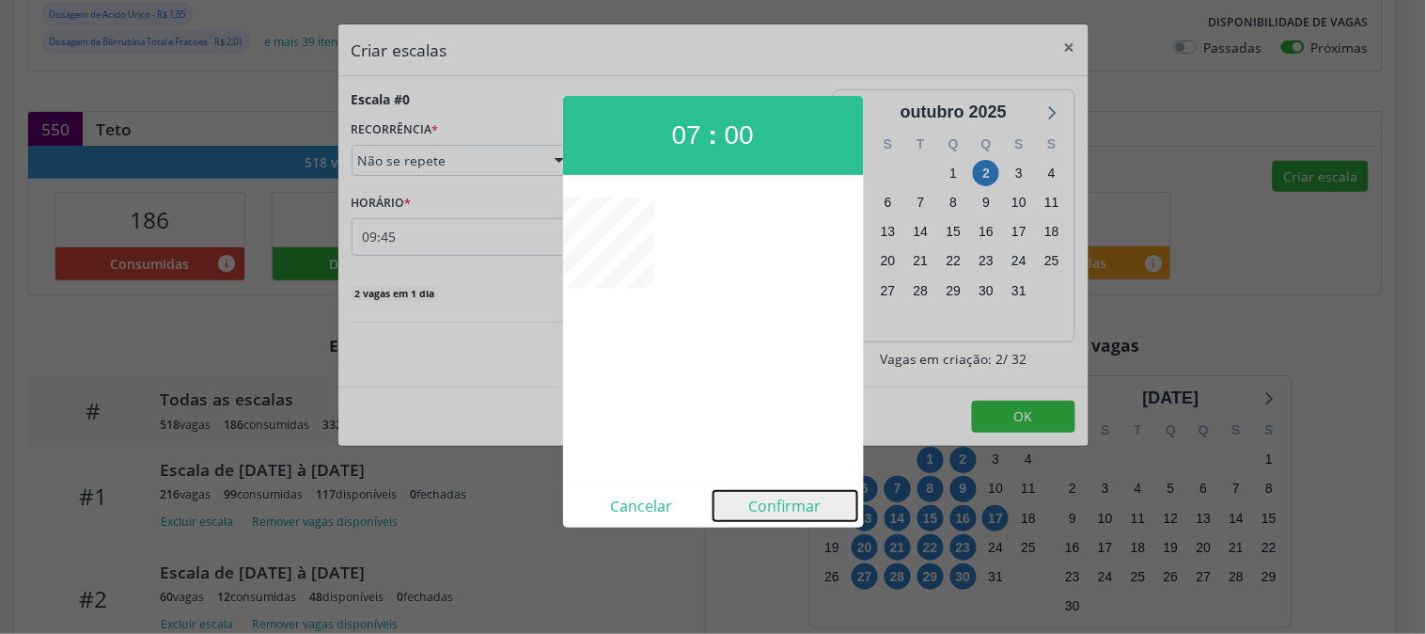
click at [795, 512] on button "Confirmar" at bounding box center [786, 506] width 144 height 30
type input "07:00"
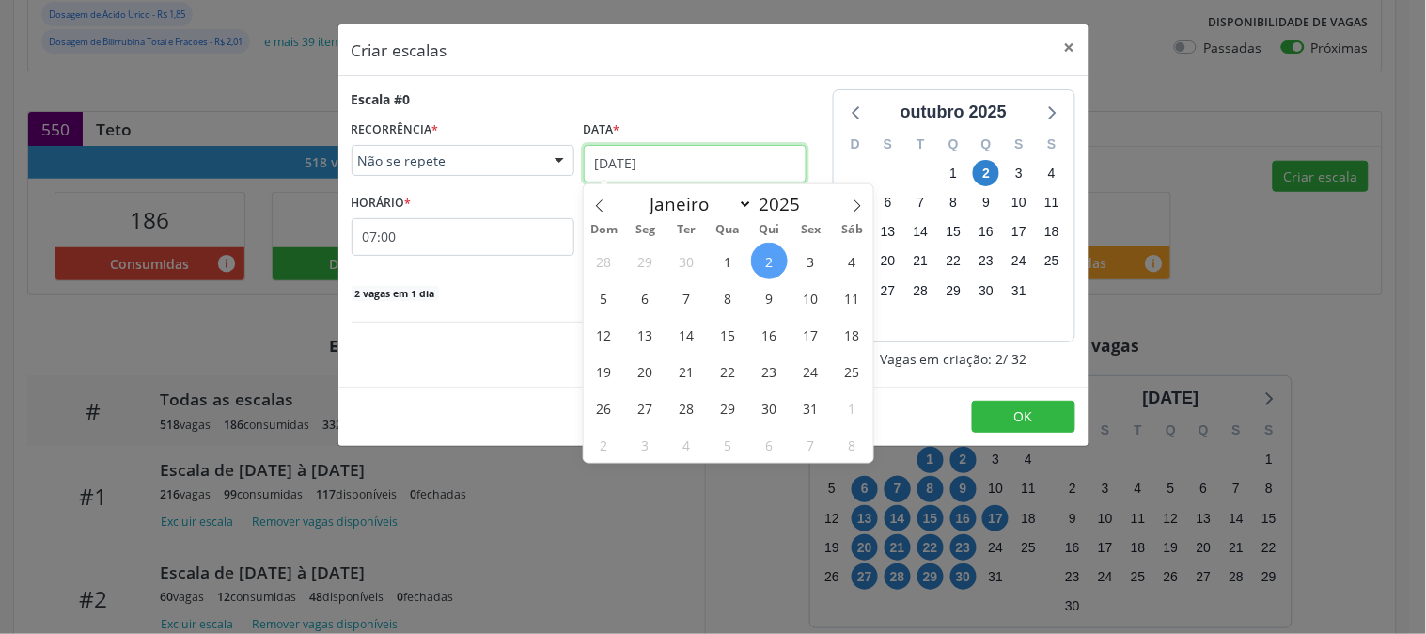
click at [635, 161] on input "02/10/2025" at bounding box center [695, 164] width 223 height 38
click at [694, 297] on span "7" at bounding box center [687, 297] width 37 height 37
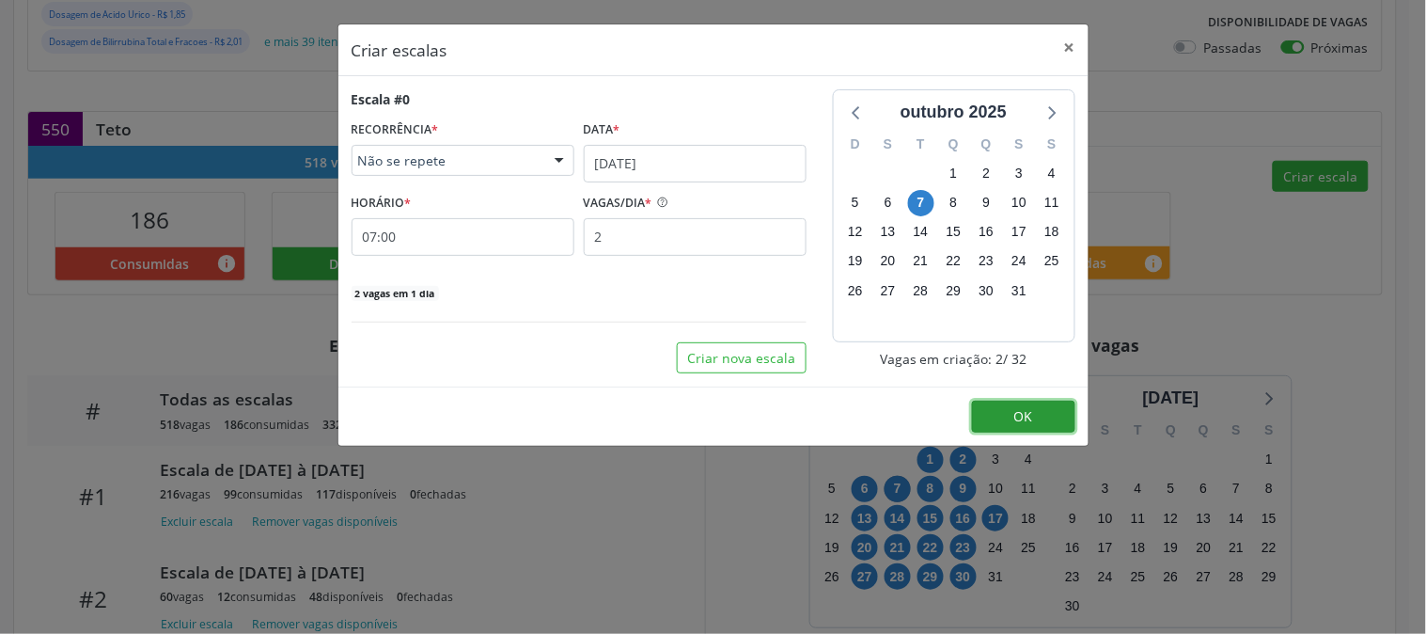
click at [988, 411] on button "OK" at bounding box center [1023, 417] width 103 height 32
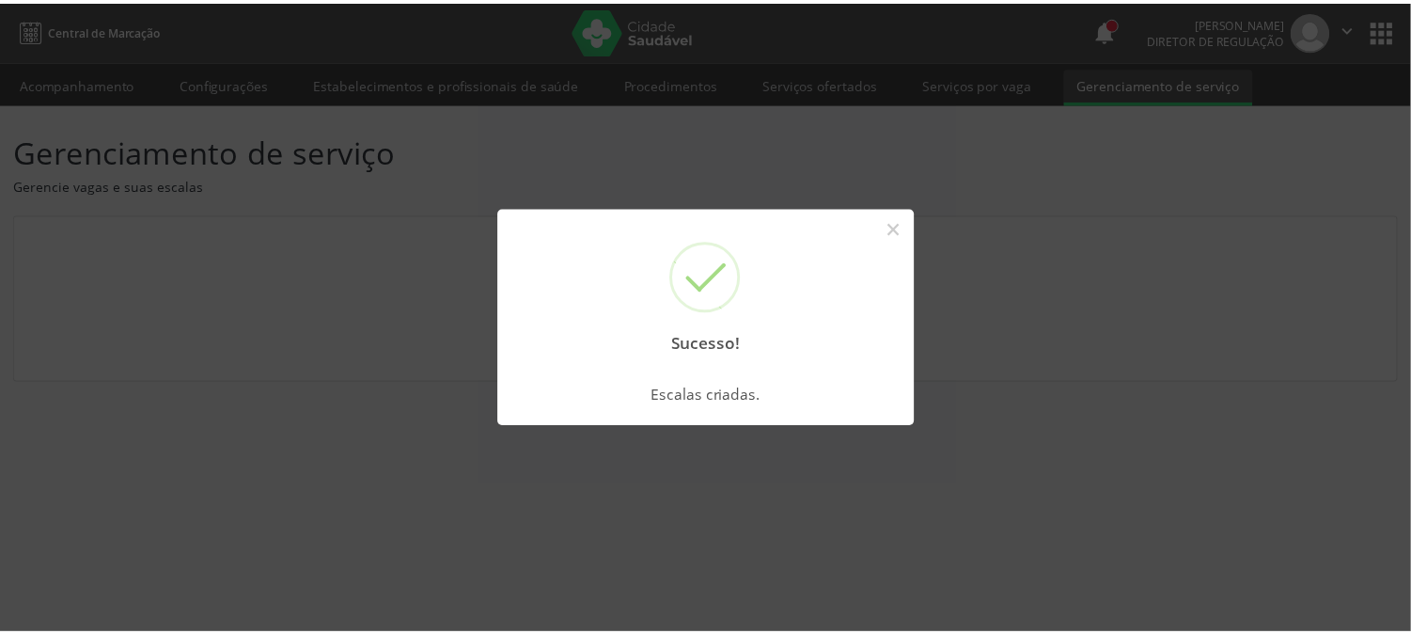
scroll to position [0, 0]
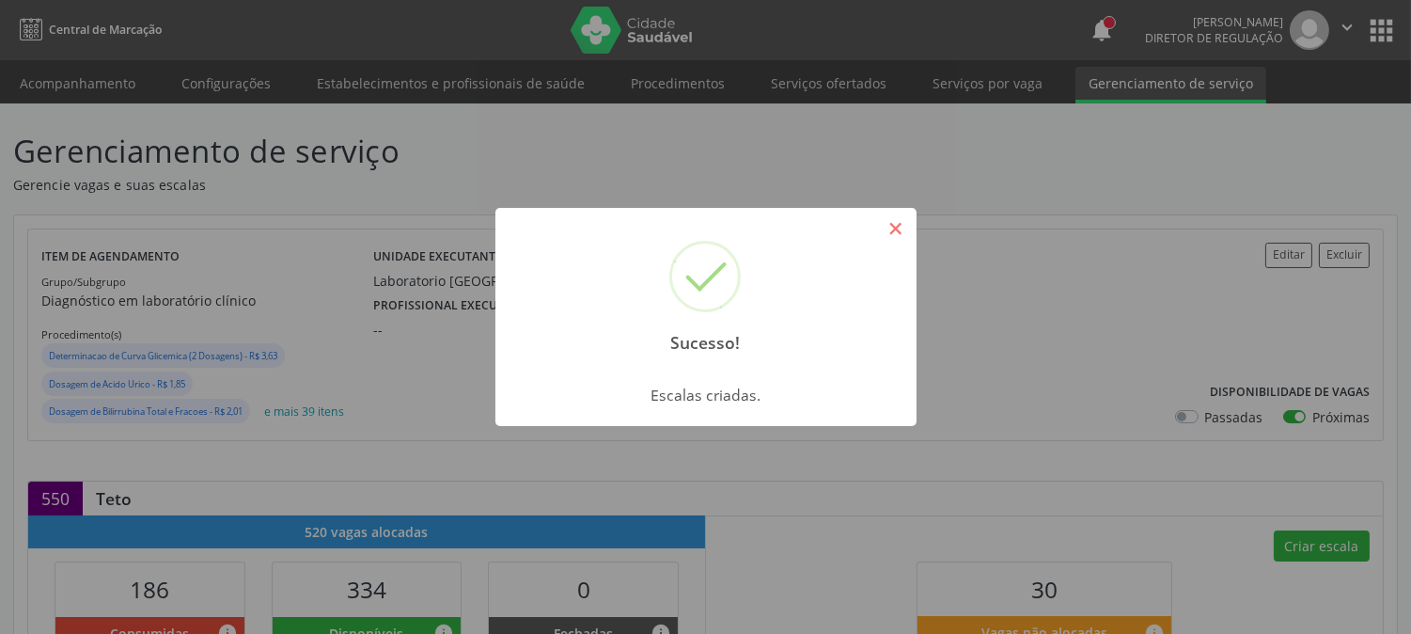
click at [900, 223] on button "×" at bounding box center [896, 229] width 32 height 32
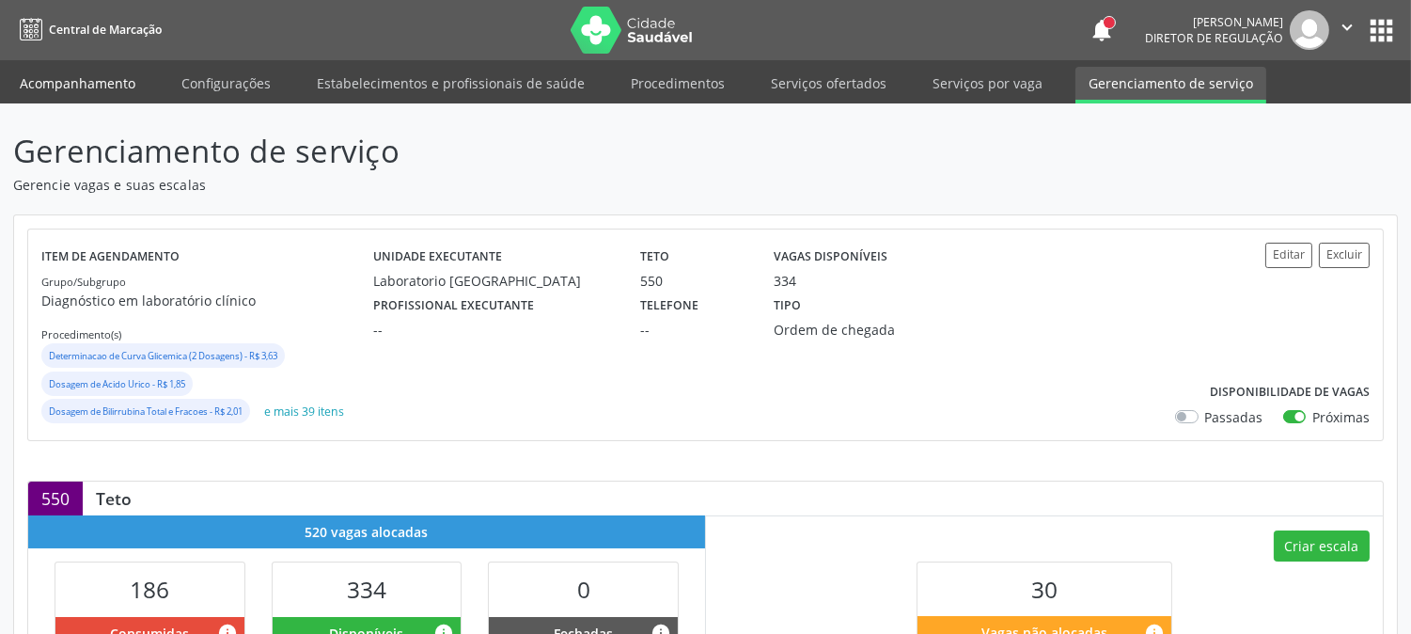
click at [96, 80] on link "Acompanhamento" at bounding box center [78, 83] width 142 height 33
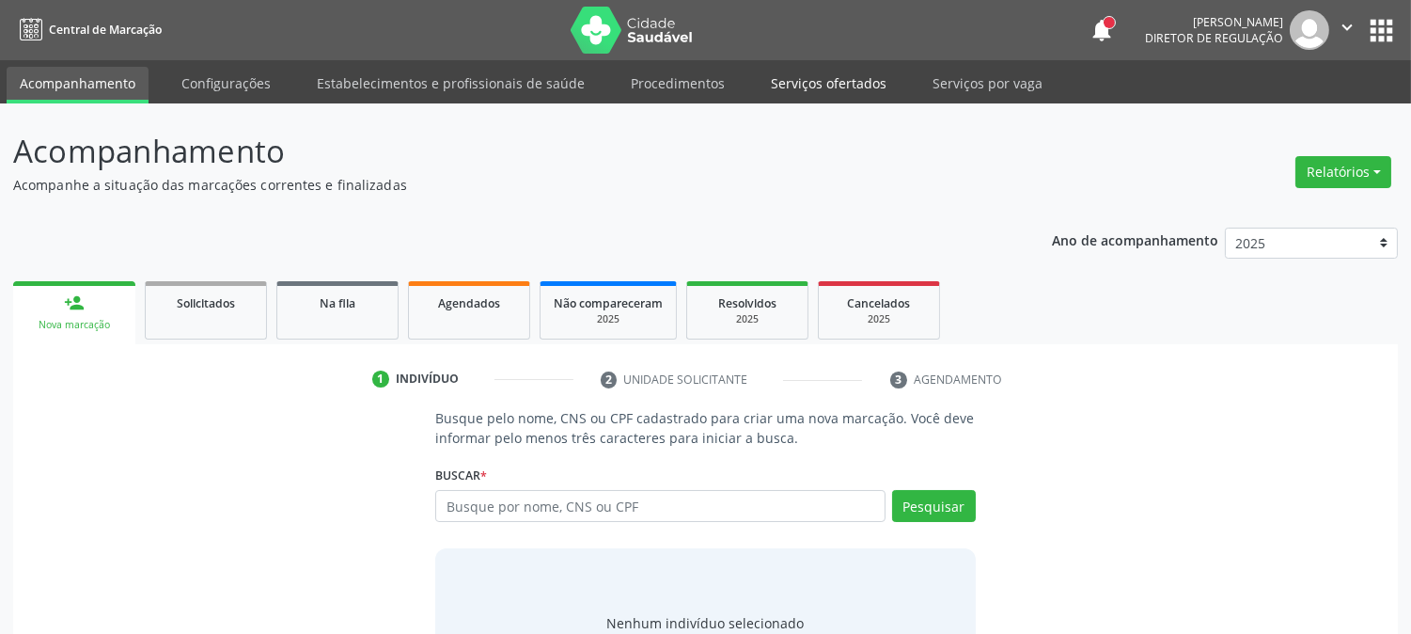
click at [782, 72] on link "Serviços ofertados" at bounding box center [829, 83] width 142 height 33
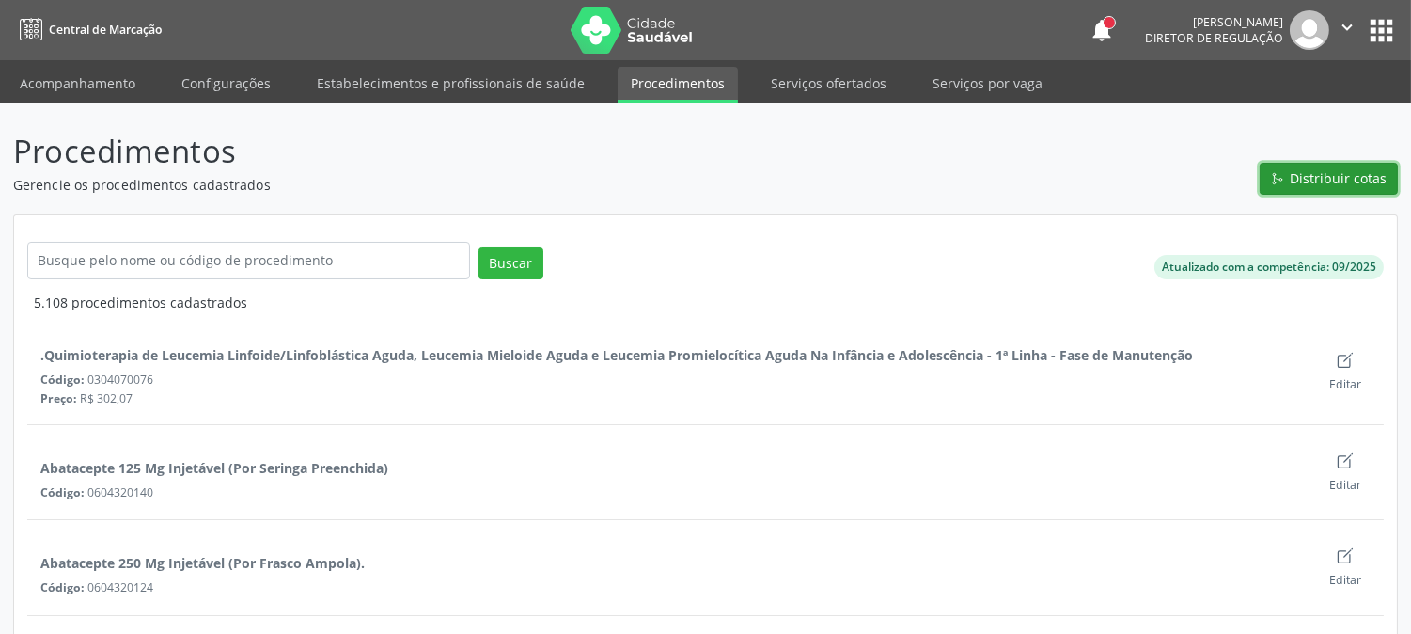
click at [1301, 170] on span "Distribuir cotas" at bounding box center [1339, 178] width 97 height 20
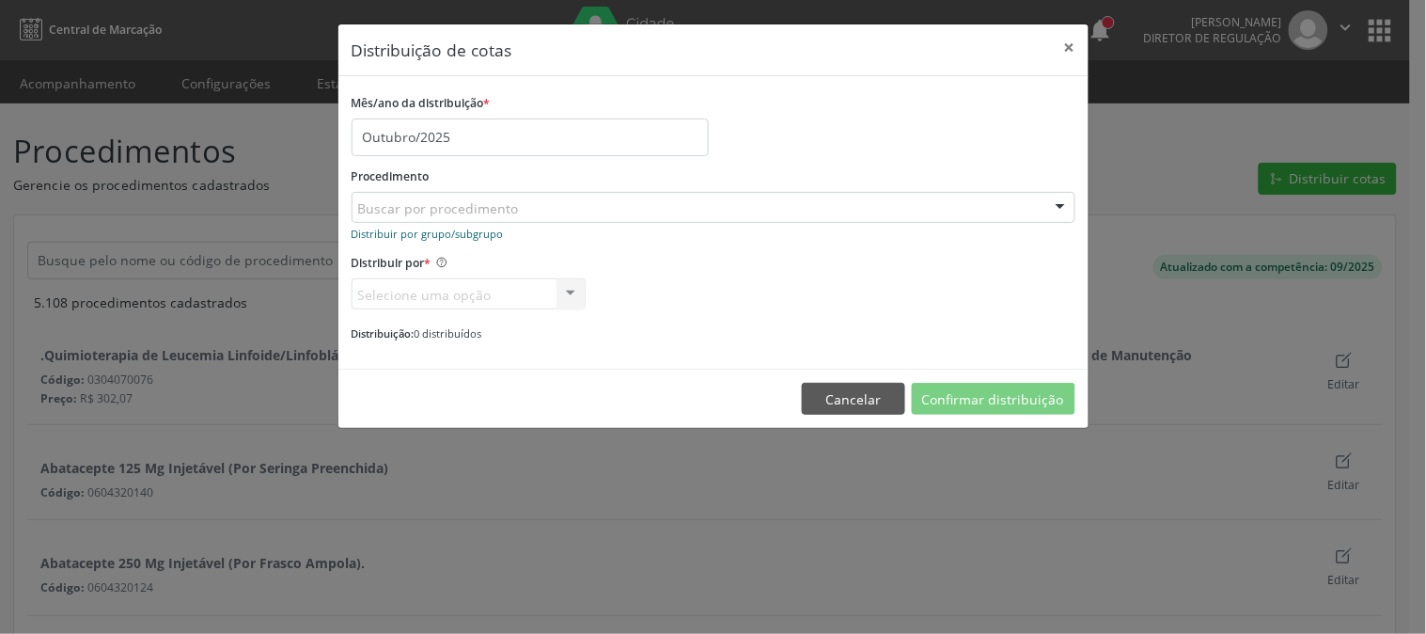
click at [468, 232] on small "Distribuir por grupo/subgrupo" at bounding box center [428, 234] width 152 height 14
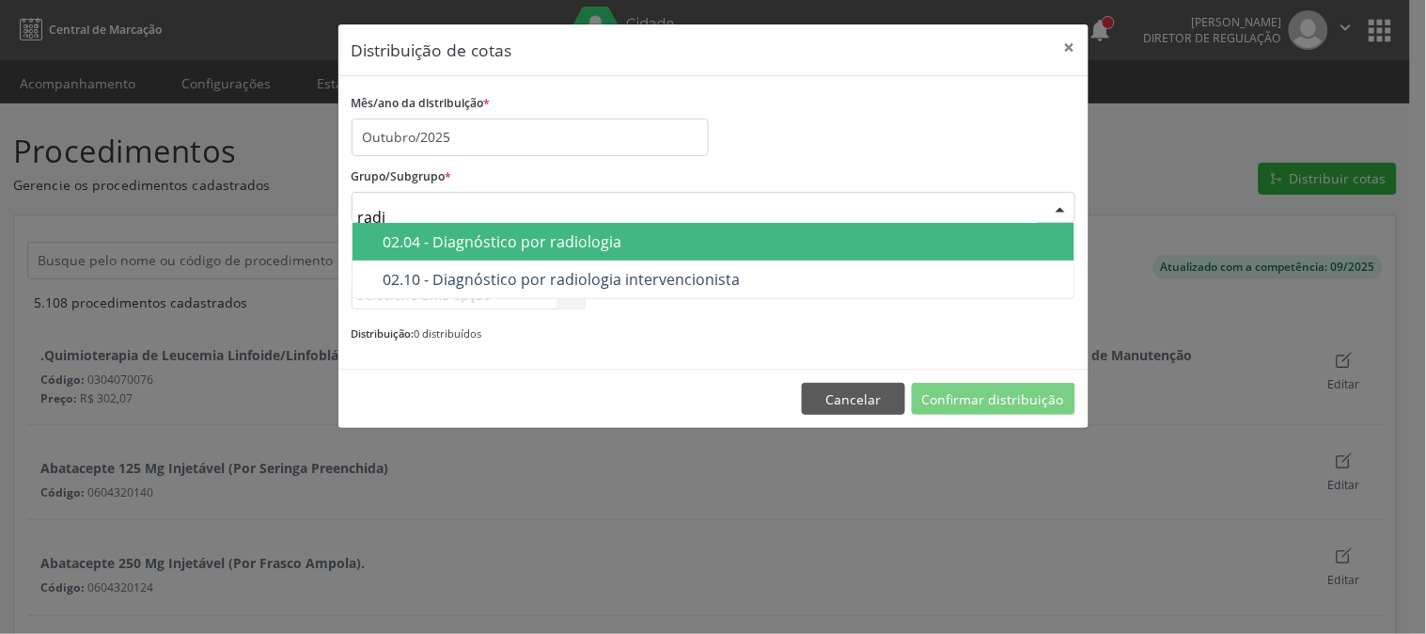
type input "radio"
click at [553, 254] on span "02.04 - Diagnóstico por radiologia" at bounding box center [714, 242] width 722 height 38
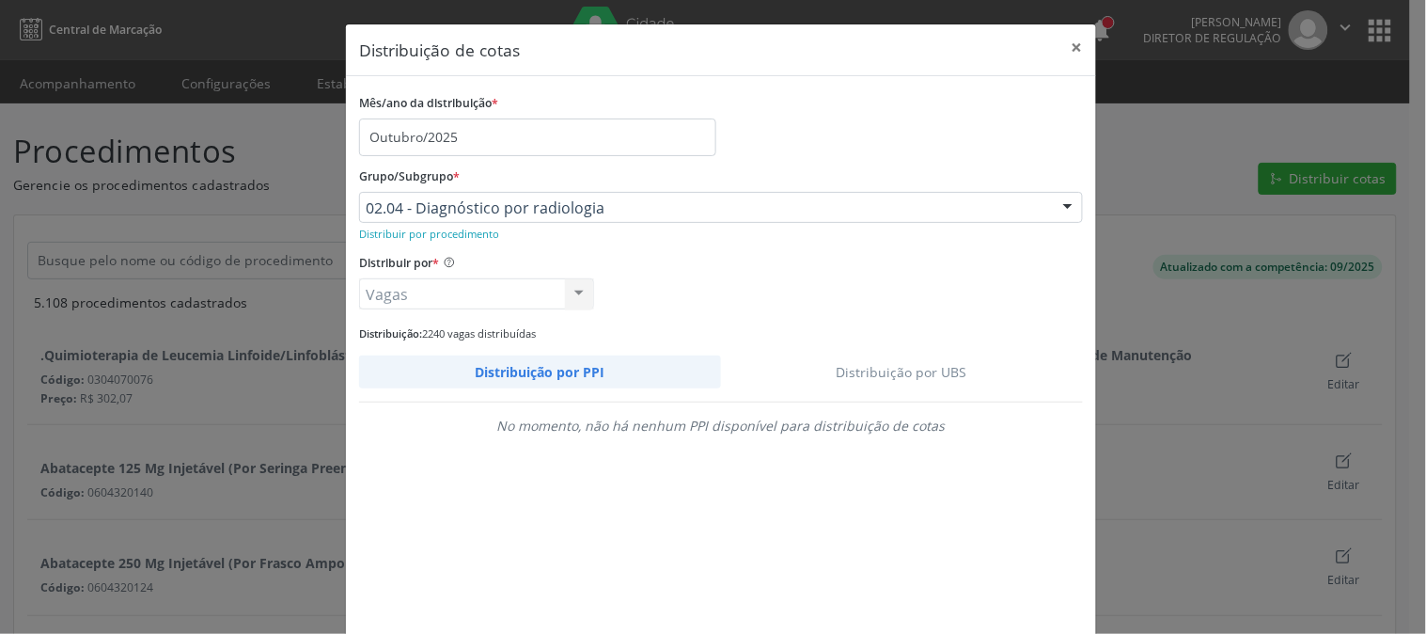
click at [915, 364] on link "Distribuição por UBS" at bounding box center [902, 371] width 363 height 33
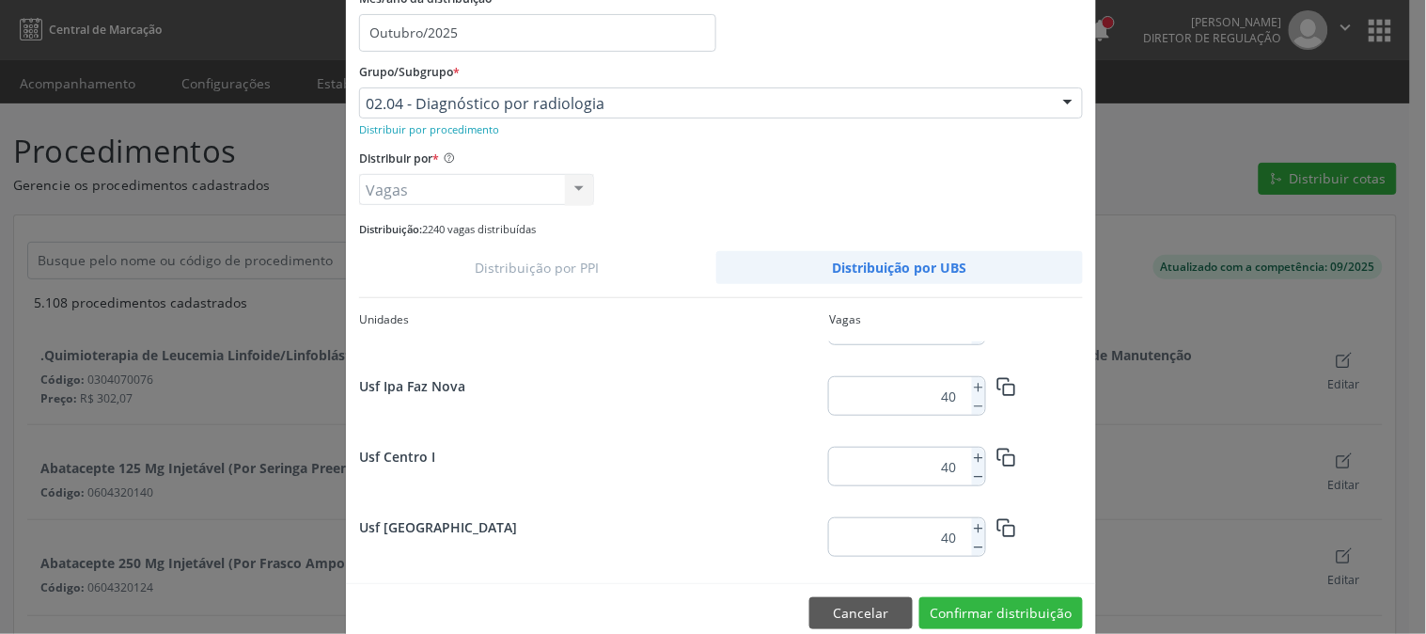
scroll to position [2451, 0]
click at [972, 456] on icon at bounding box center [978, 458] width 13 height 13
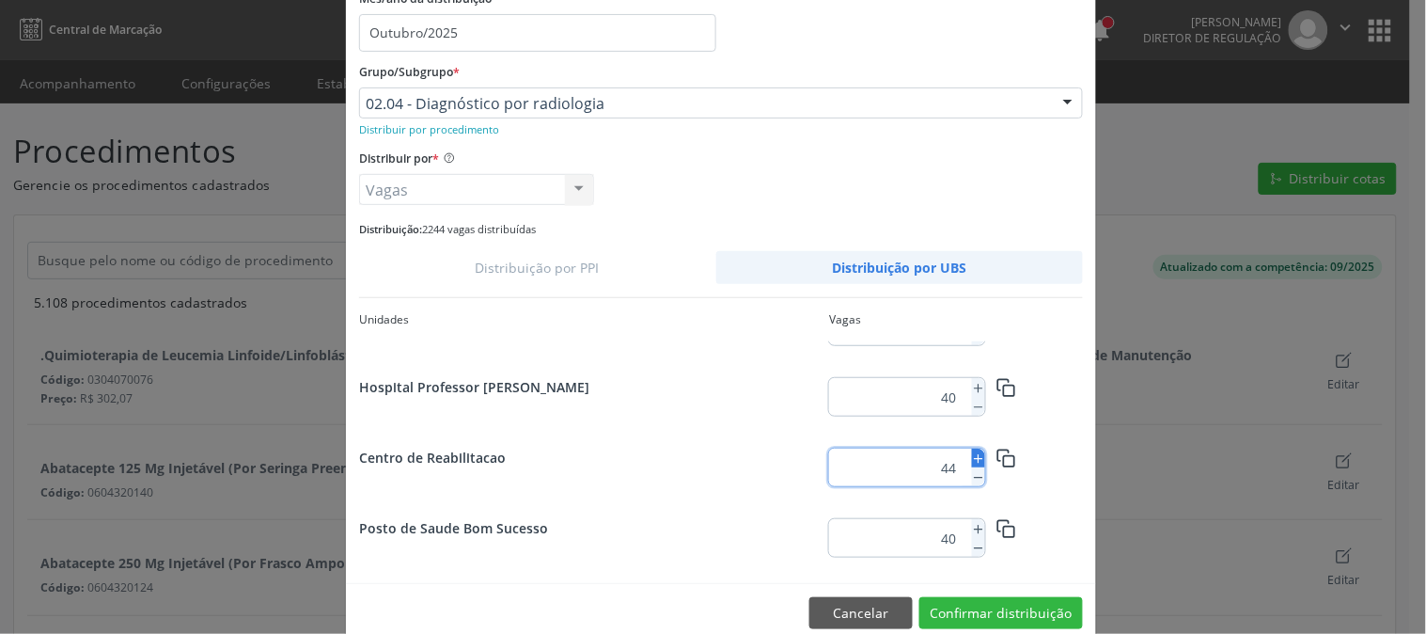
click at [972, 456] on icon at bounding box center [978, 458] width 13 height 13
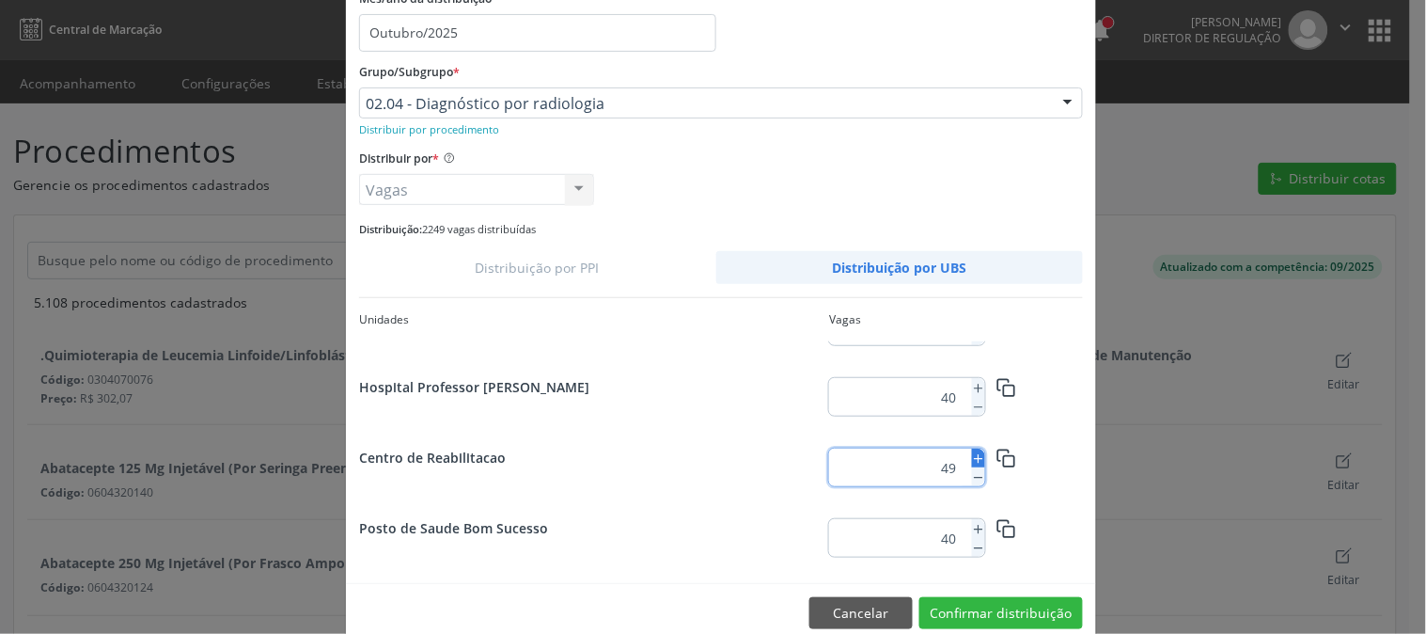
click at [972, 456] on icon at bounding box center [978, 458] width 13 height 13
type input "50"
click at [1002, 608] on button "Confirmar distribuição" at bounding box center [1002, 613] width 164 height 32
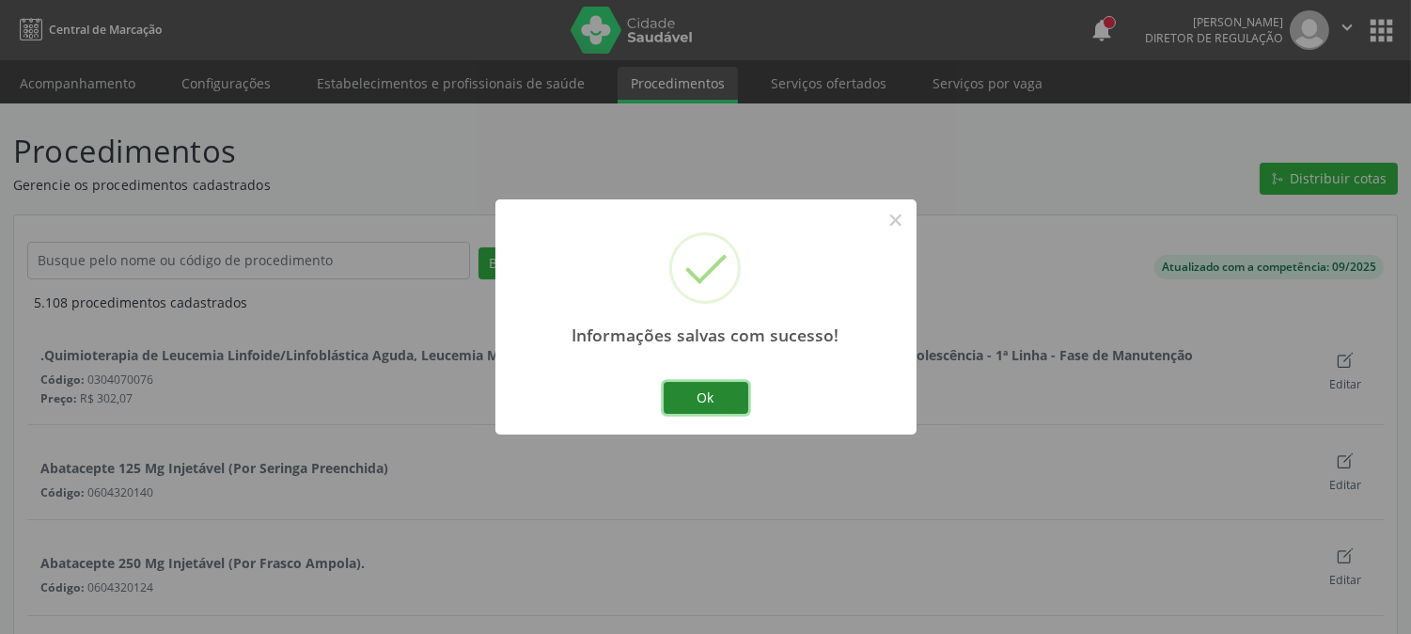
click at [725, 393] on button "Ok" at bounding box center [706, 398] width 85 height 32
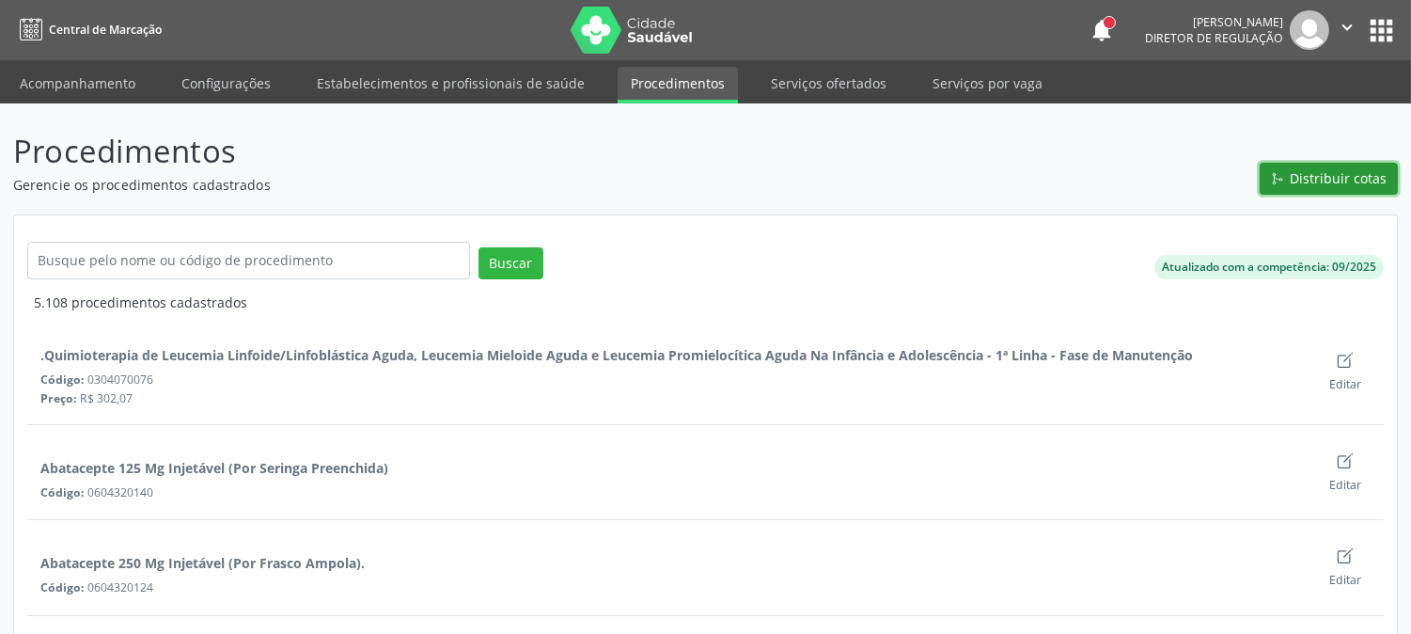
click at [1296, 185] on span "Distribuir cotas" at bounding box center [1339, 178] width 97 height 20
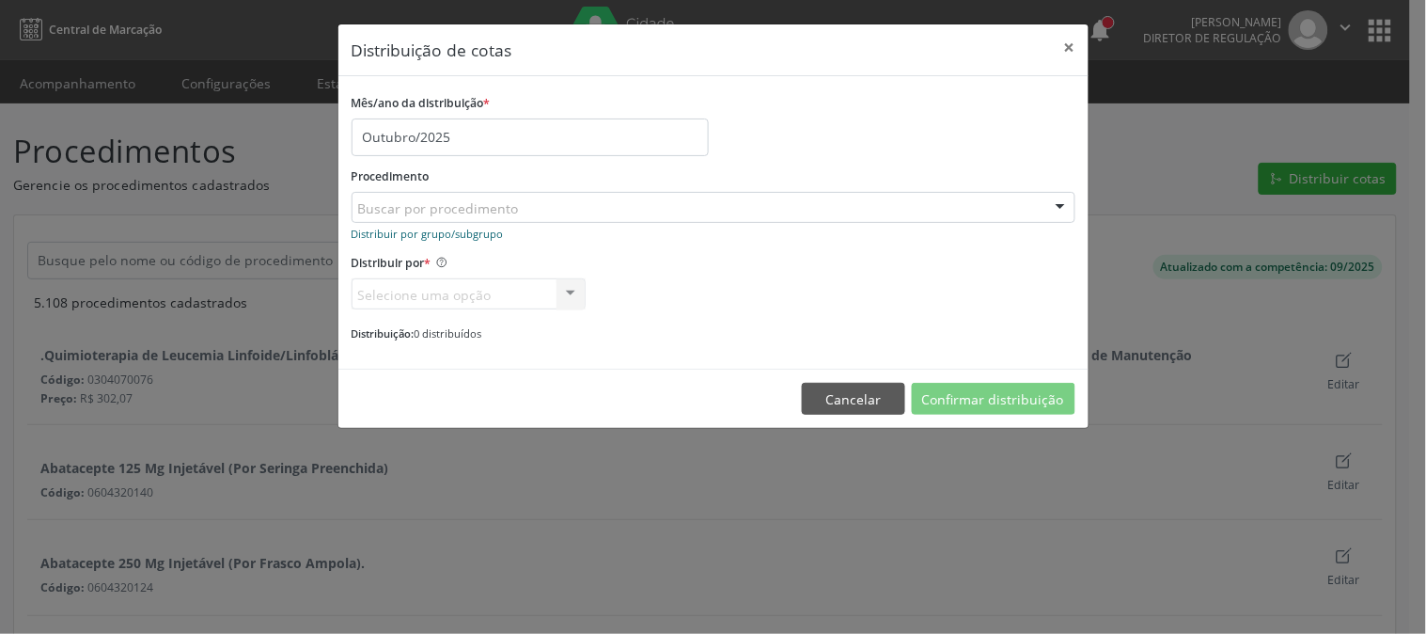
click at [464, 228] on small "Distribuir por grupo/subgrupo" at bounding box center [428, 234] width 152 height 14
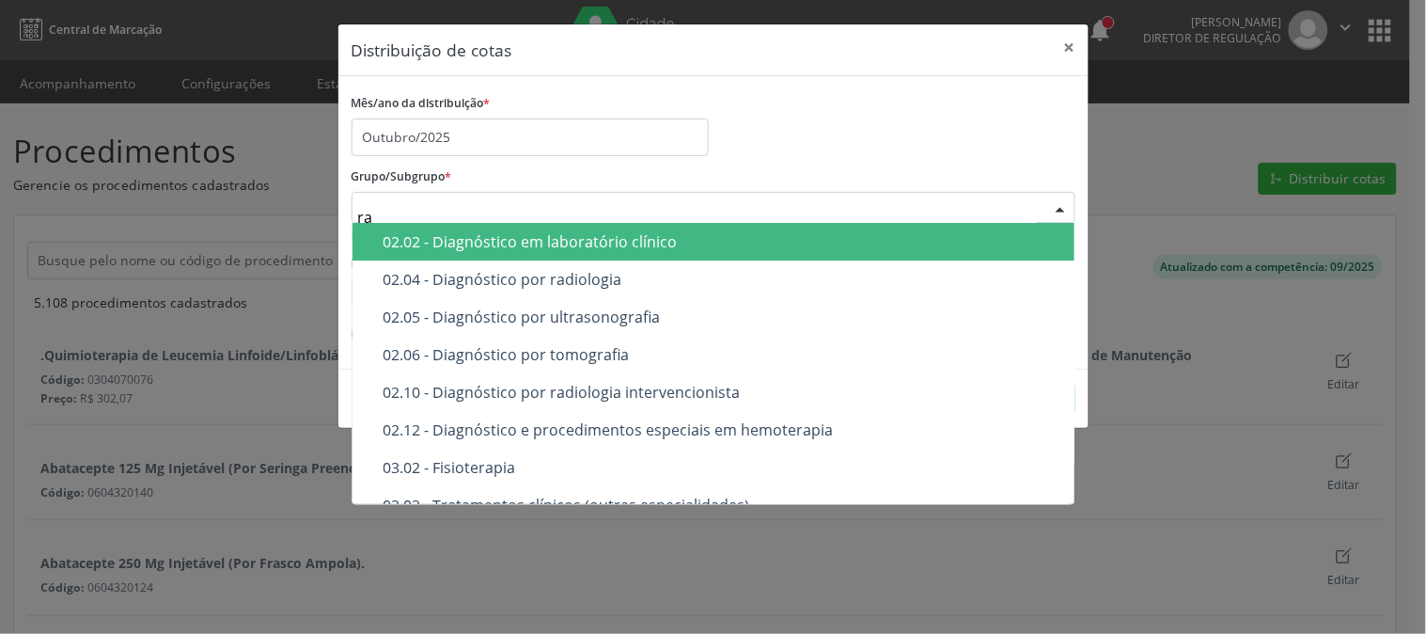
type input "rad"
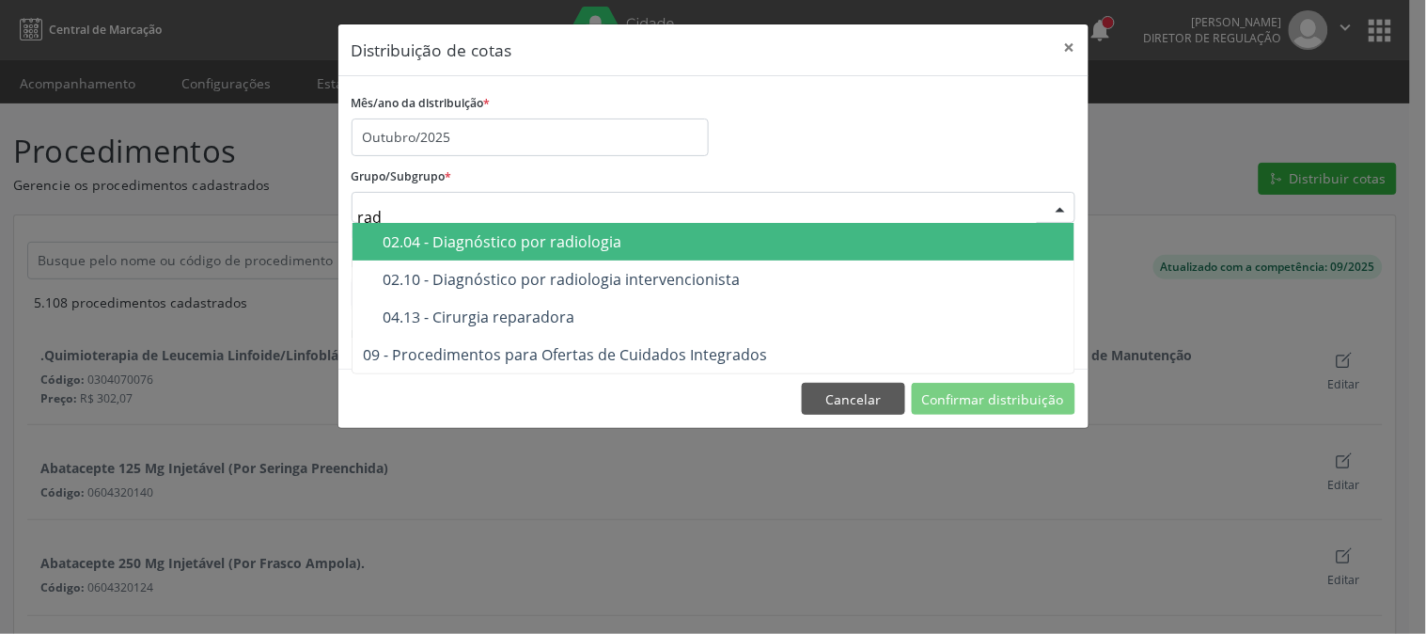
click at [553, 243] on div "02.04 - Diagnóstico por radiologia" at bounding box center [724, 241] width 680 height 15
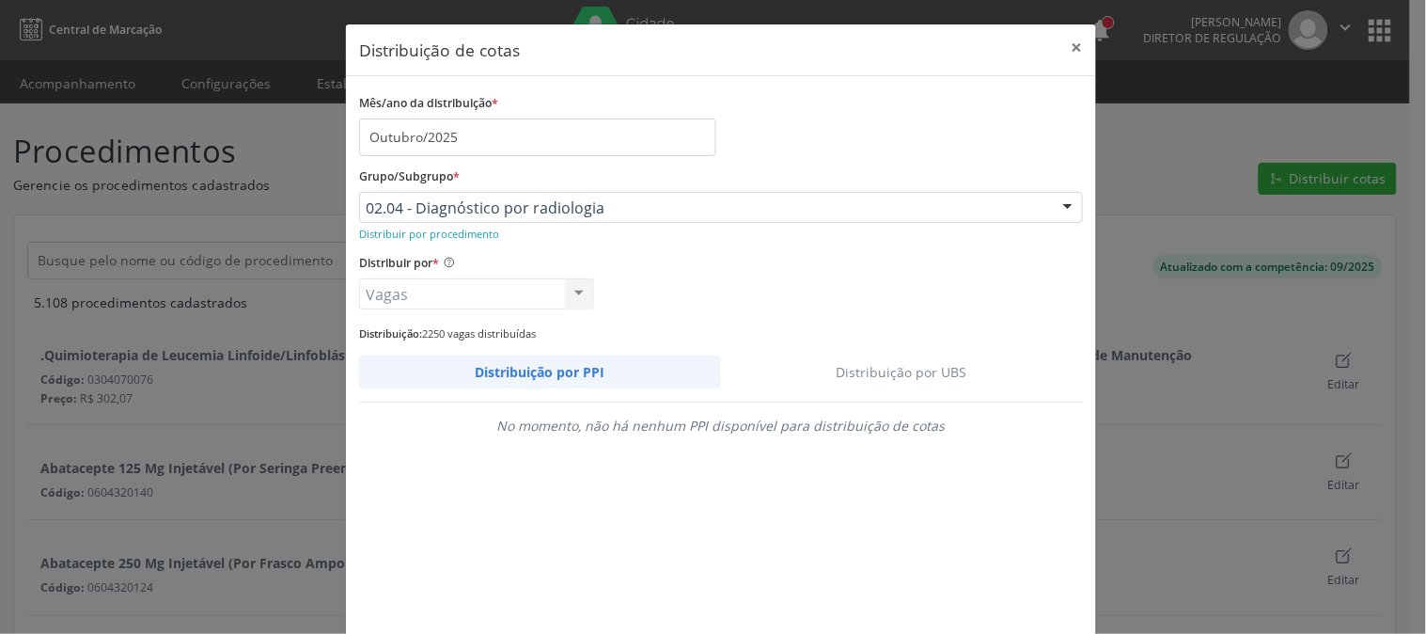
click at [912, 361] on link "Distribuição por UBS" at bounding box center [902, 371] width 363 height 33
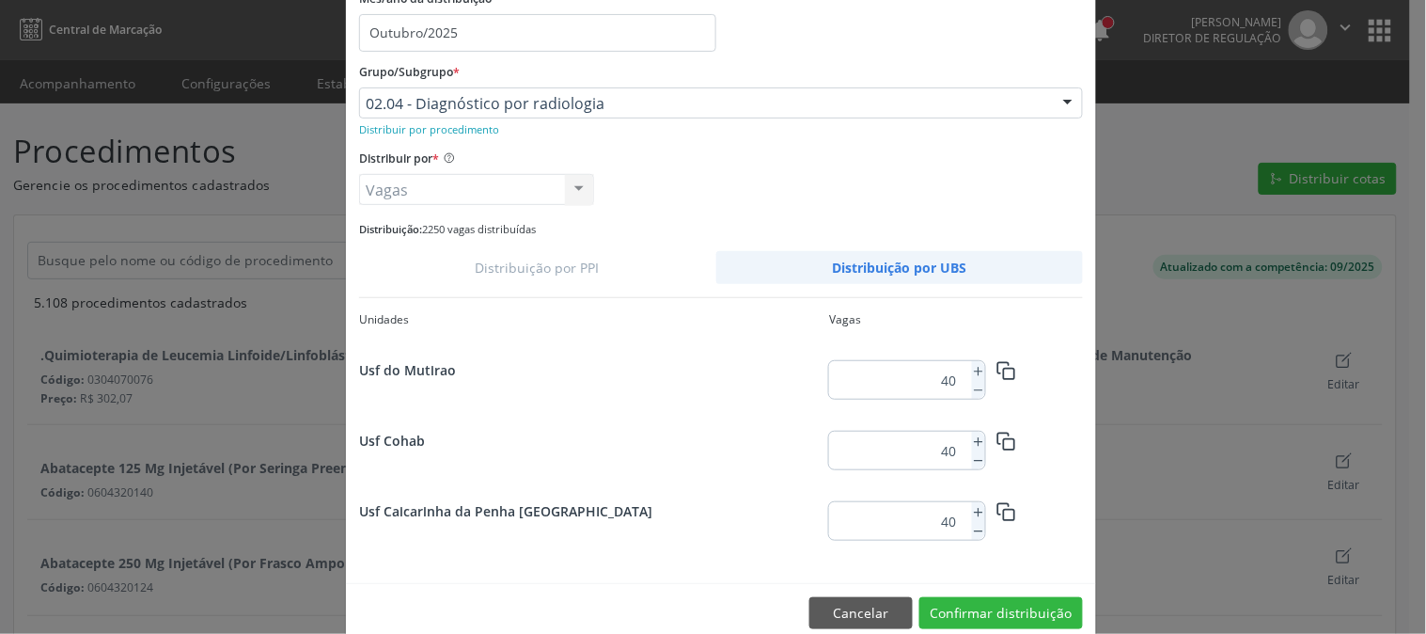
scroll to position [0, 0]
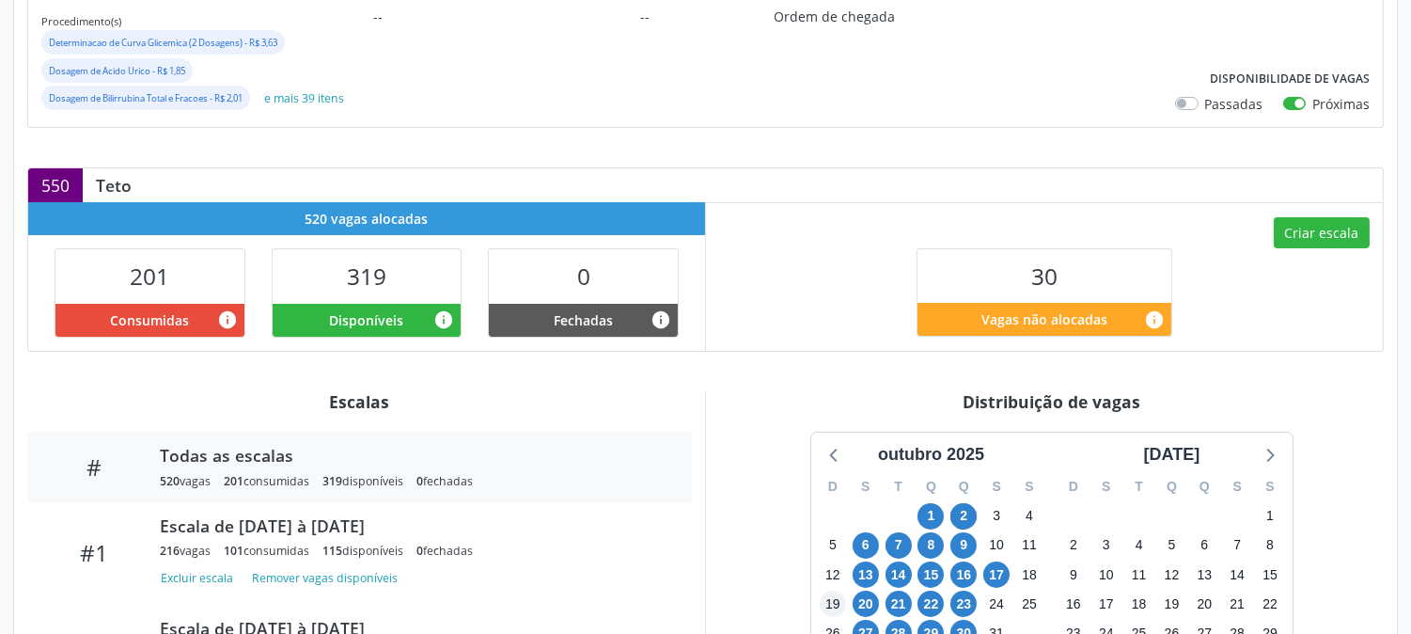
scroll to position [626, 0]
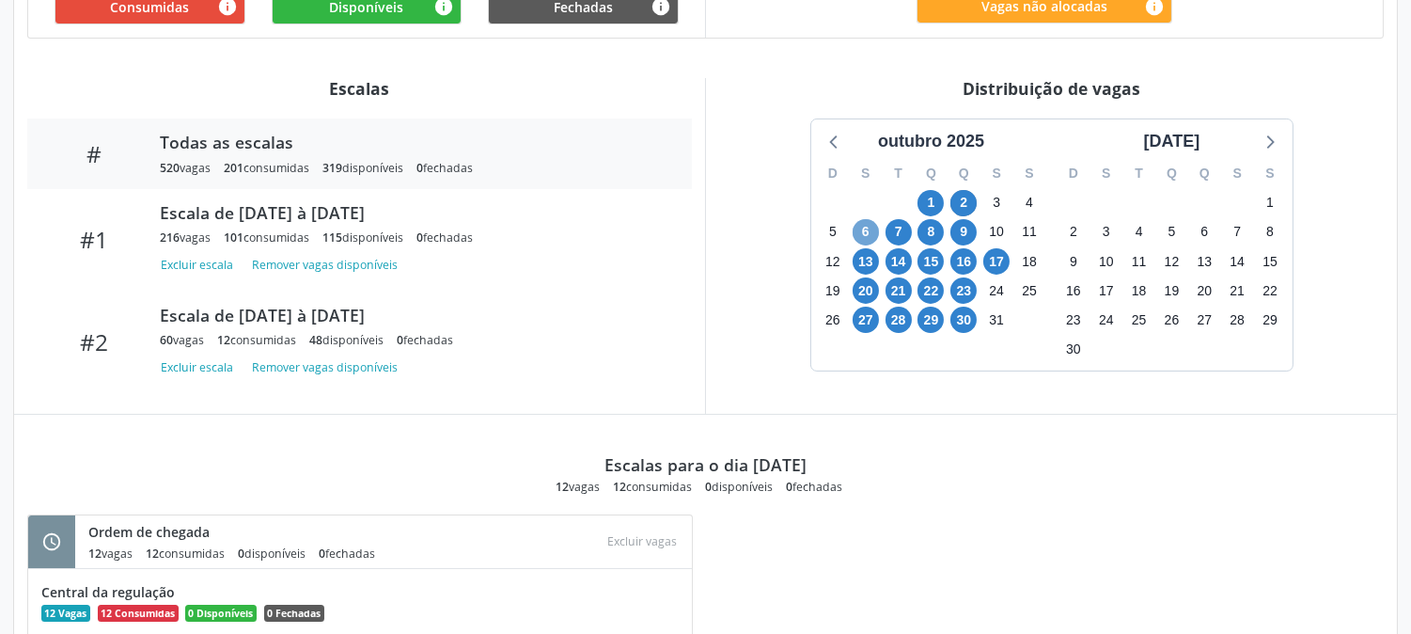
click at [860, 240] on span "6" at bounding box center [866, 232] width 26 height 26
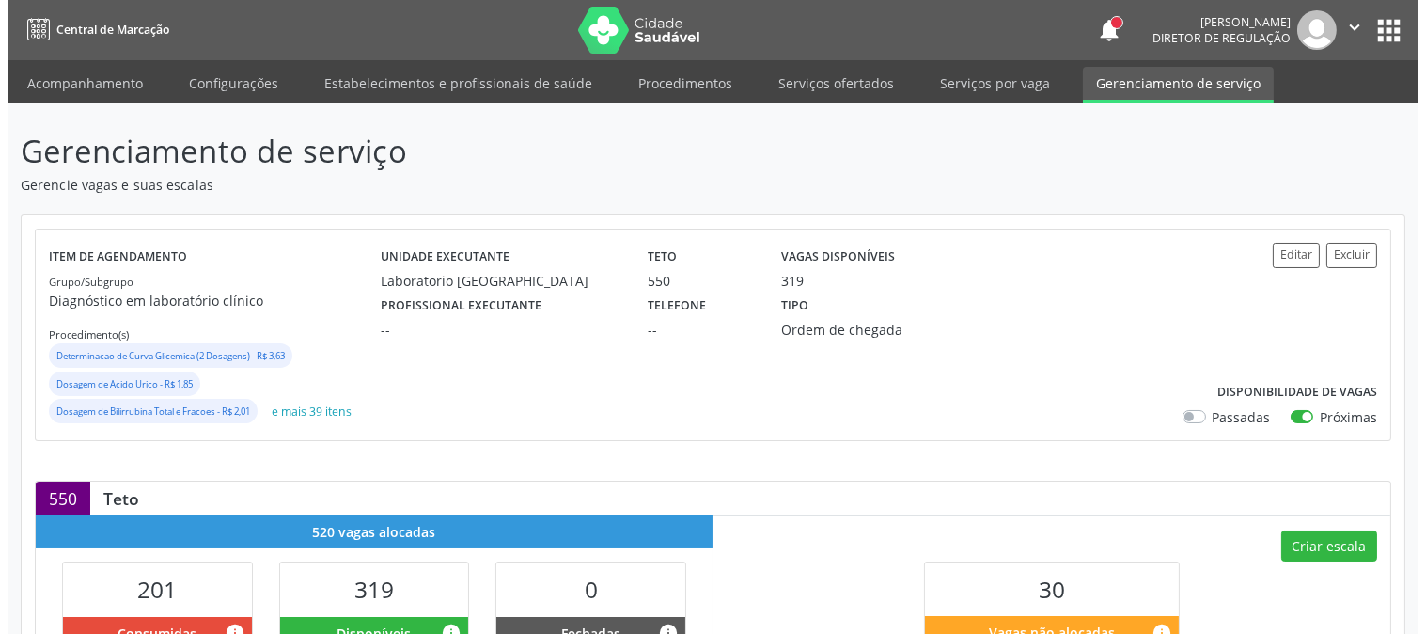
scroll to position [209, 0]
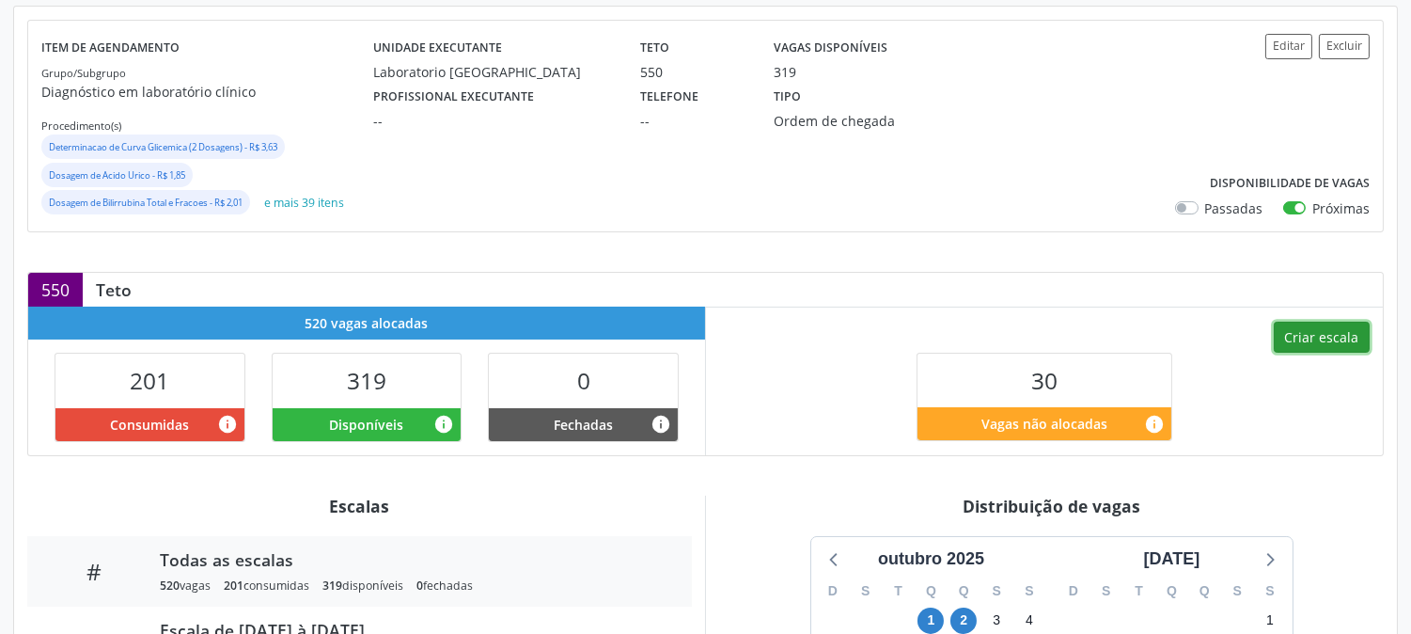
click at [1359, 345] on button "Criar escala" at bounding box center [1322, 338] width 96 height 32
select select "9"
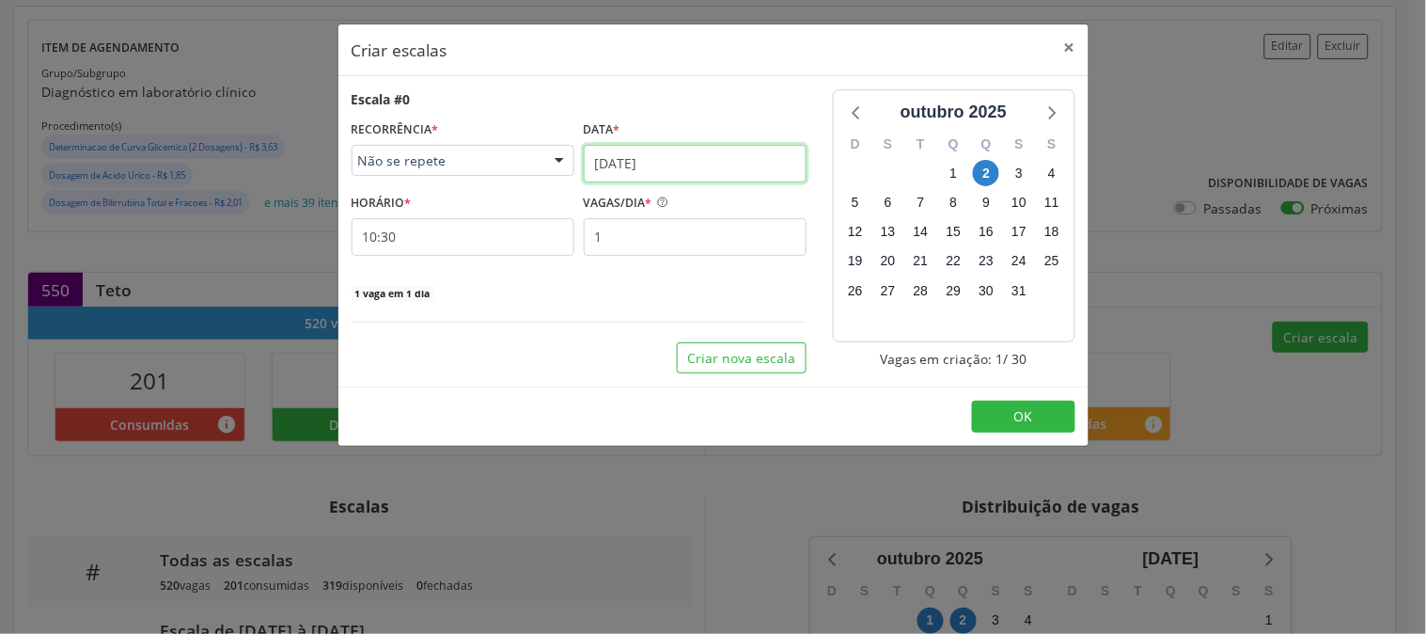
click at [670, 169] on input "02/10/2025" at bounding box center [695, 164] width 223 height 38
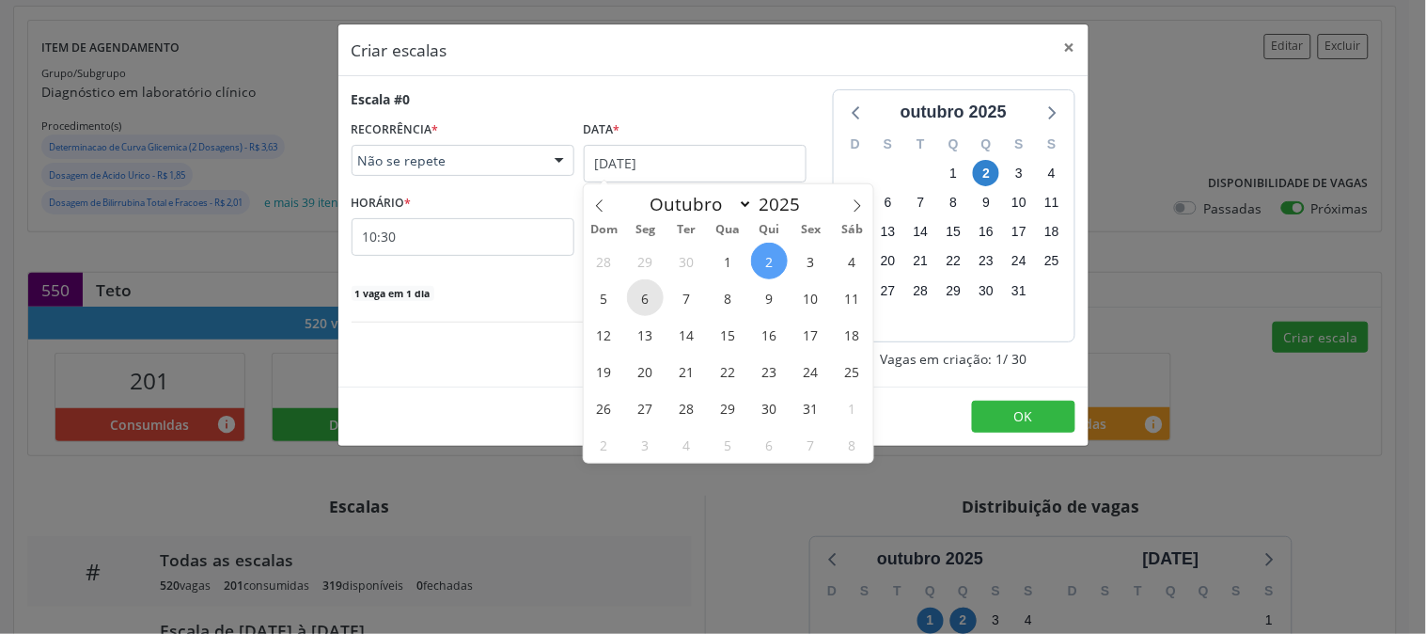
click at [651, 306] on span "6" at bounding box center [645, 297] width 37 height 37
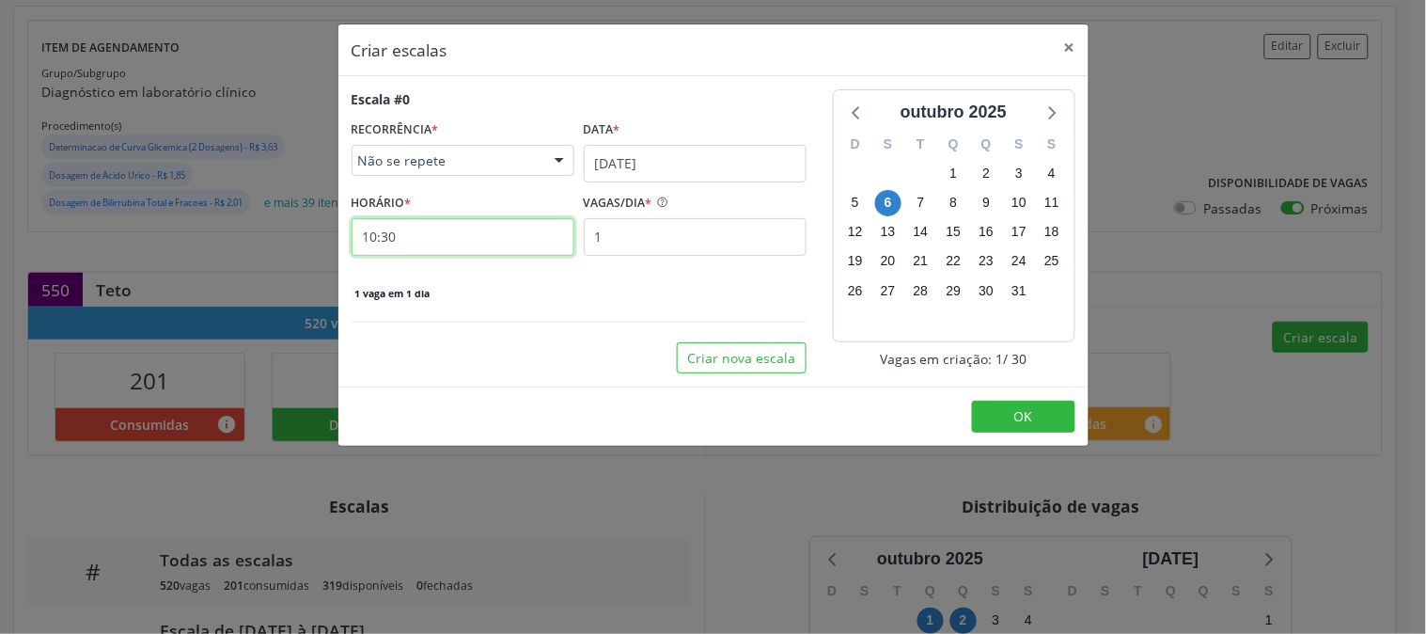
click at [429, 238] on input "10:30" at bounding box center [463, 237] width 223 height 38
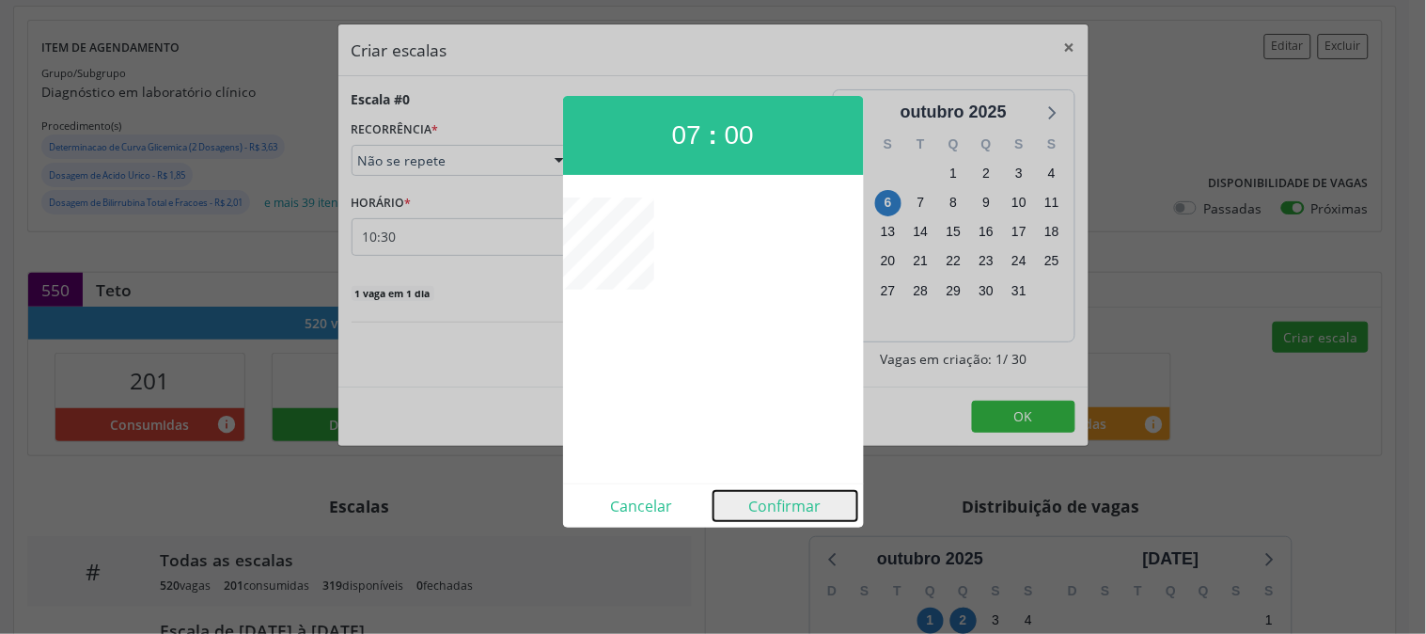
click at [775, 514] on button "Confirmar" at bounding box center [786, 506] width 144 height 30
type input "07:00"
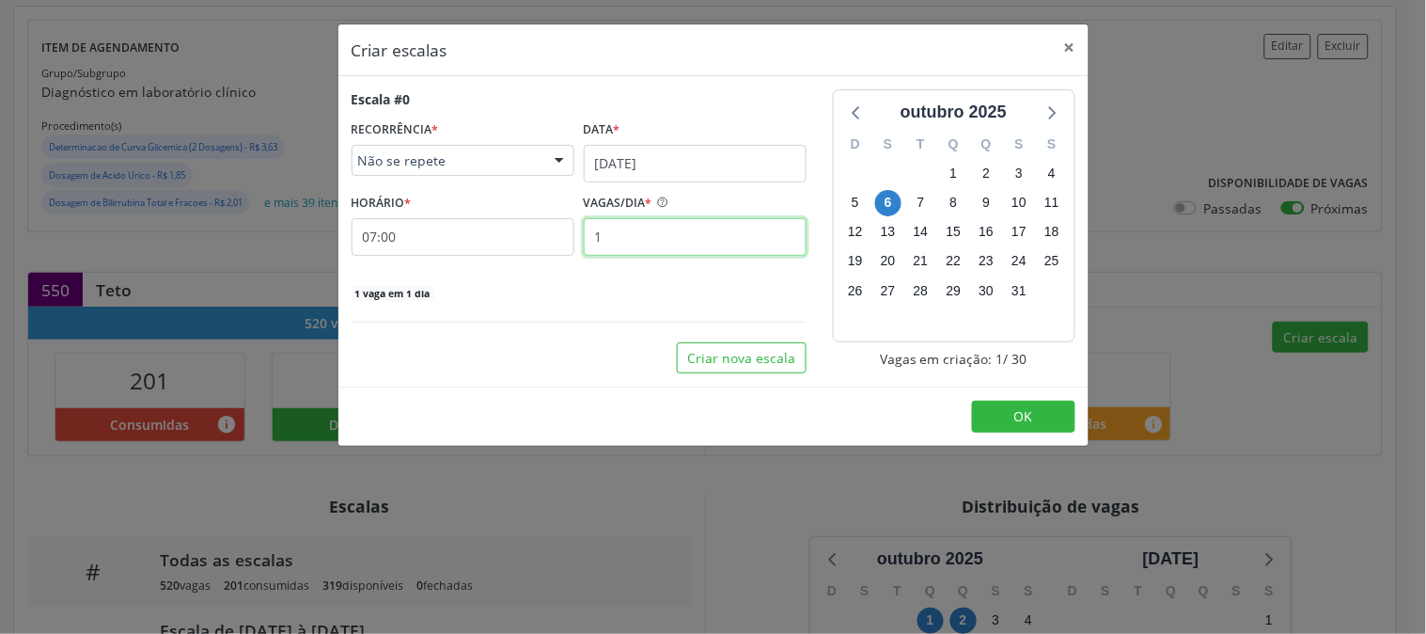
click at [659, 250] on input "1" at bounding box center [695, 237] width 223 height 38
type input "2"
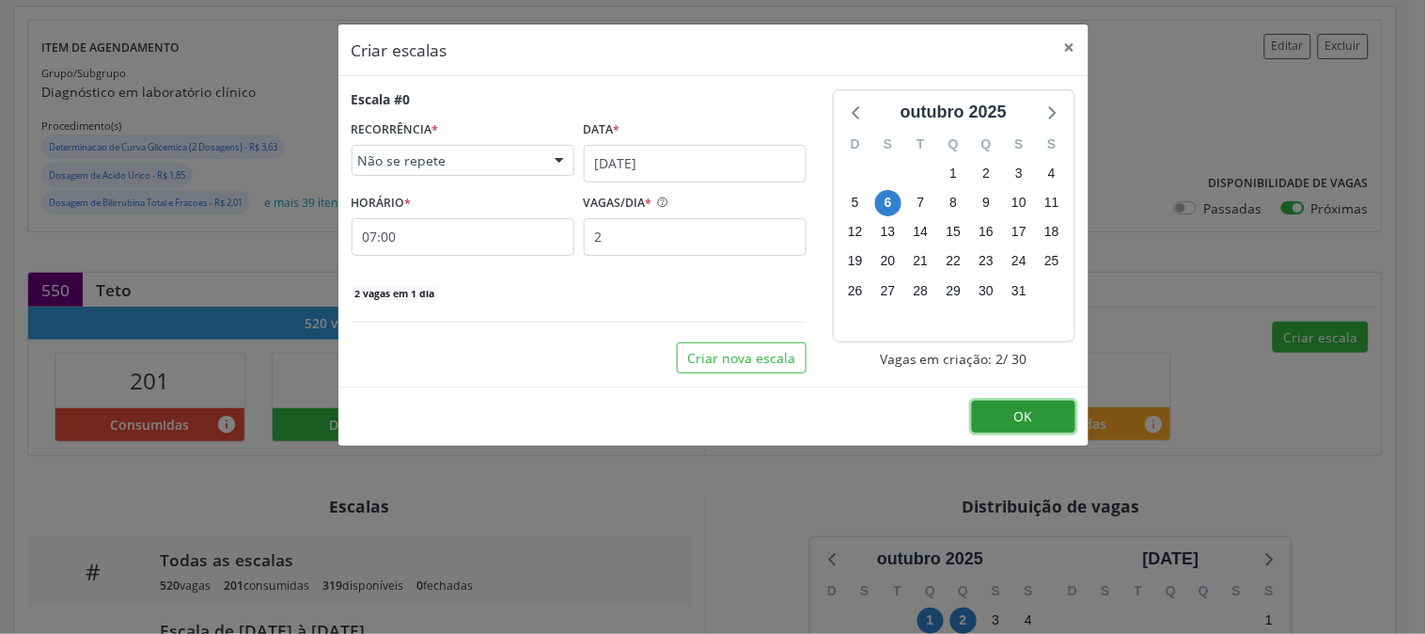
click at [1031, 402] on button "OK" at bounding box center [1023, 417] width 103 height 32
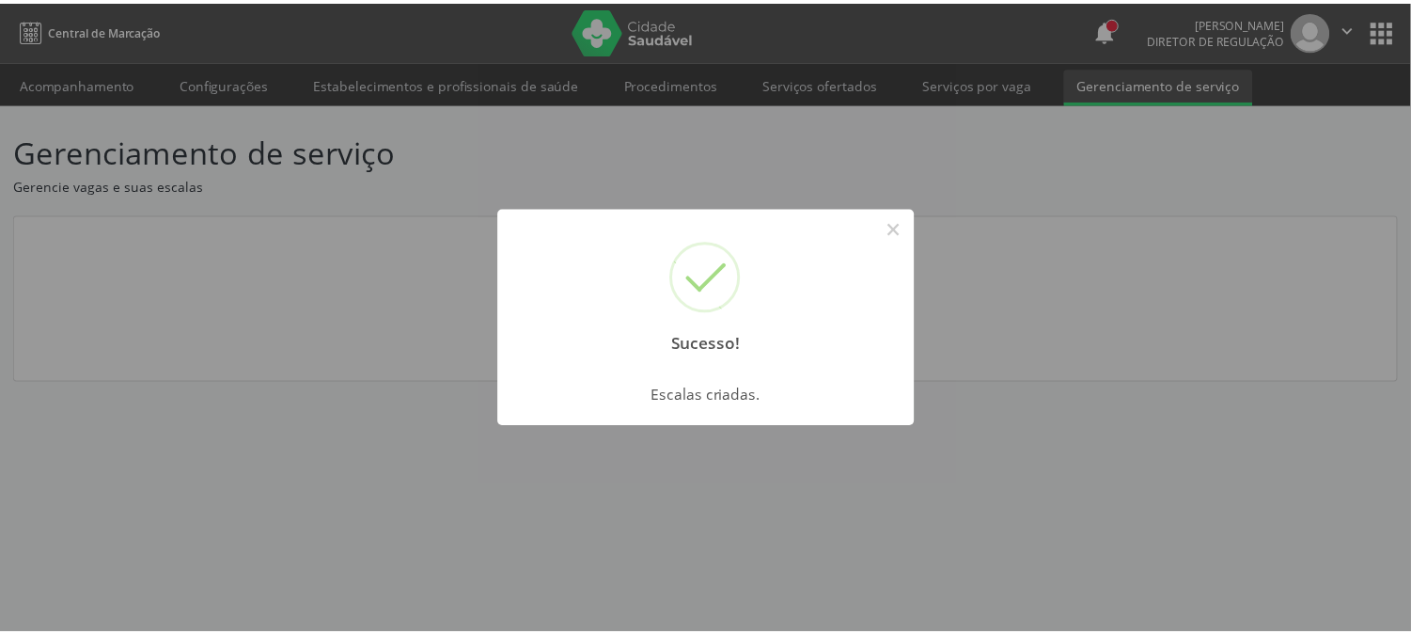
scroll to position [0, 0]
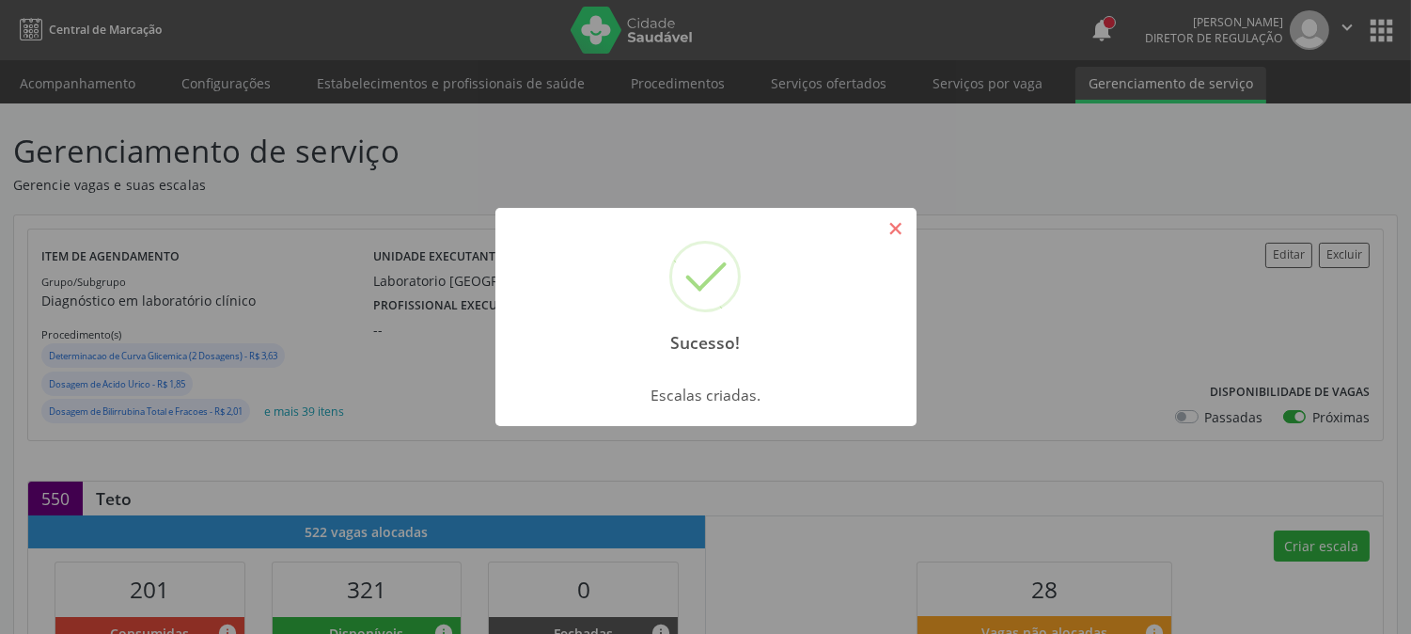
click at [890, 213] on button "×" at bounding box center [896, 229] width 32 height 32
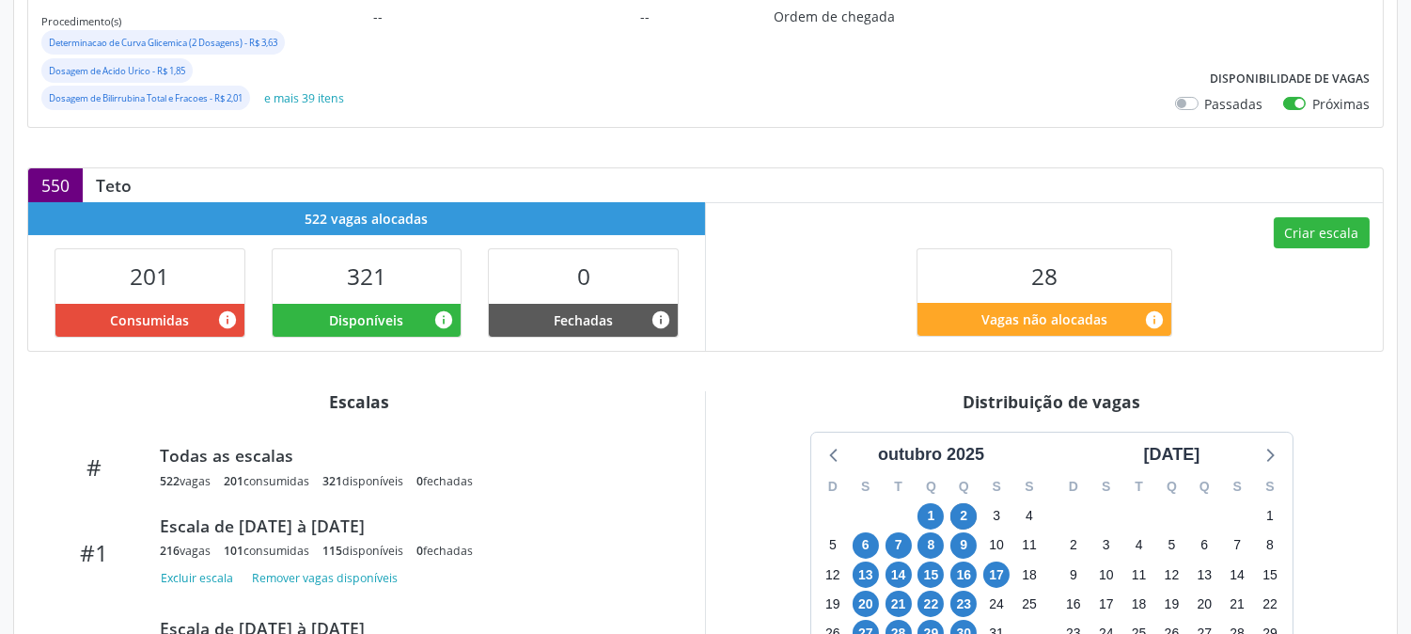
scroll to position [417, 0]
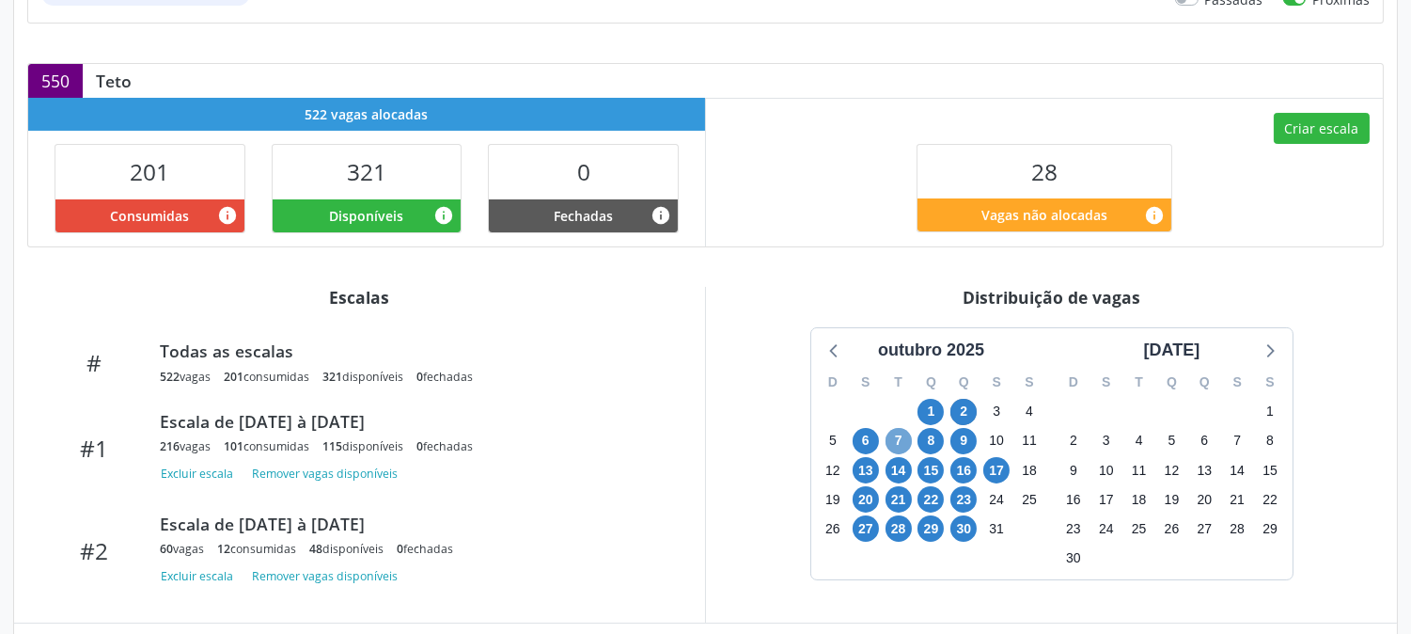
click at [903, 449] on span "7" at bounding box center [899, 441] width 26 height 26
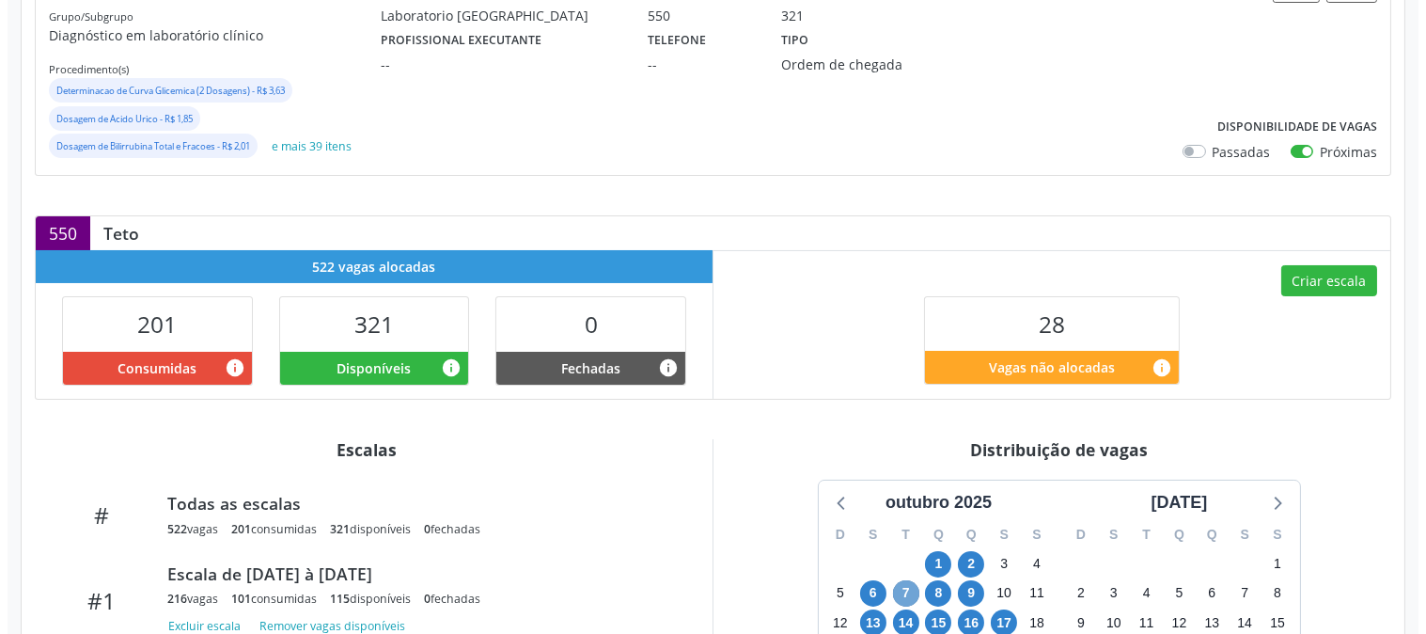
scroll to position [161, 0]
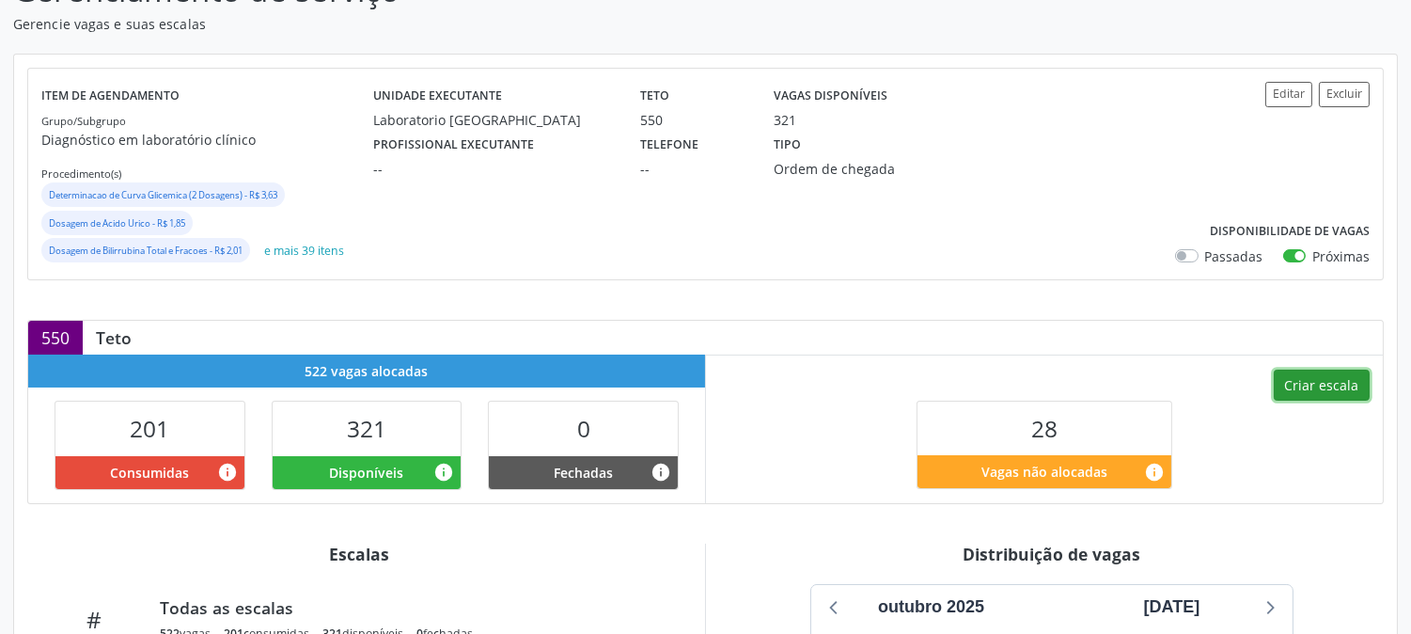
click at [1317, 393] on button "Criar escala" at bounding box center [1322, 386] width 96 height 32
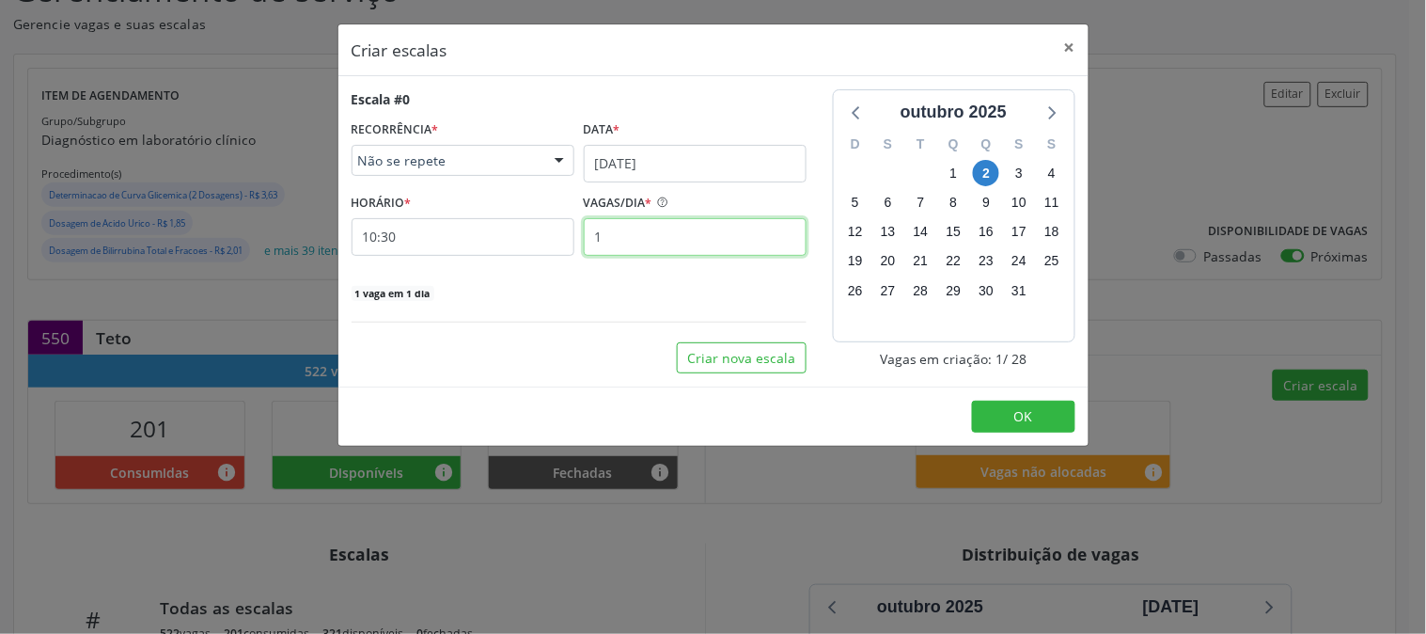
click at [670, 246] on input "1" at bounding box center [695, 237] width 223 height 38
type input "2"
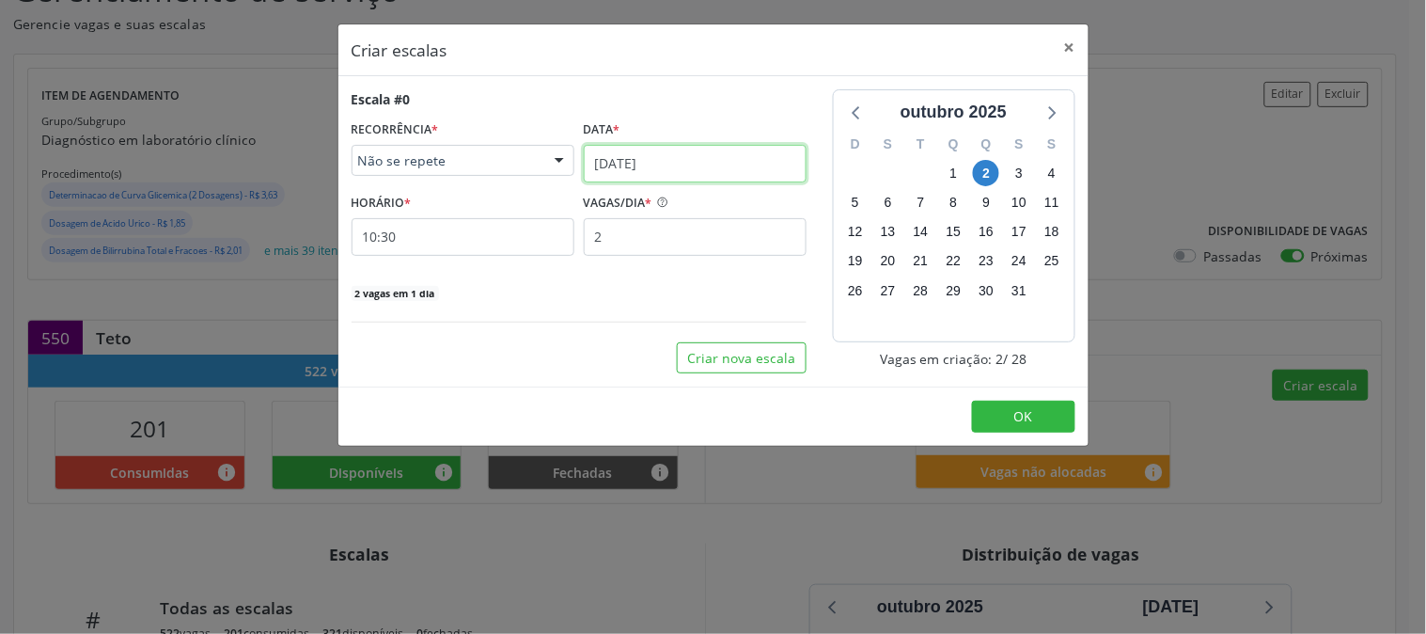
click at [681, 170] on input "02/10/2025" at bounding box center [695, 164] width 223 height 38
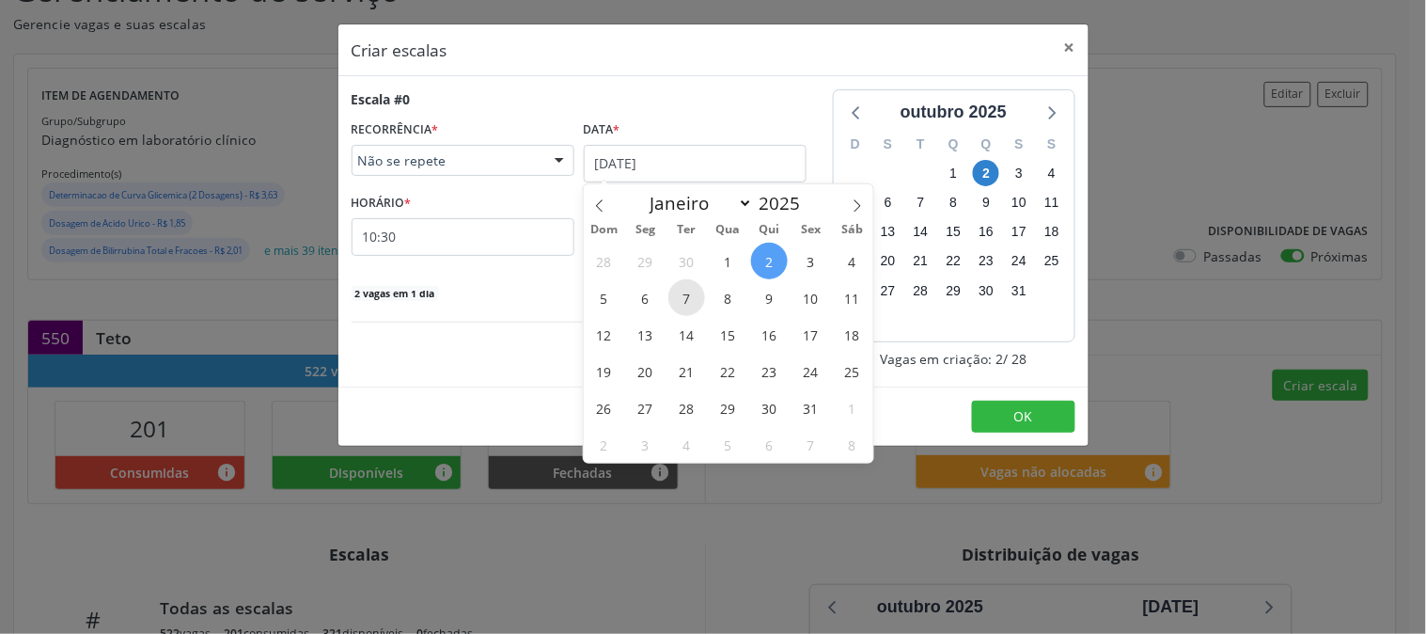
click at [699, 295] on span "7" at bounding box center [687, 297] width 37 height 37
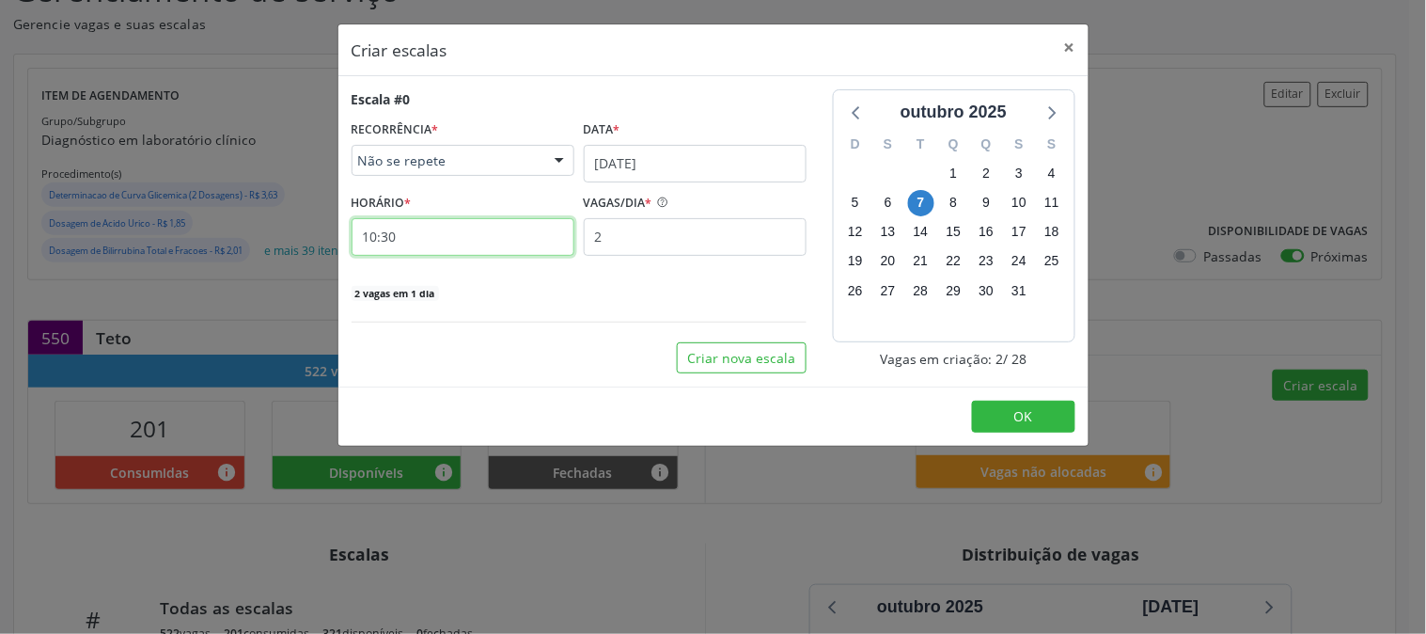
click at [466, 241] on input "10:30" at bounding box center [463, 237] width 223 height 38
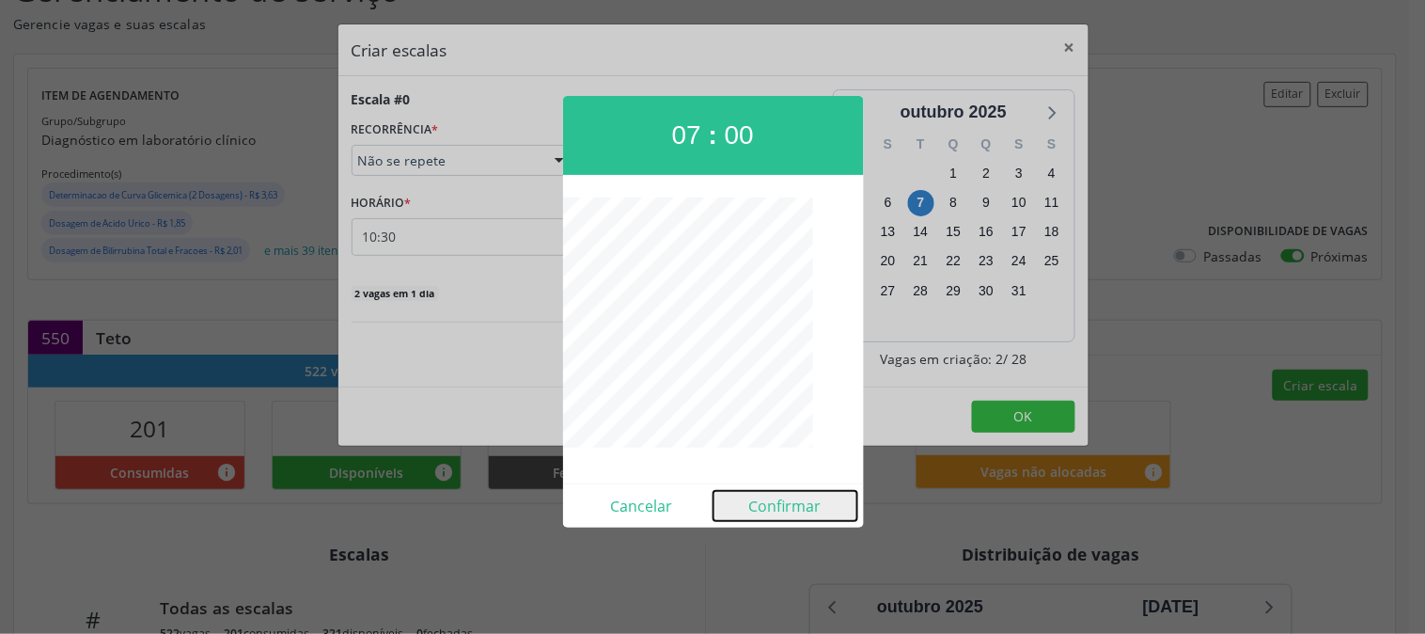
click at [764, 501] on button "Confirmar" at bounding box center [786, 506] width 144 height 30
type input "07:00"
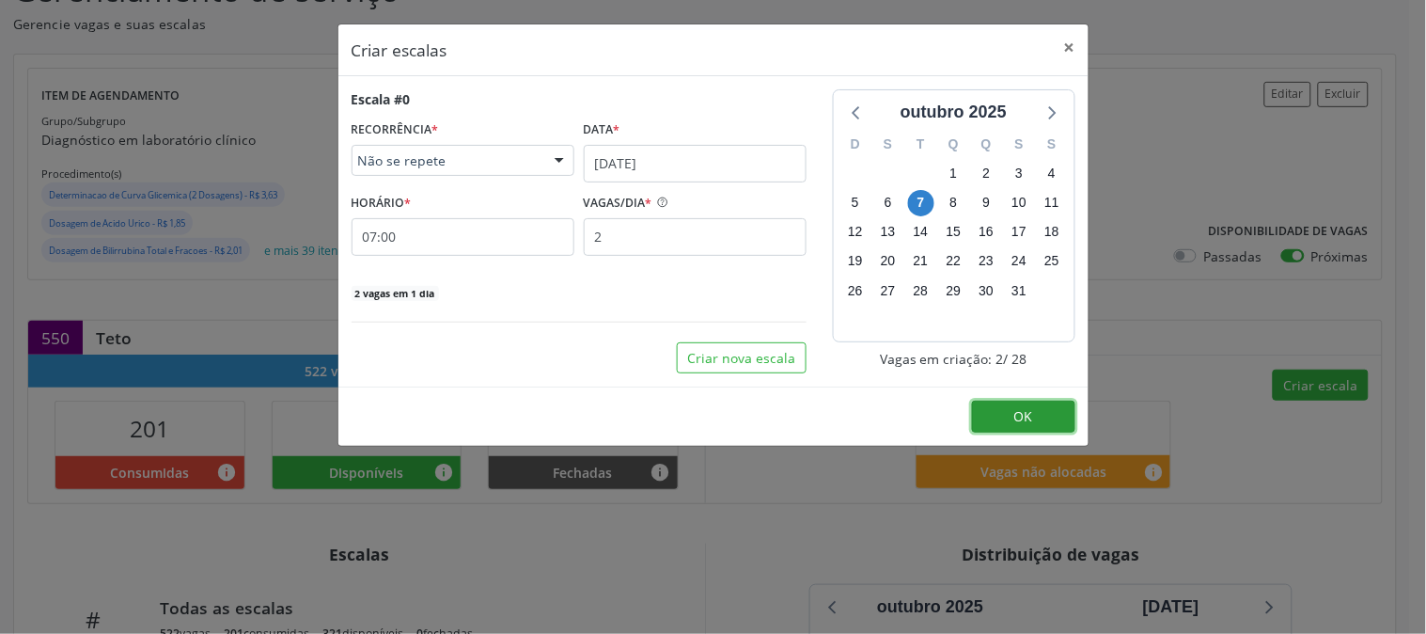
click at [1045, 418] on button "OK" at bounding box center [1023, 417] width 103 height 32
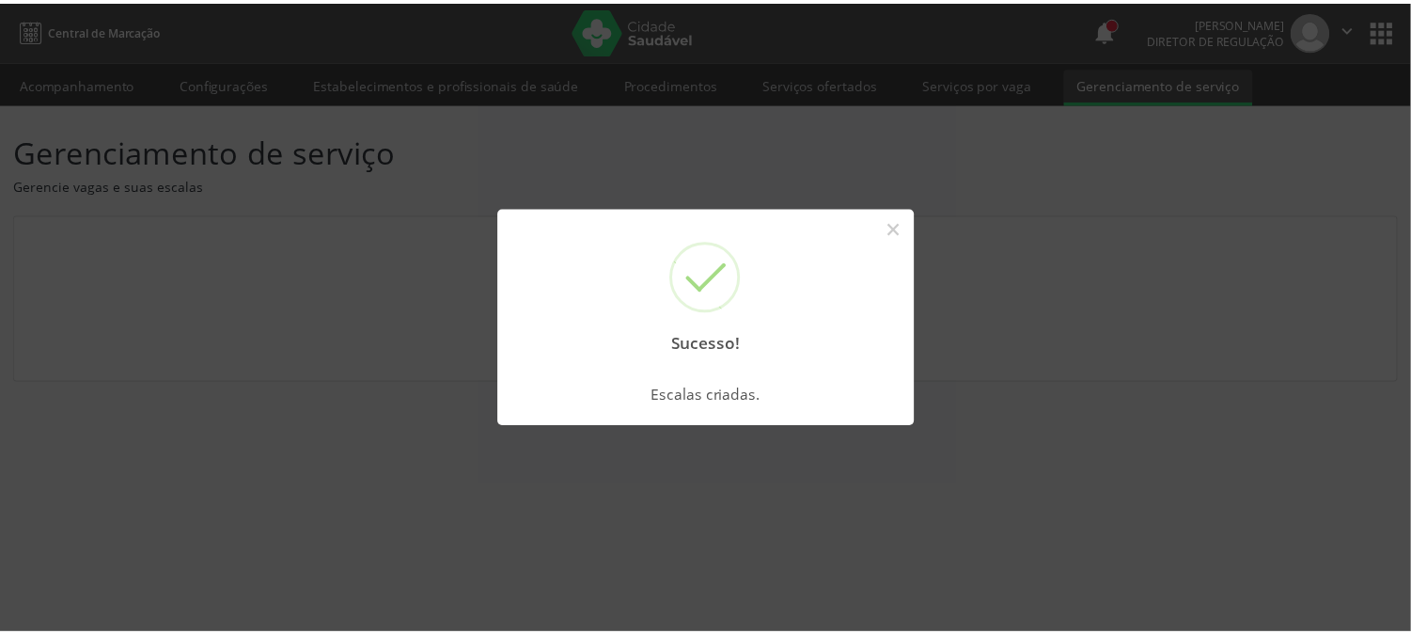
scroll to position [0, 0]
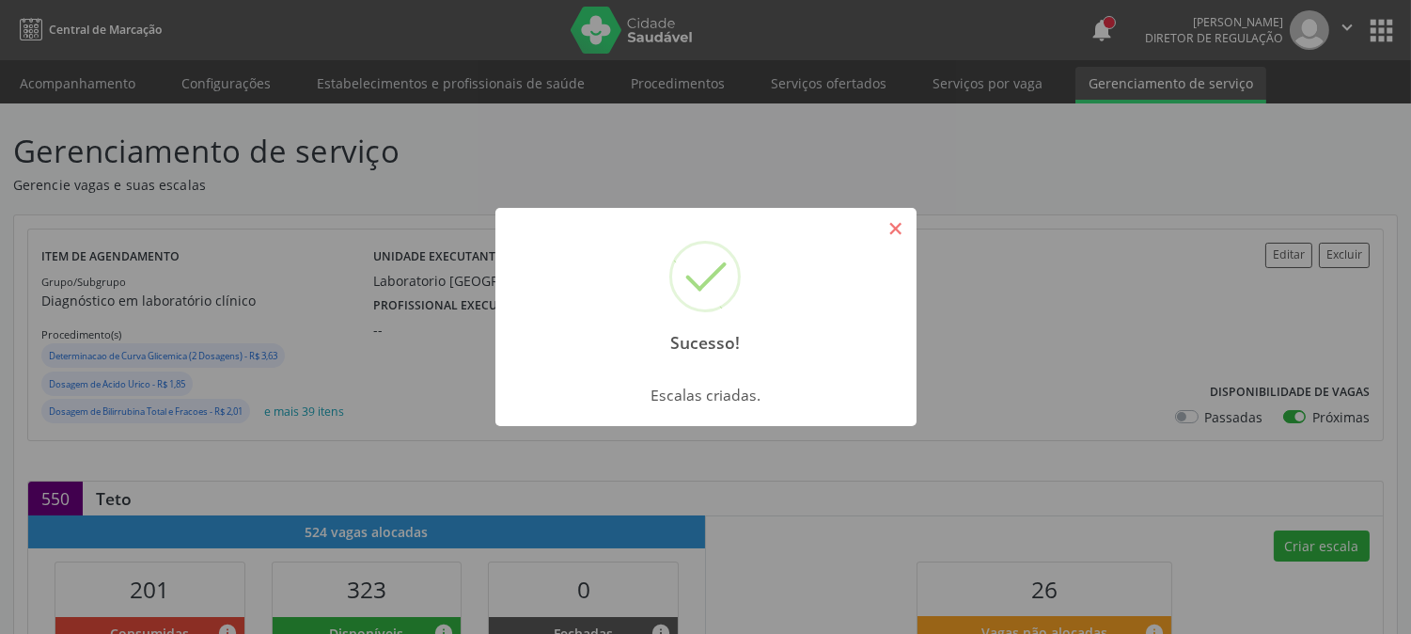
click at [880, 238] on button "×" at bounding box center [896, 229] width 32 height 32
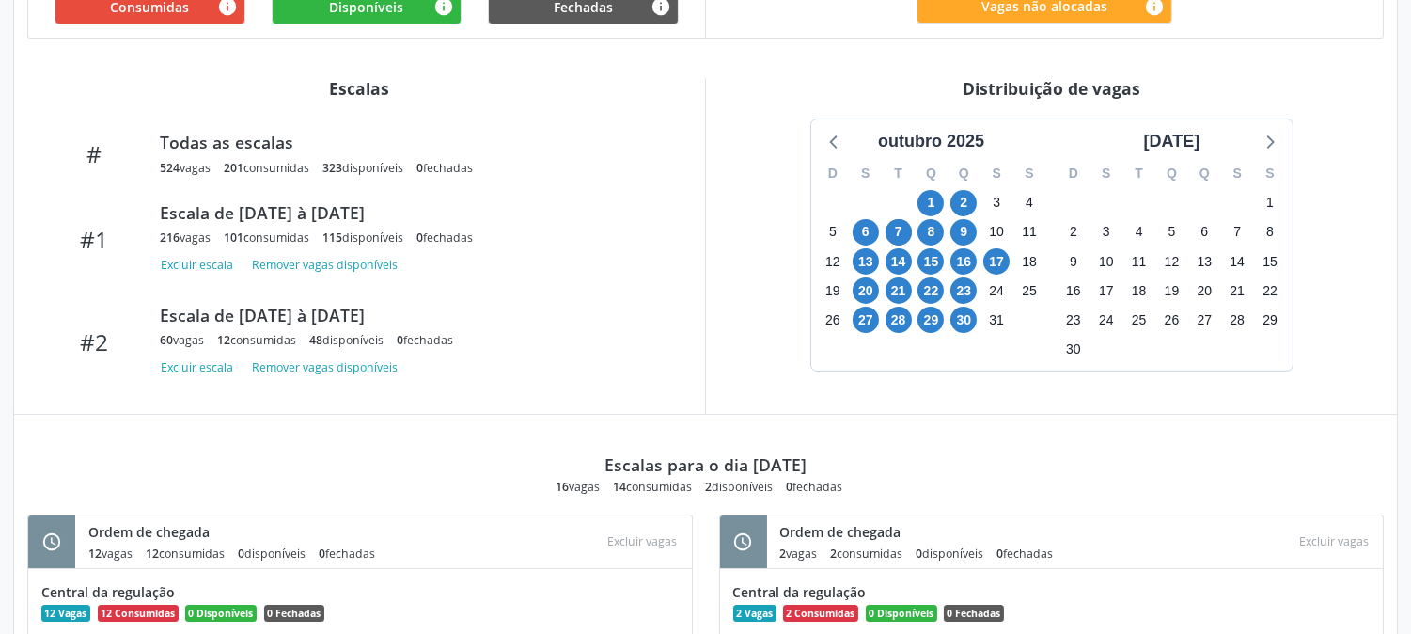
scroll to position [731, 0]
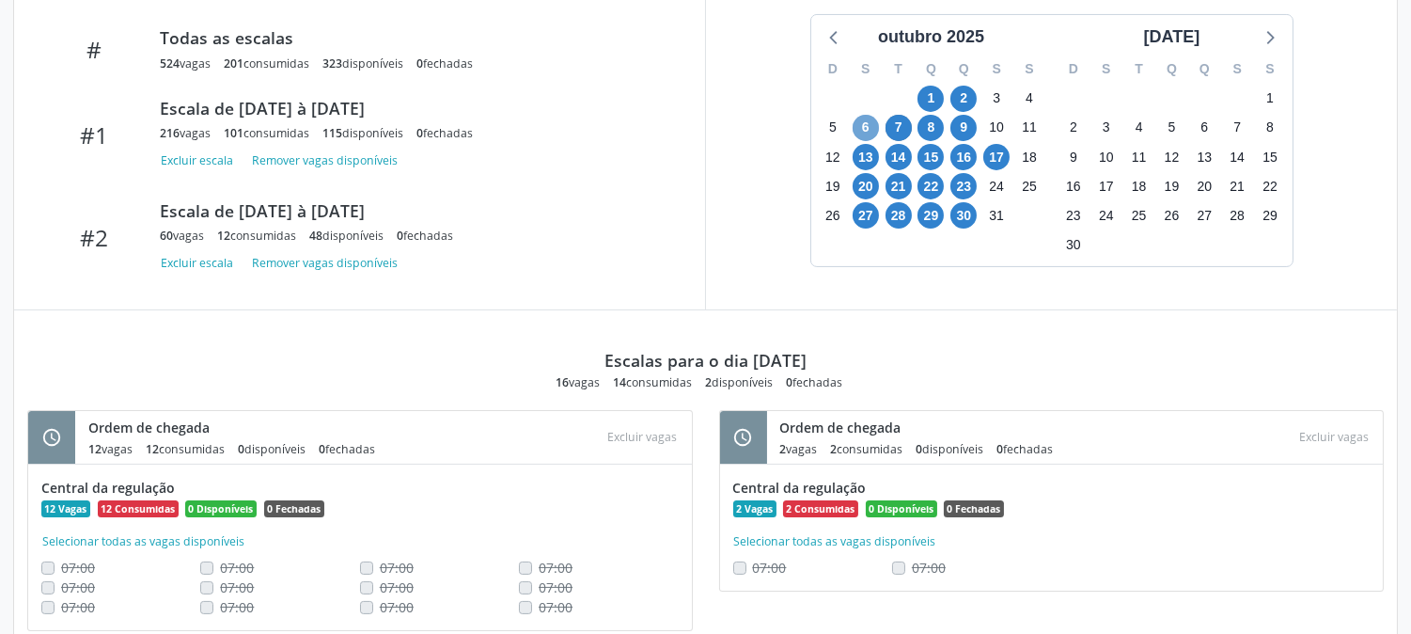
click at [869, 135] on span "6" at bounding box center [866, 128] width 26 height 26
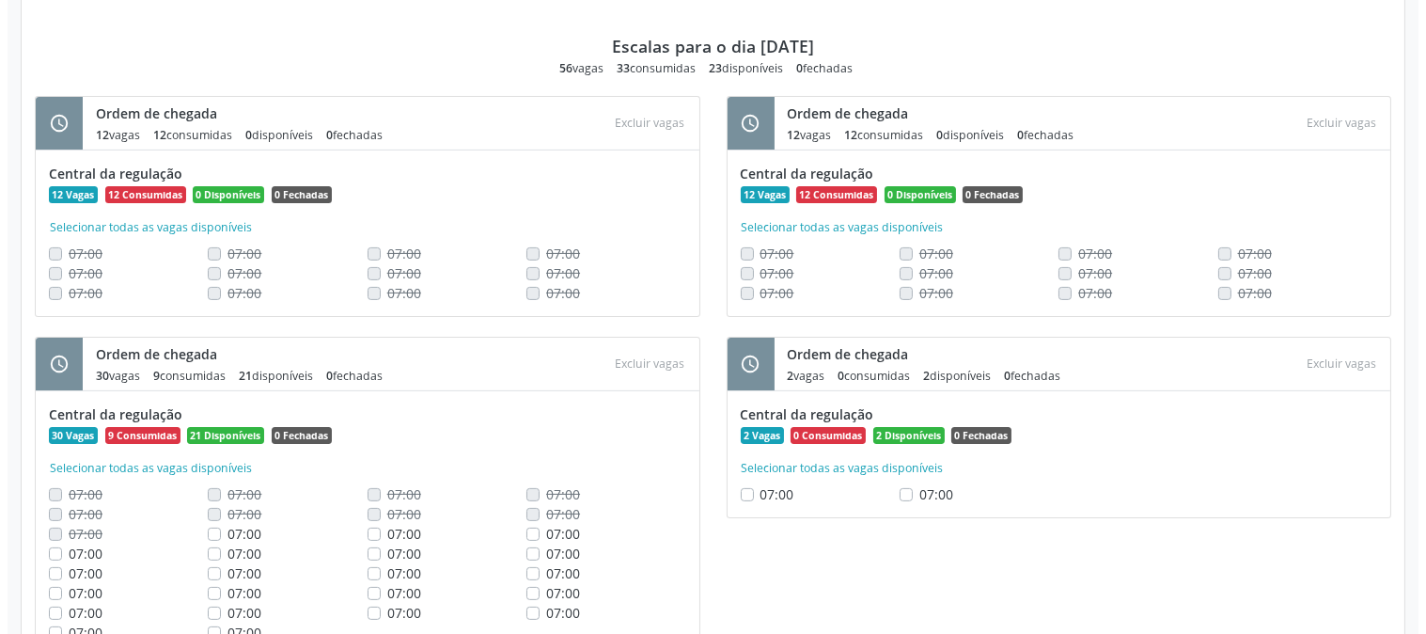
scroll to position [1126, 0]
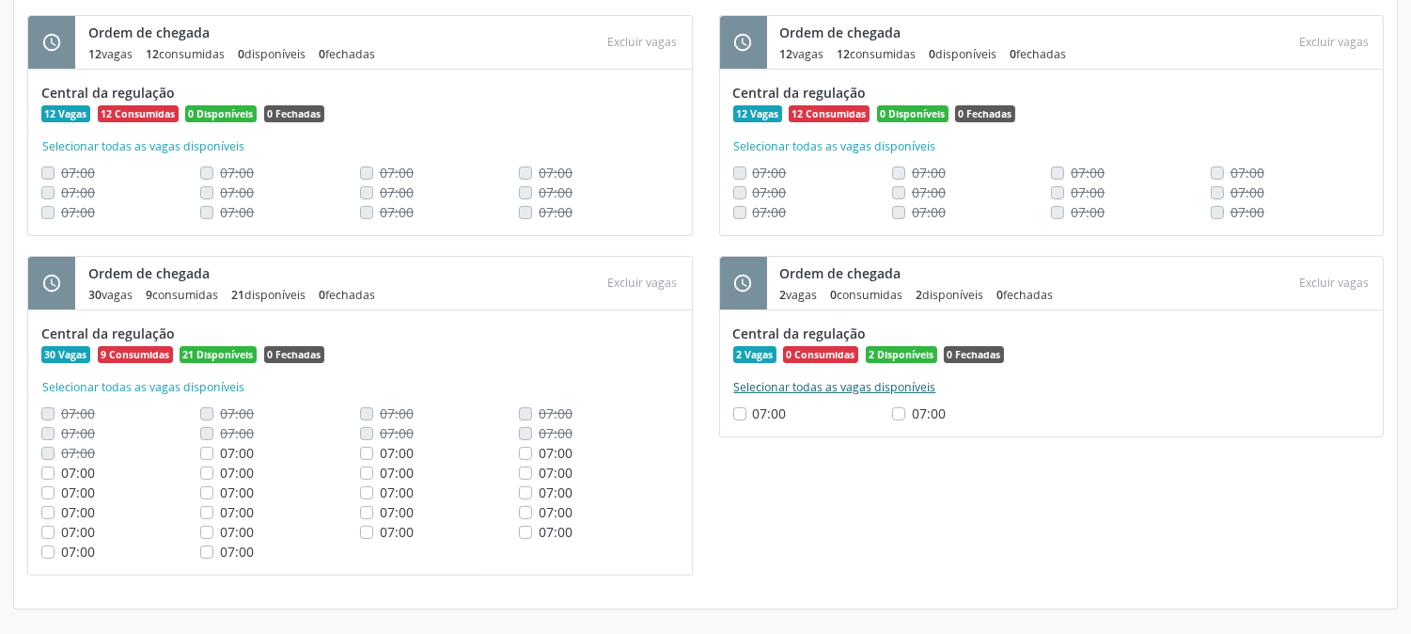
click at [828, 389] on button "Selecionar todas as vagas disponíveis" at bounding box center [835, 387] width 204 height 19
checkbox input "true"
click at [1350, 279] on button "Excluir vagas" at bounding box center [1334, 282] width 85 height 25
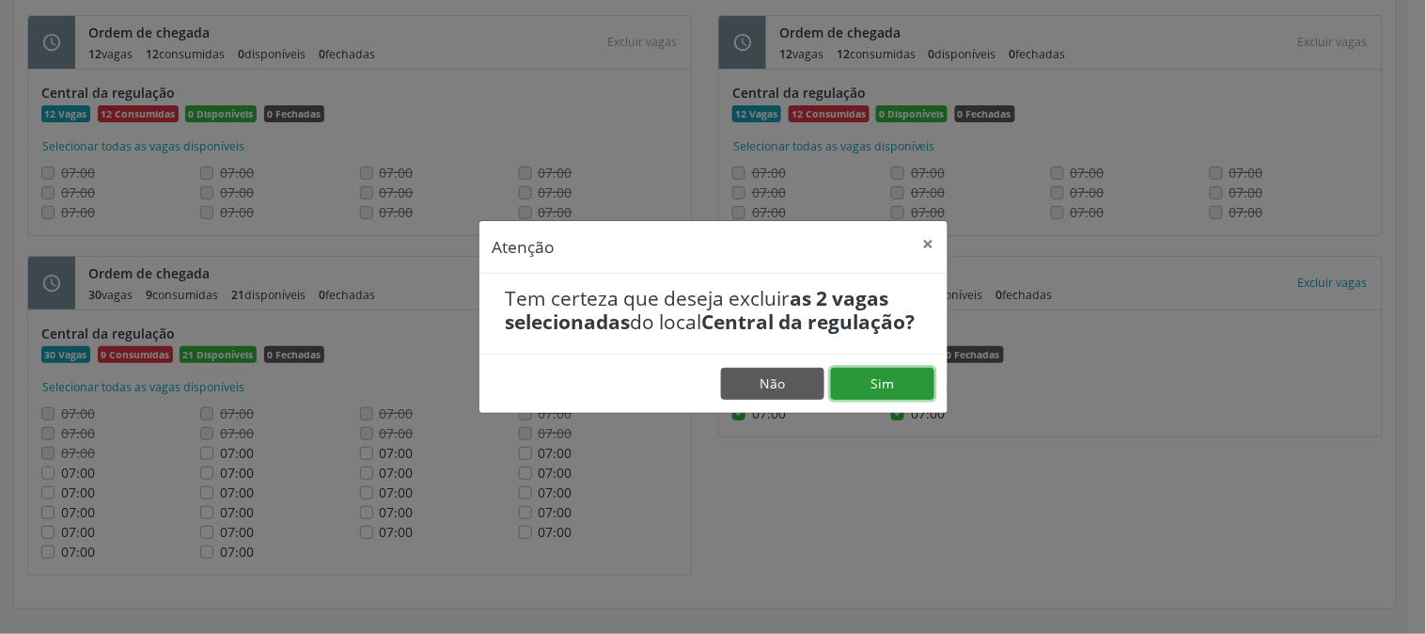
click at [907, 384] on button "Sim" at bounding box center [882, 384] width 103 height 32
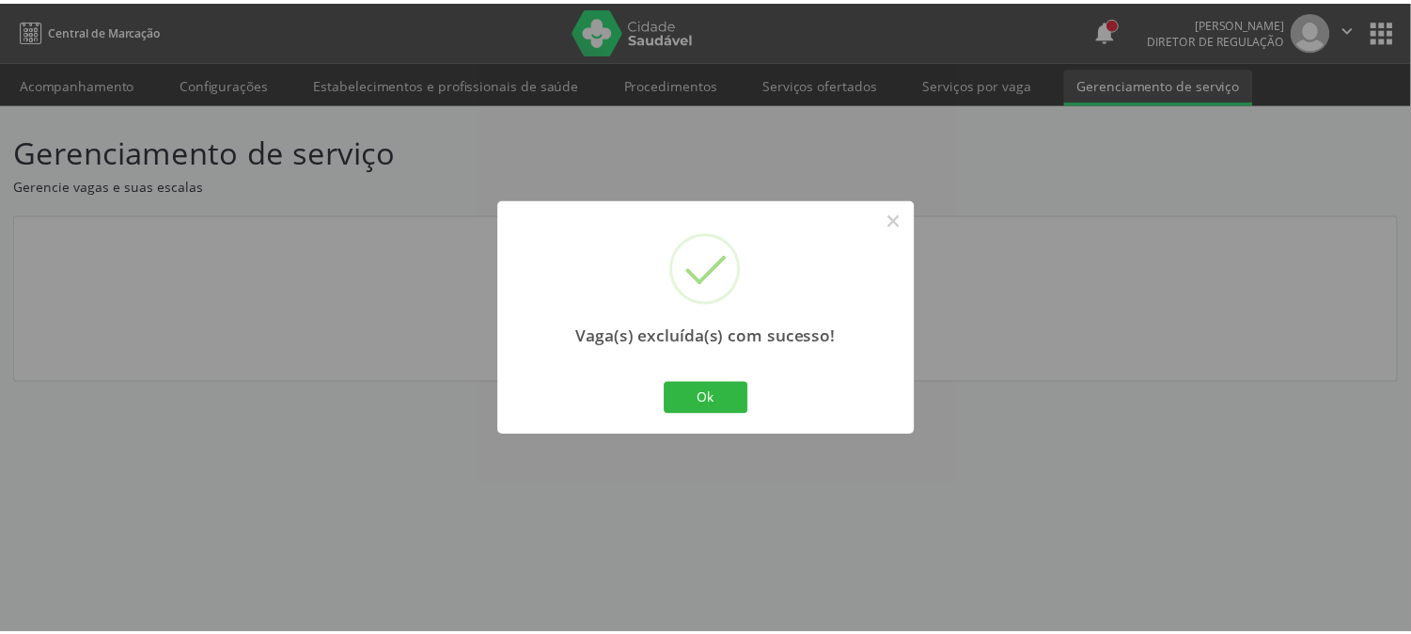
scroll to position [0, 0]
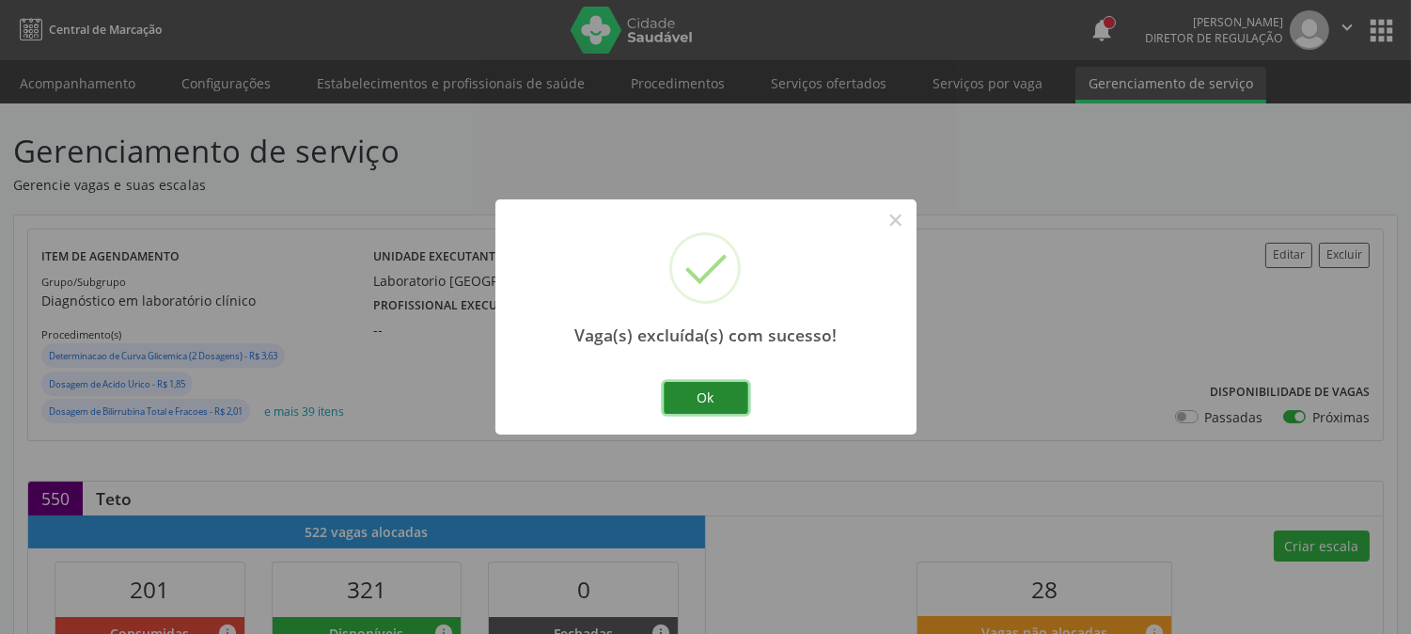
click at [736, 405] on button "Ok" at bounding box center [706, 398] width 85 height 32
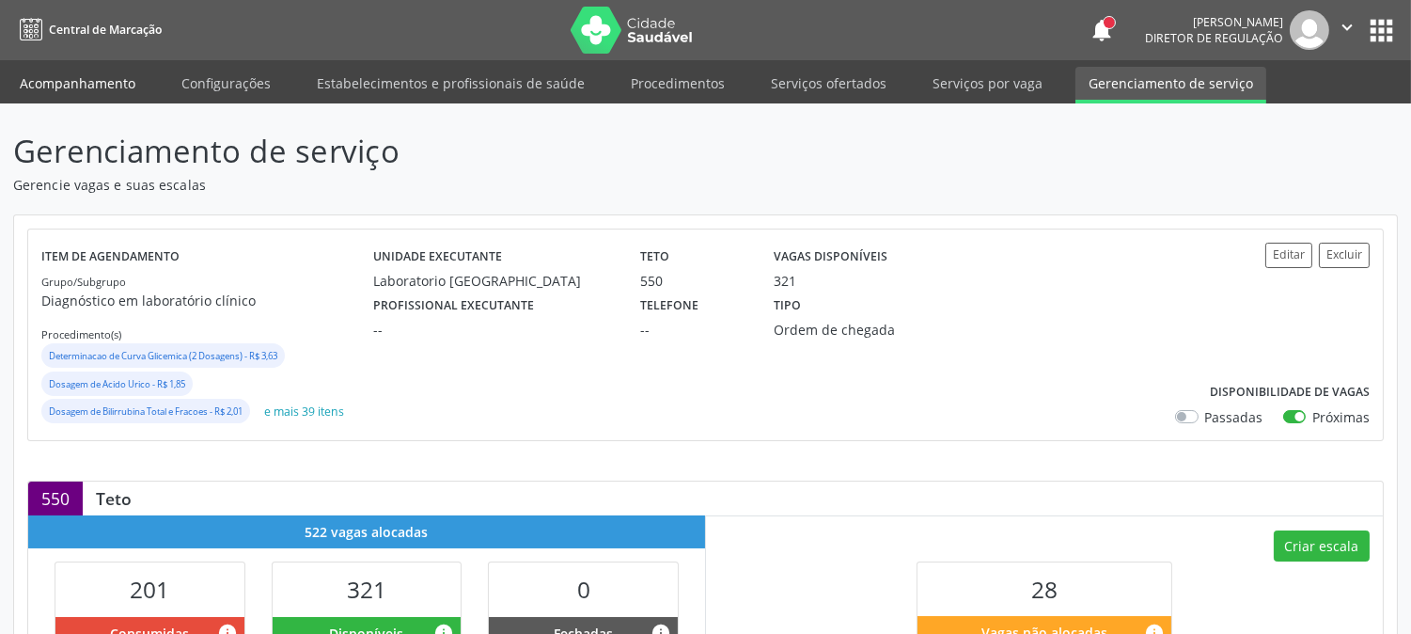
click at [42, 83] on link "Acompanhamento" at bounding box center [78, 83] width 142 height 33
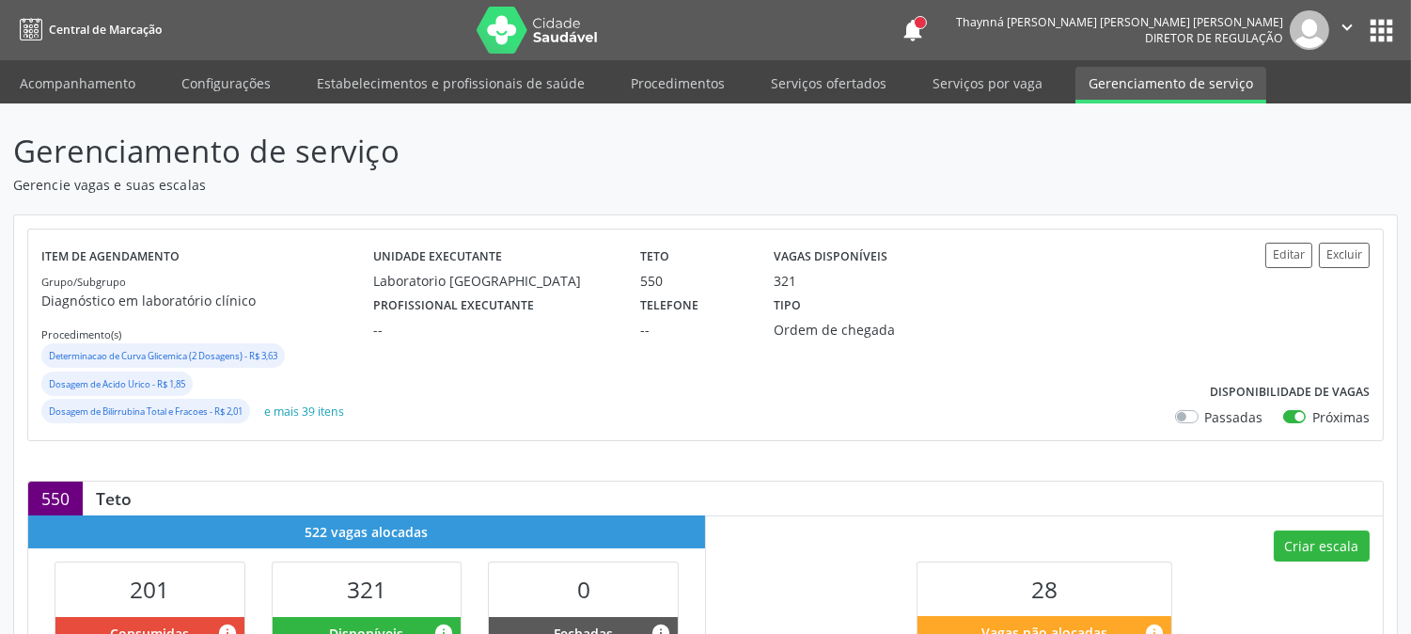
scroll to position [417, 0]
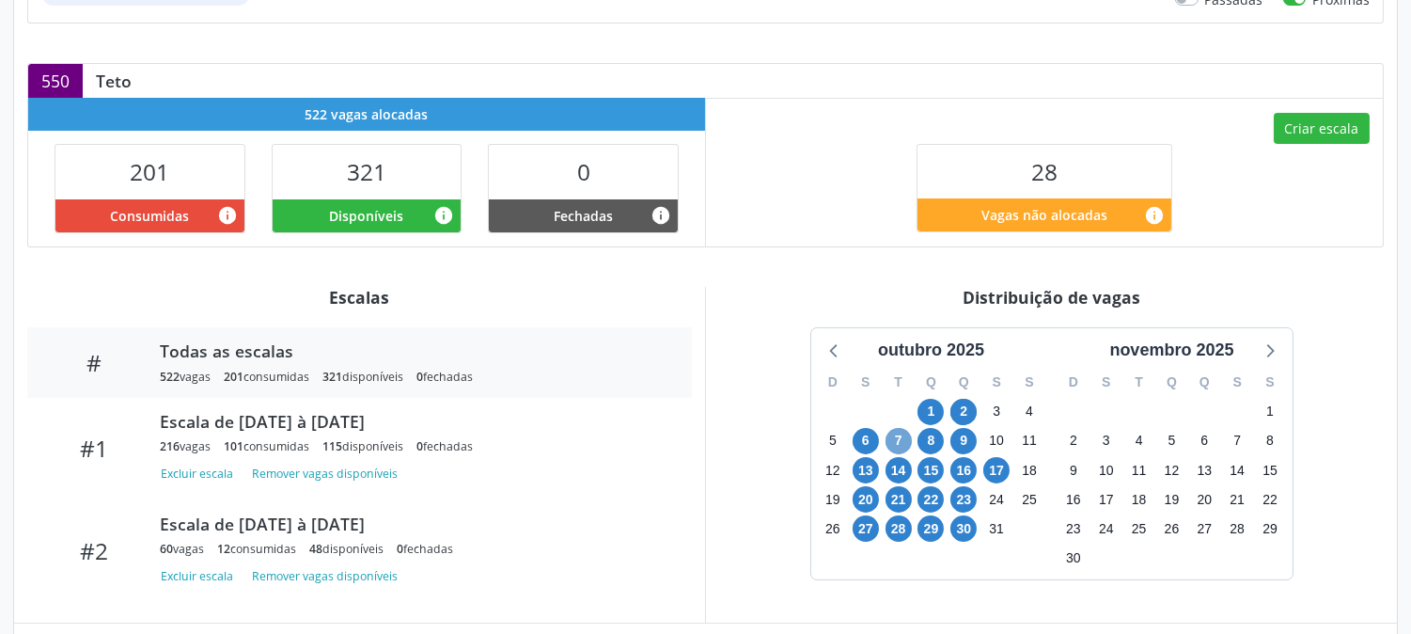
click at [889, 444] on span "7" at bounding box center [899, 441] width 26 height 26
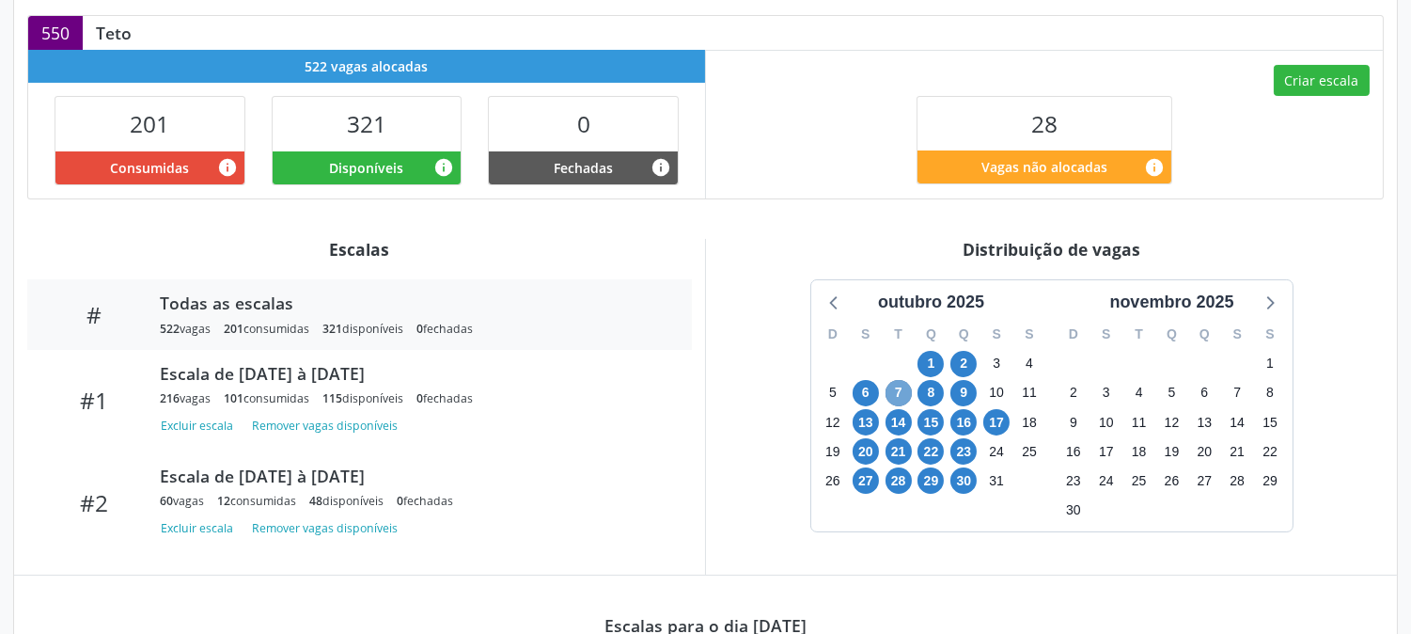
scroll to position [257, 0]
